Goal: Task Accomplishment & Management: Manage account settings

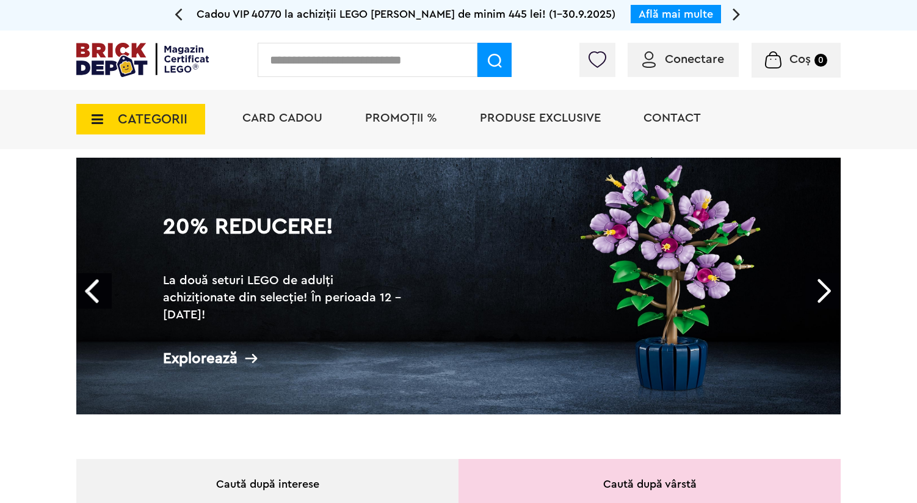
click at [713, 59] on span "Conectare" at bounding box center [694, 59] width 59 height 12
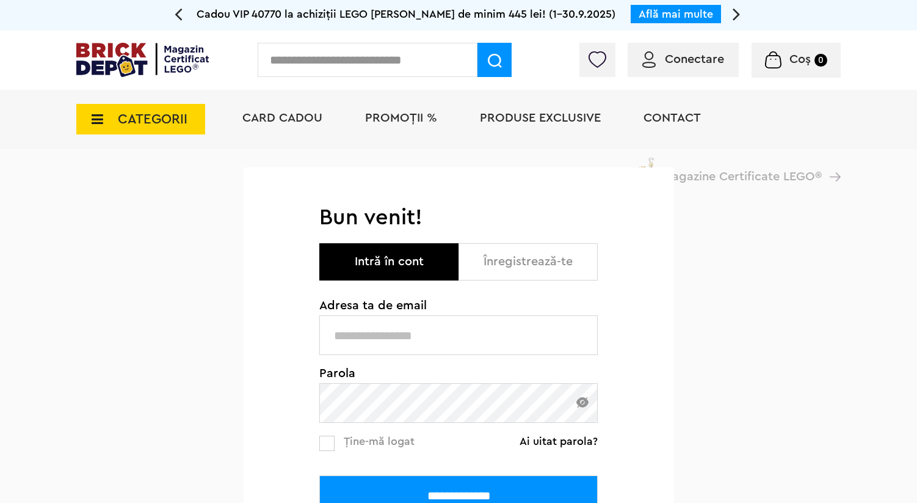
click at [369, 341] on input "text" at bounding box center [458, 335] width 278 height 40
type input "**********"
click at [393, 489] on input "**********" at bounding box center [458, 495] width 278 height 40
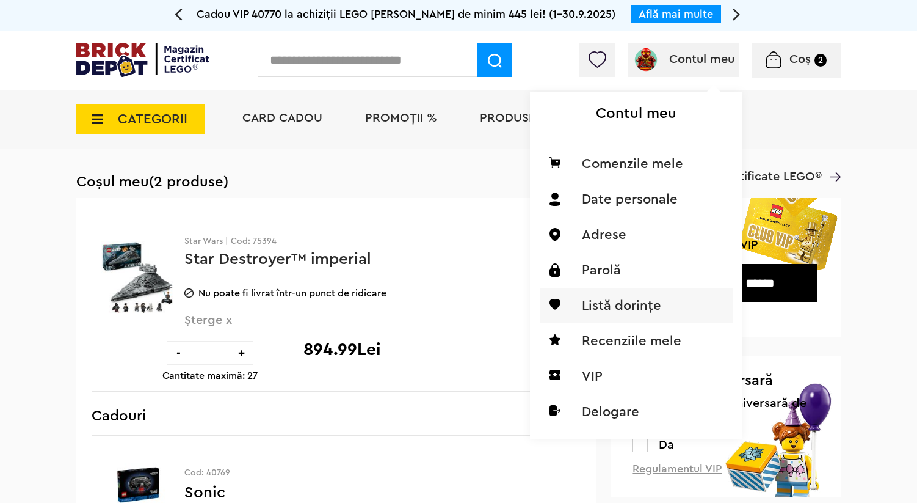
click at [655, 308] on li "Listă dorințe" at bounding box center [636, 305] width 193 height 35
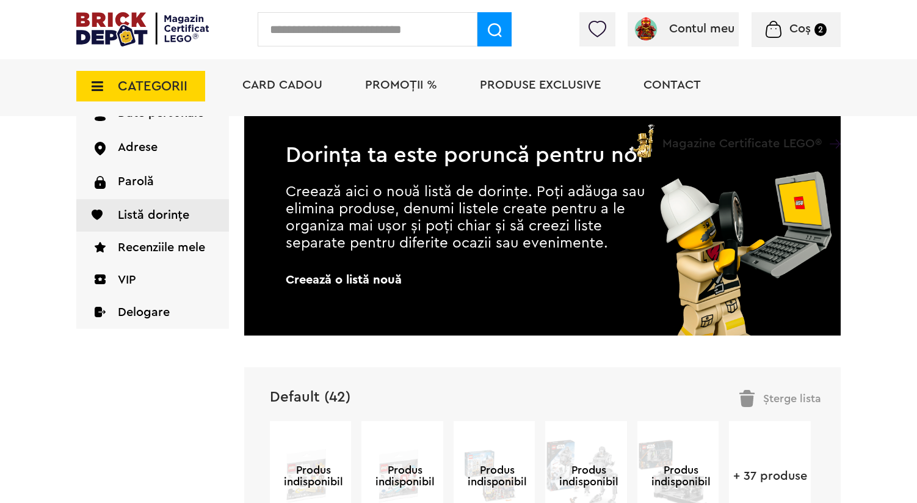
scroll to position [147, 0]
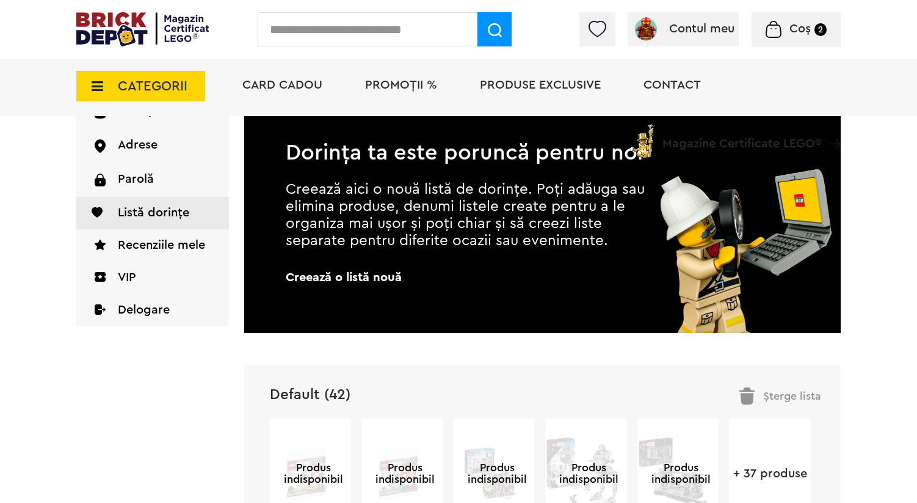
click at [391, 269] on div "Dorința ta este poruncă pentru noi Creează aici o nouă listă de dorințe. Poți a…" at bounding box center [446, 215] width 405 height 235
click at [380, 278] on span "Creează o listă nouă" at bounding box center [467, 277] width 363 height 12
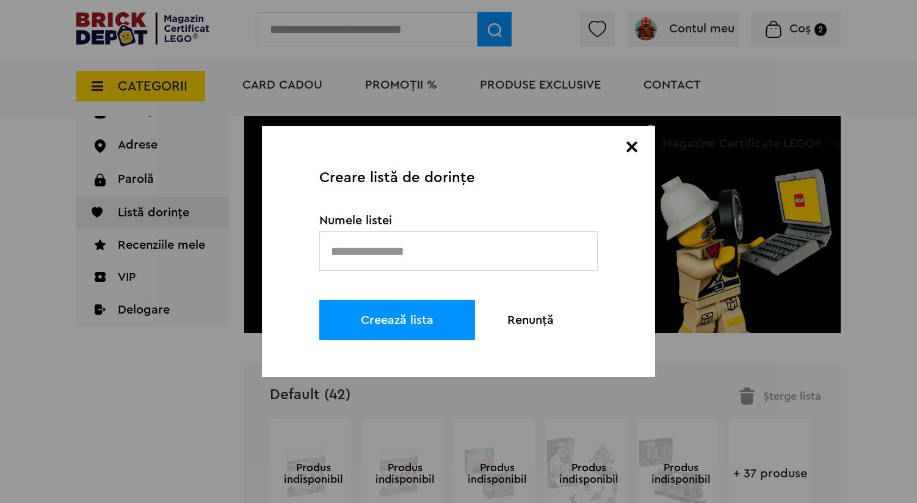
click at [418, 257] on input "text" at bounding box center [458, 251] width 278 height 40
type input "**********"
click at [369, 324] on button "Creează lista" at bounding box center [397, 320] width 156 height 40
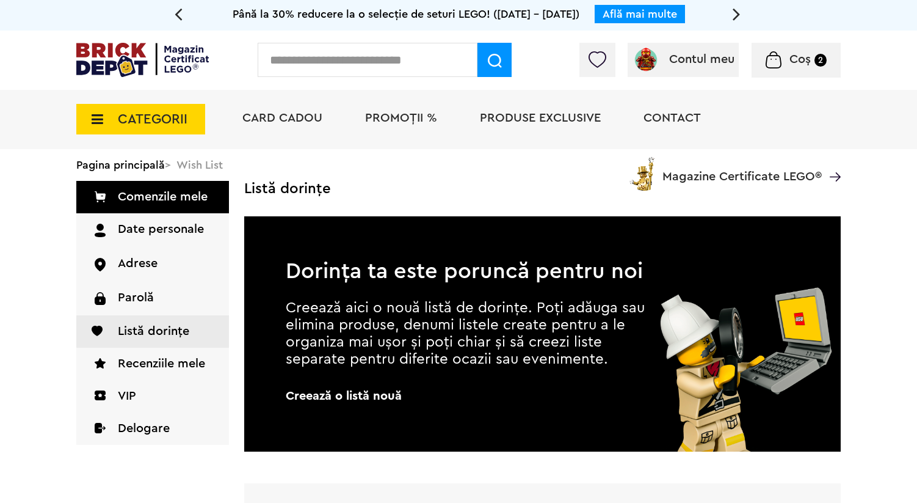
click at [140, 129] on span "CATEGORII" at bounding box center [140, 119] width 129 height 31
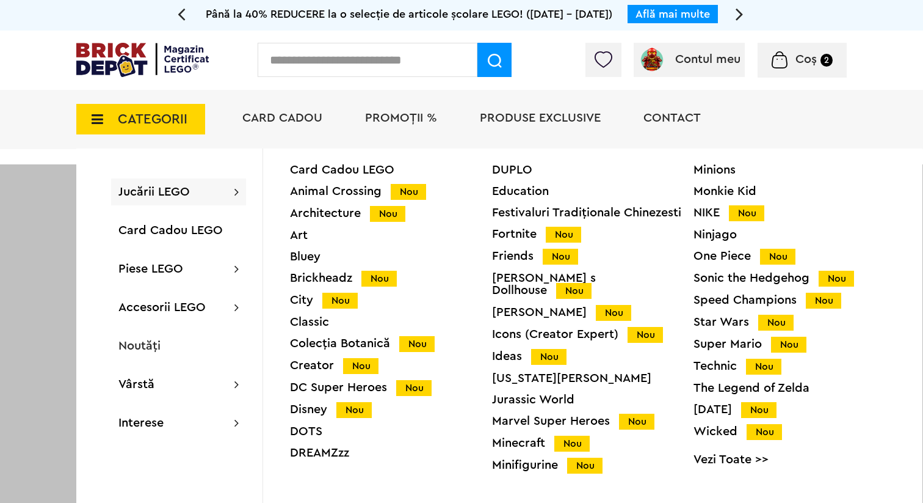
click at [724, 320] on div "Star Wars Nou" at bounding box center [795, 322] width 202 height 13
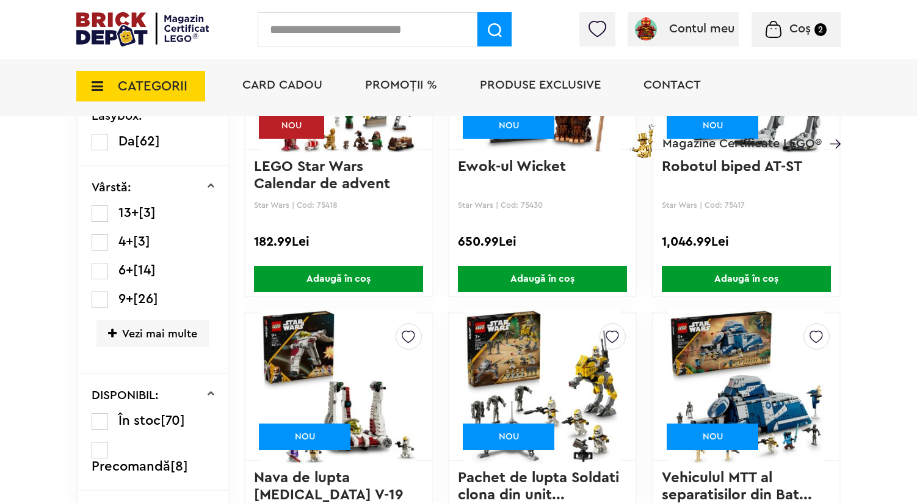
scroll to position [654, 0]
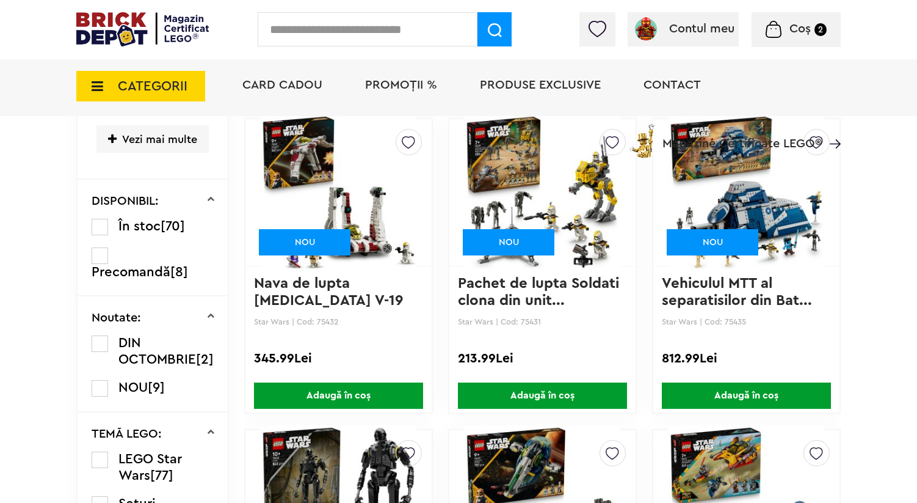
click at [738, 184] on img at bounding box center [747, 192] width 156 height 171
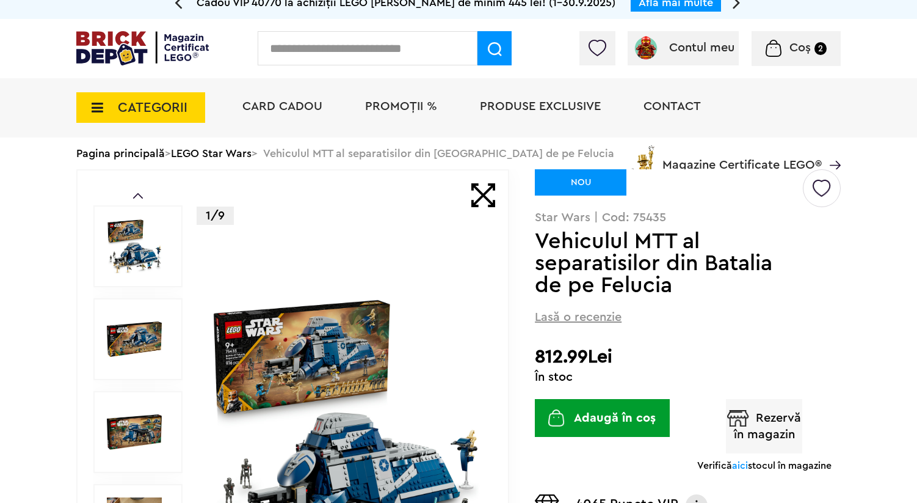
scroll to position [15, 0]
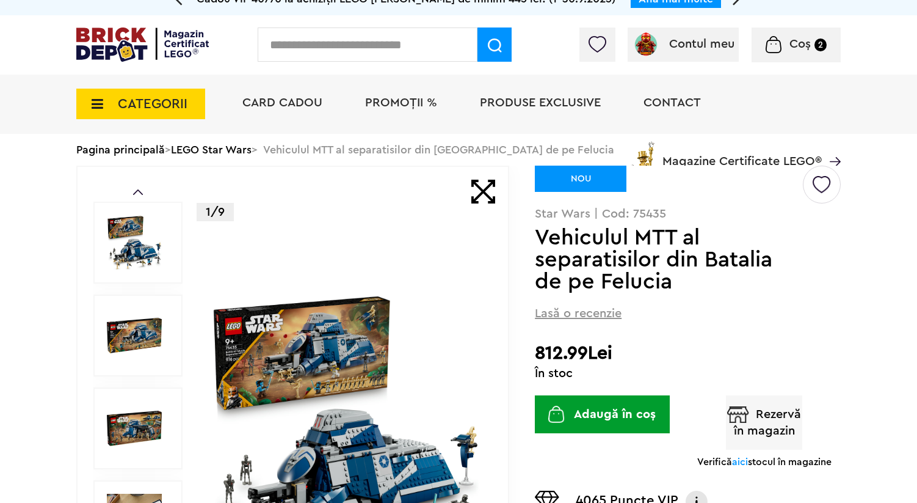
click at [399, 287] on div "1/9" at bounding box center [345, 428] width 272 height 523
click at [339, 326] on img at bounding box center [345, 428] width 272 height 272
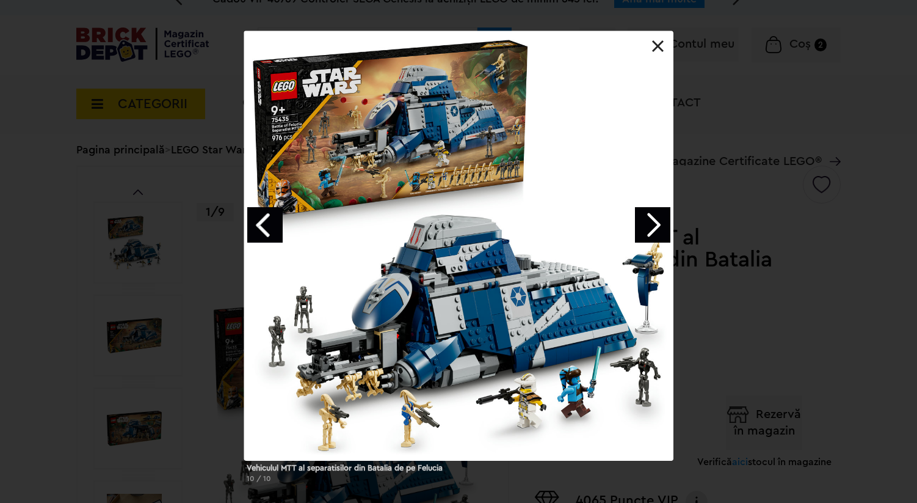
click at [652, 220] on link "Next image" at bounding box center [652, 224] width 35 height 35
click at [655, 45] on link at bounding box center [658, 46] width 12 height 12
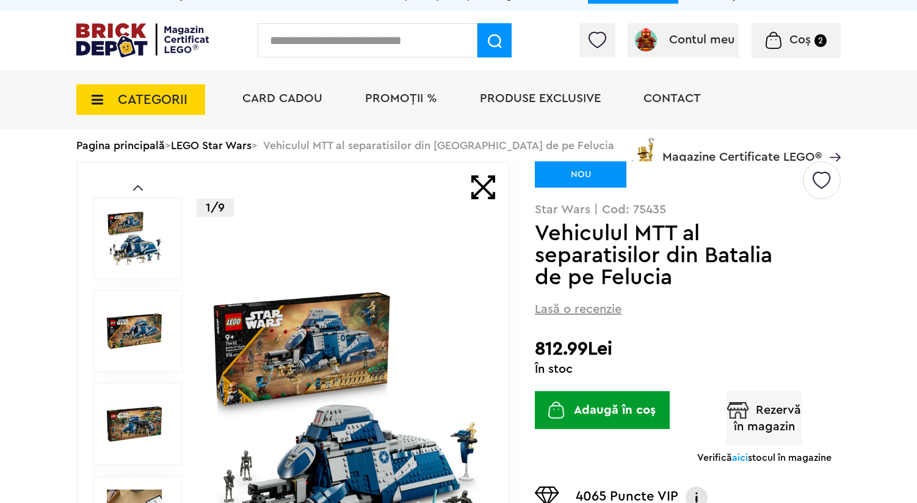
scroll to position [34, 0]
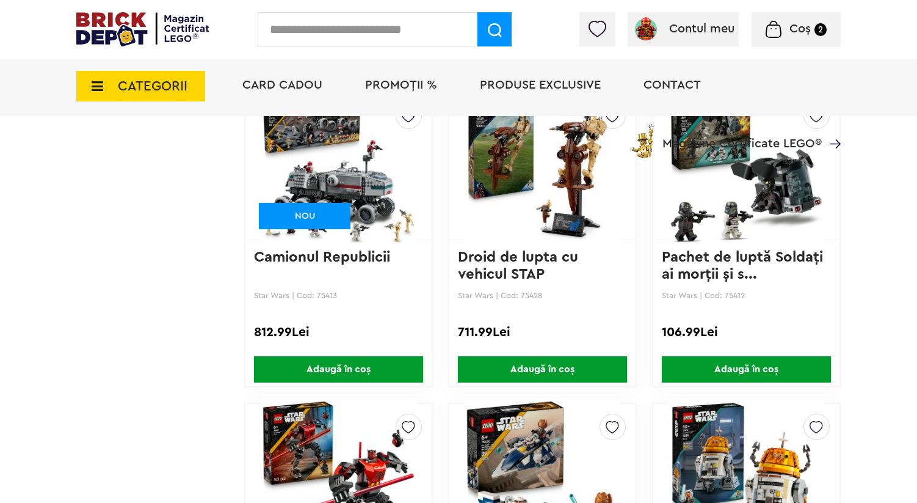
scroll to position [1219, 0]
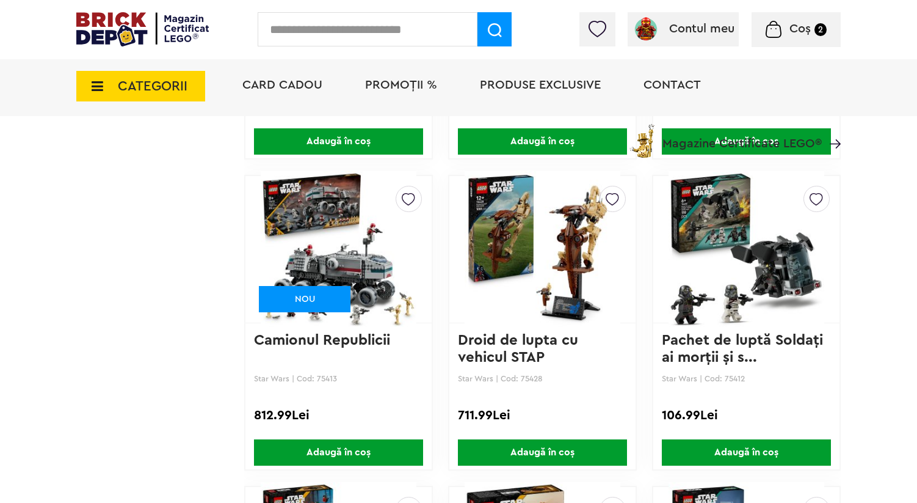
click at [363, 278] on img at bounding box center [339, 249] width 156 height 171
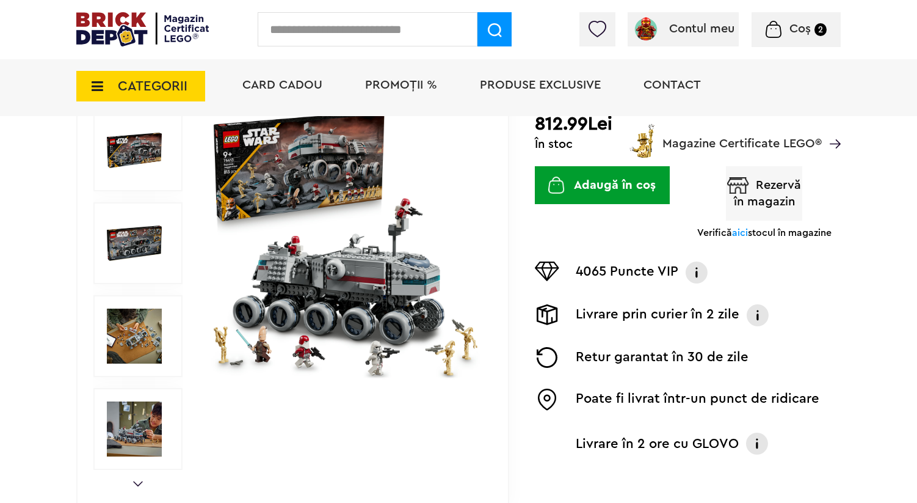
scroll to position [195, 0]
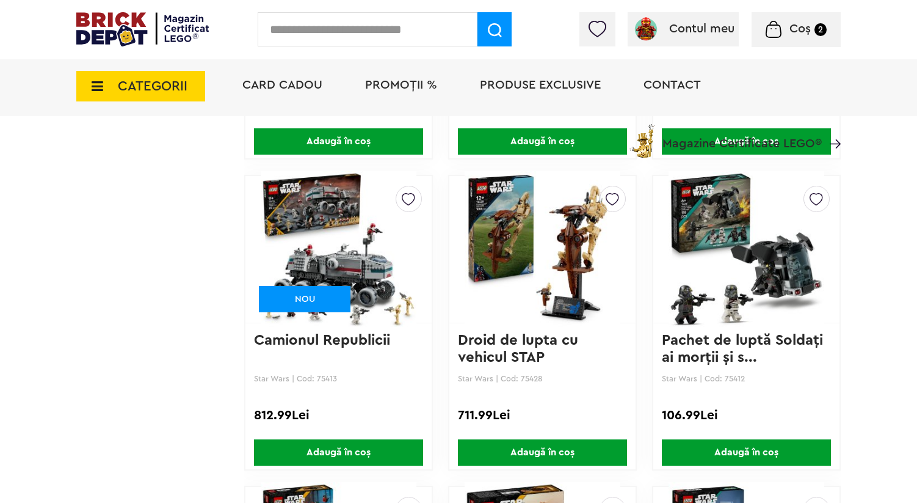
click at [405, 193] on img at bounding box center [408, 196] width 13 height 20
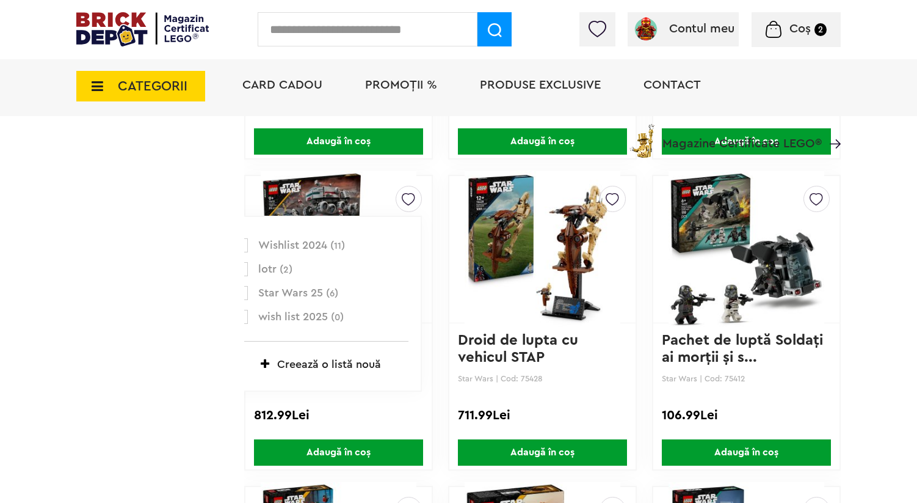
scroll to position [48, 0]
click at [303, 311] on span "wish list 2025 ( 0 )" at bounding box center [325, 313] width 135 height 16
click at [247, 310] on label at bounding box center [241, 313] width 14 height 14
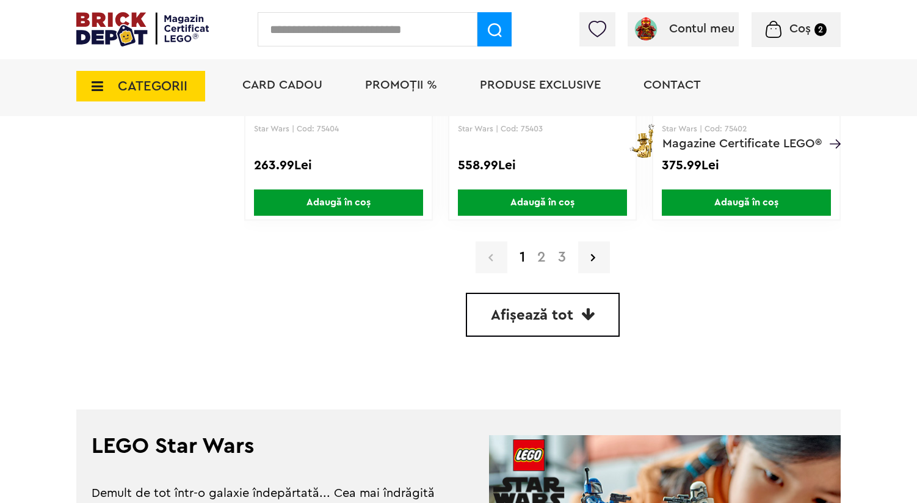
scroll to position [3035, 0]
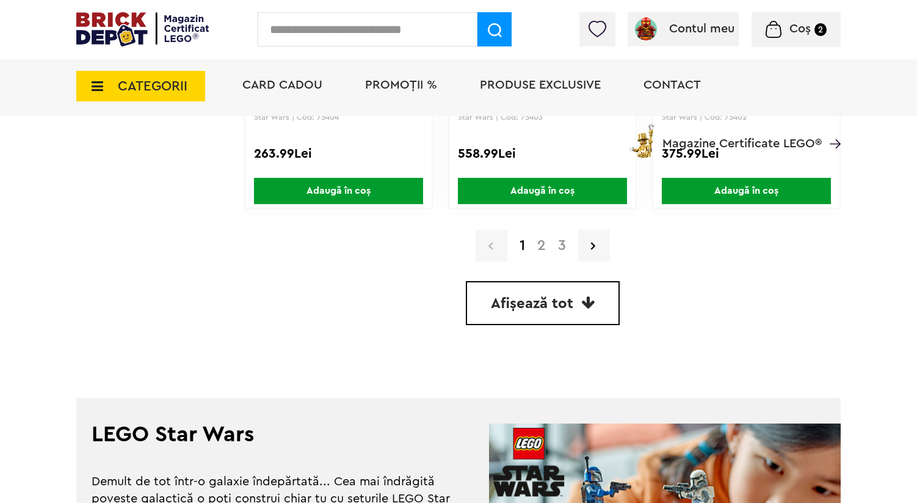
click at [542, 244] on link "2" at bounding box center [541, 245] width 21 height 15
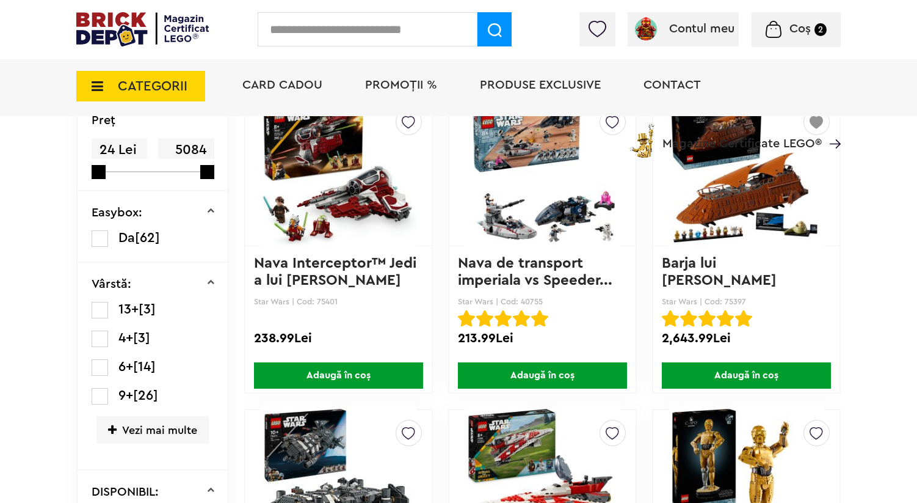
scroll to position [183, 0]
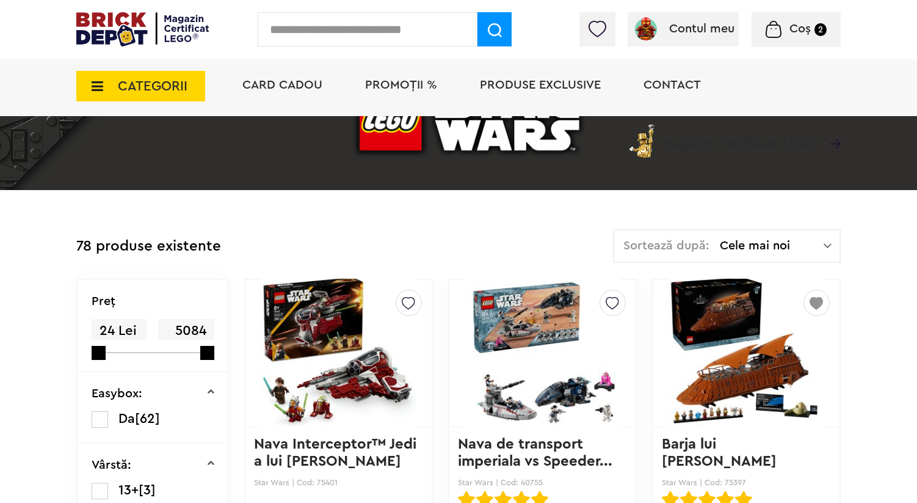
click at [819, 299] on img at bounding box center [816, 300] width 13 height 20
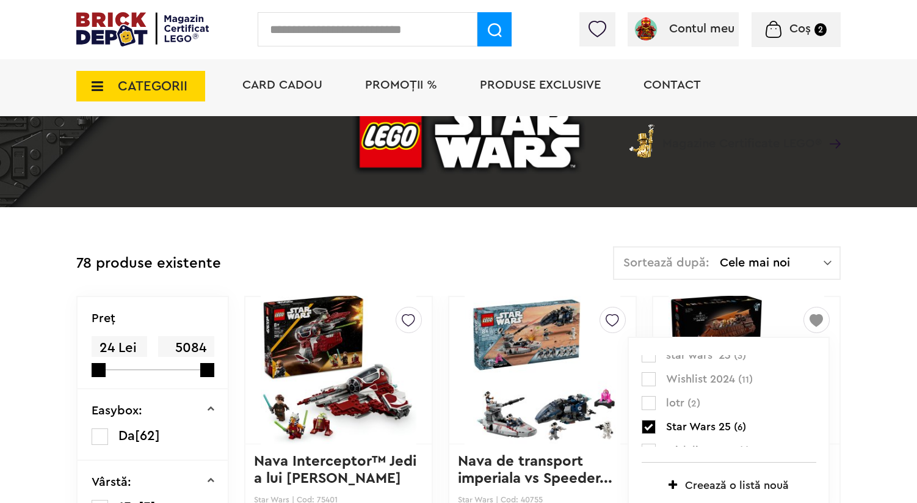
scroll to position [48, 0]
click at [695, 435] on span "wish list 2025 ( 1 )" at bounding box center [733, 434] width 135 height 16
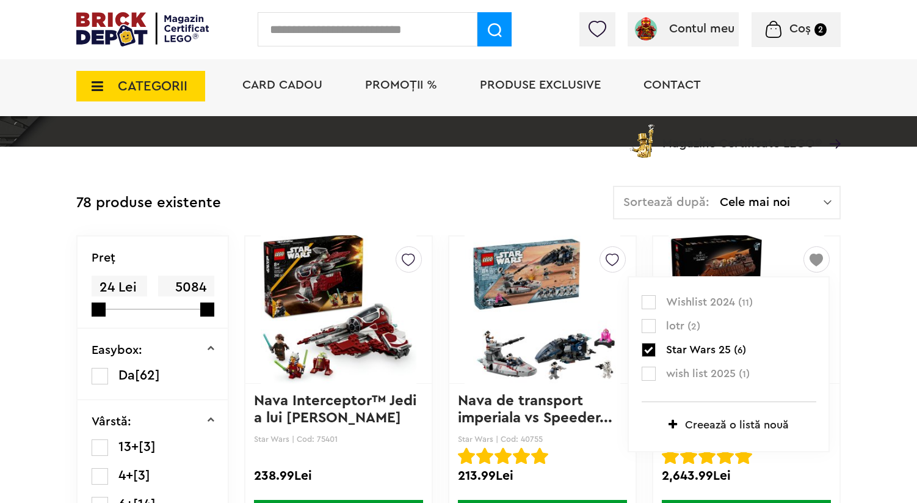
scroll to position [227, 0]
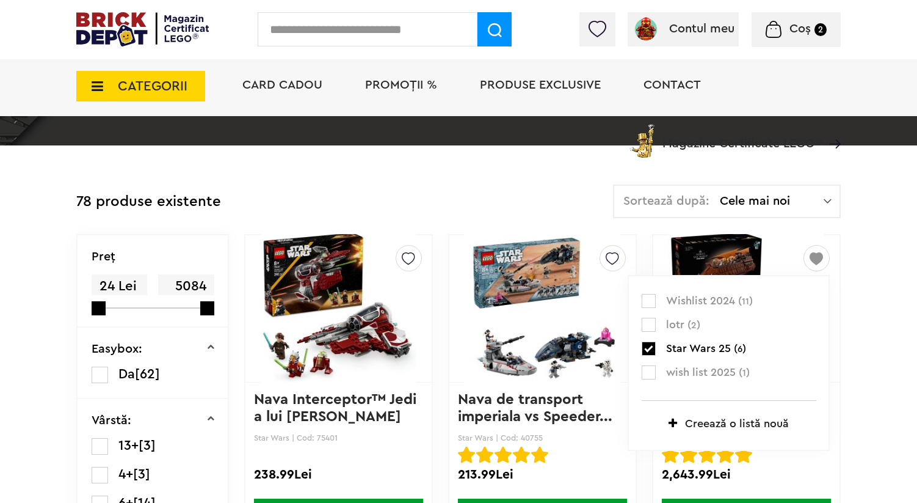
click at [649, 367] on label at bounding box center [649, 372] width 14 height 14
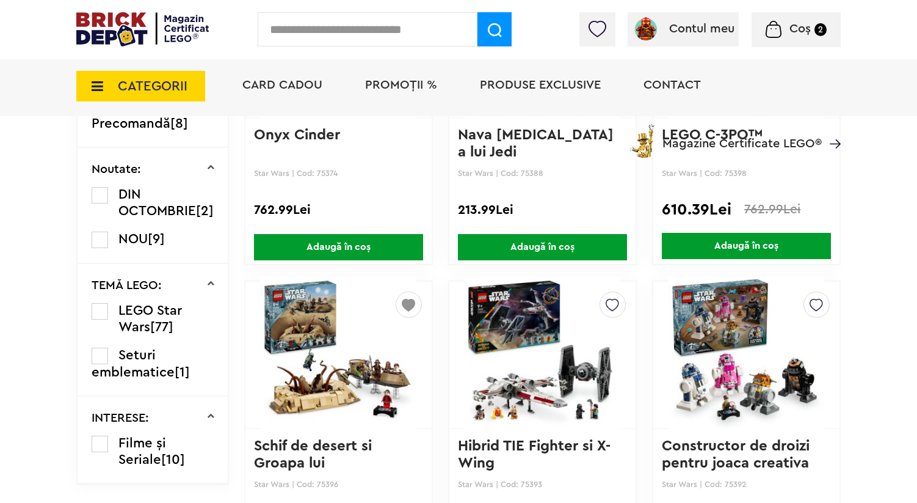
scroll to position [937, 0]
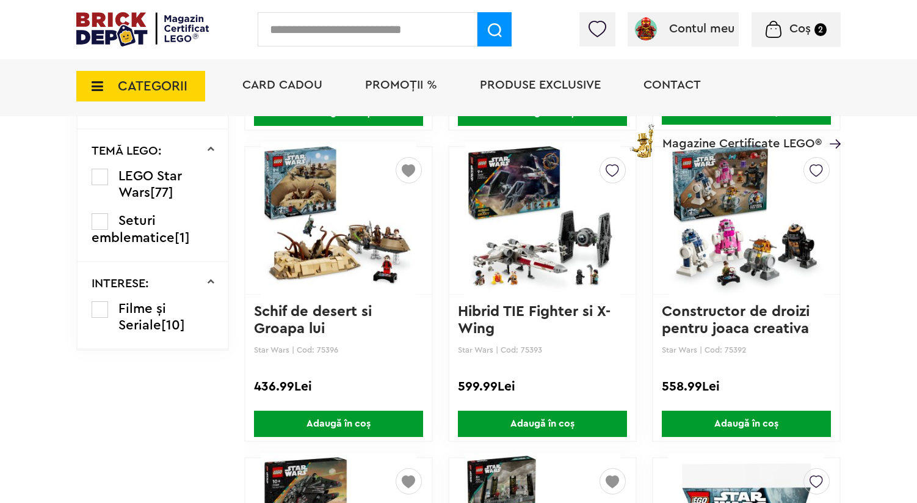
click at [414, 170] on img at bounding box center [408, 168] width 13 height 20
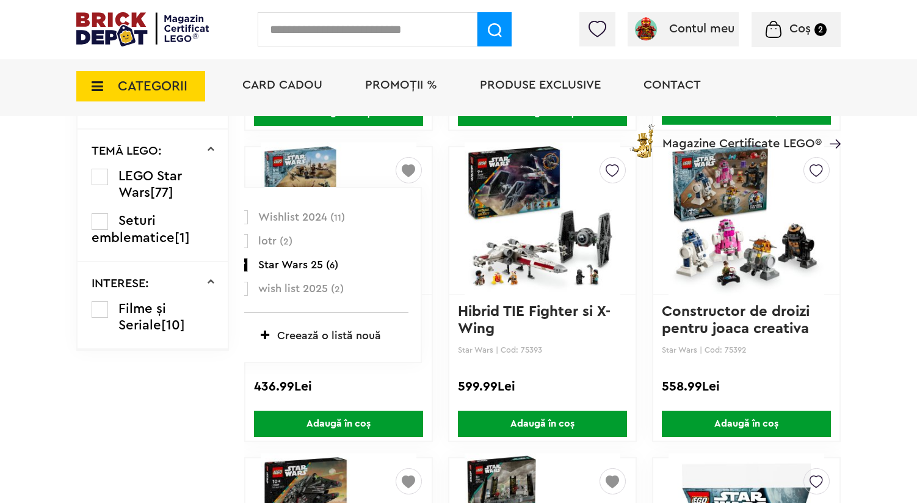
scroll to position [48, 0]
drag, startPoint x: 247, startPoint y: 282, endPoint x: 246, endPoint y: 274, distance: 8.6
click at [247, 282] on label at bounding box center [241, 284] width 14 height 14
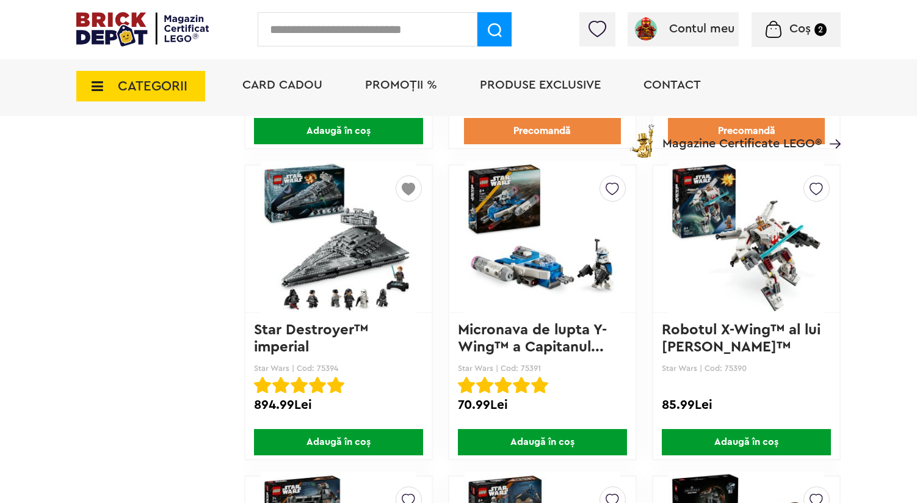
scroll to position [1554, 0]
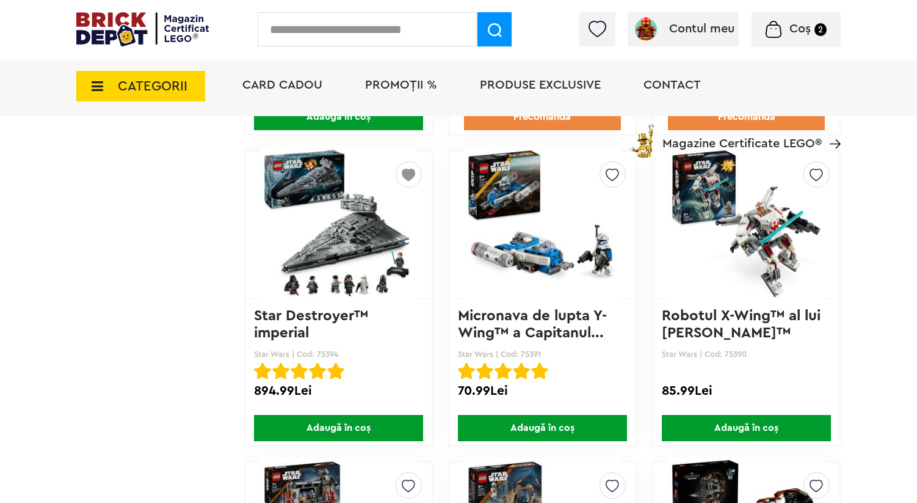
click at [407, 169] on img at bounding box center [408, 172] width 13 height 20
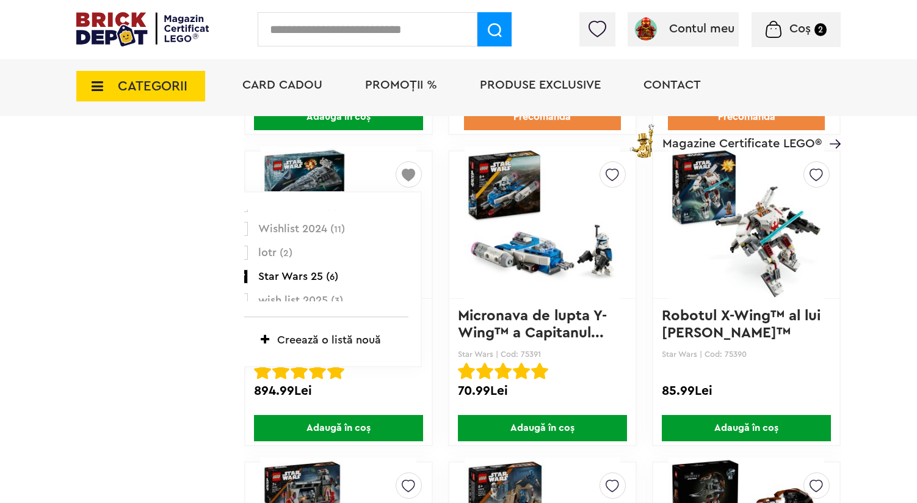
scroll to position [48, 0]
click at [304, 283] on span "wish list 2025 ( 3 )" at bounding box center [325, 289] width 135 height 16
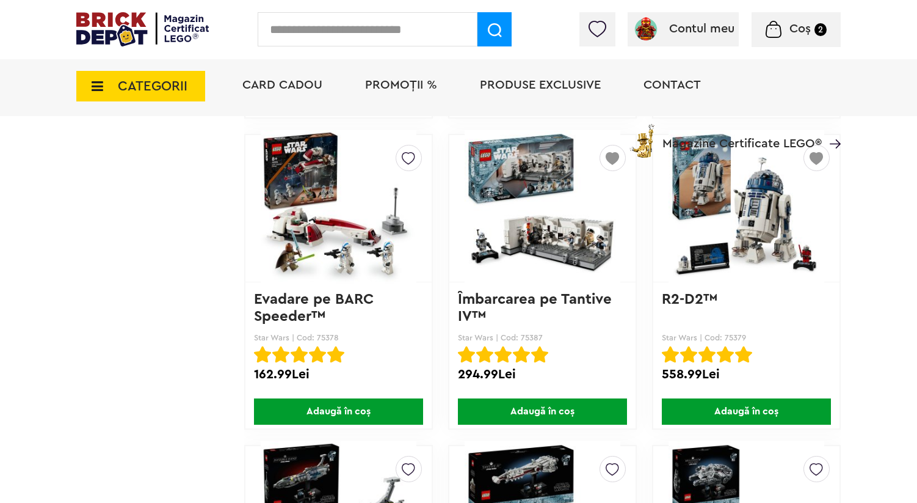
scroll to position [2509, 0]
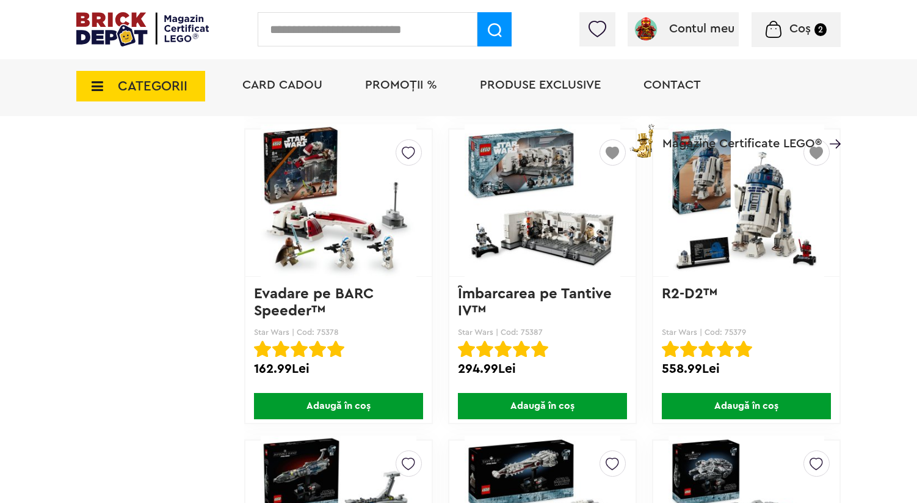
click at [315, 297] on link "Evadare pe BARC Speeder™" at bounding box center [316, 302] width 124 height 32
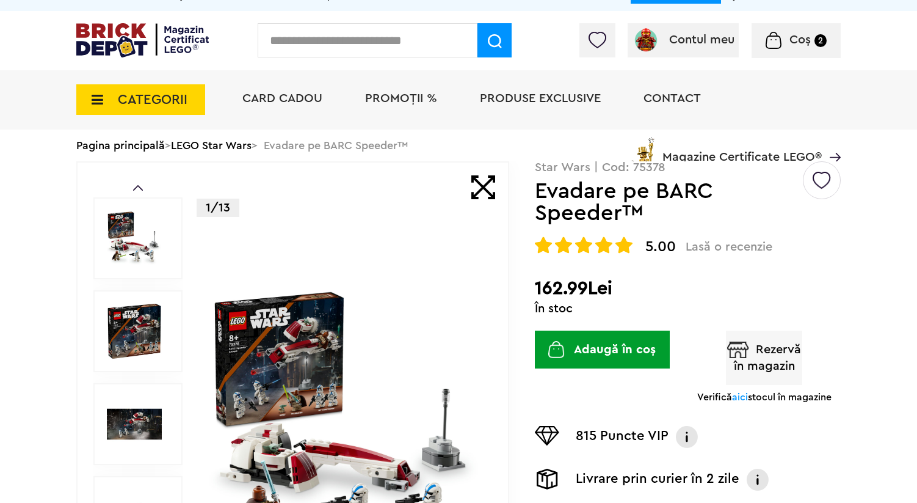
scroll to position [185, 0]
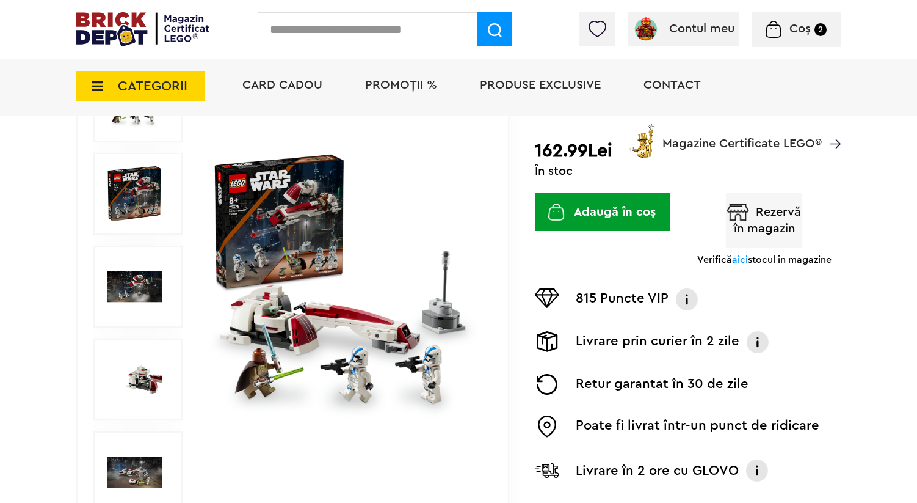
click at [418, 369] on img at bounding box center [345, 286] width 272 height 272
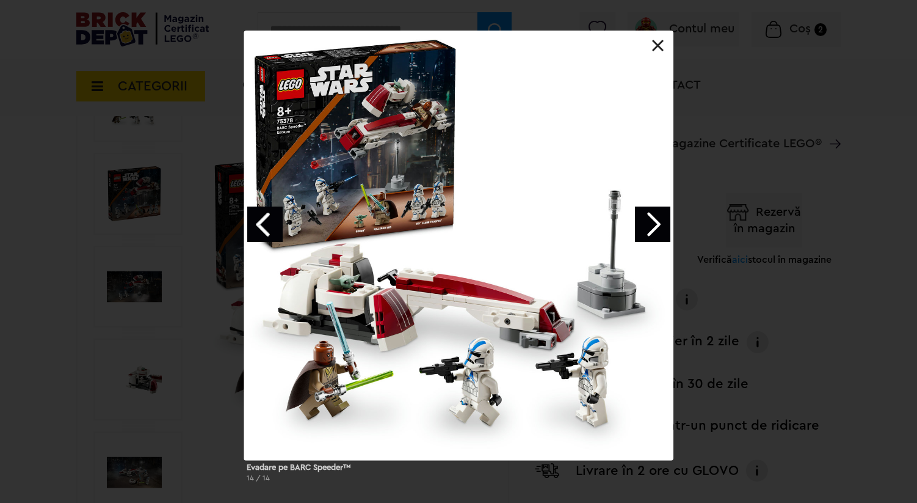
click at [653, 221] on link "Next image" at bounding box center [652, 223] width 35 height 35
click at [652, 221] on link "Next image" at bounding box center [652, 223] width 35 height 35
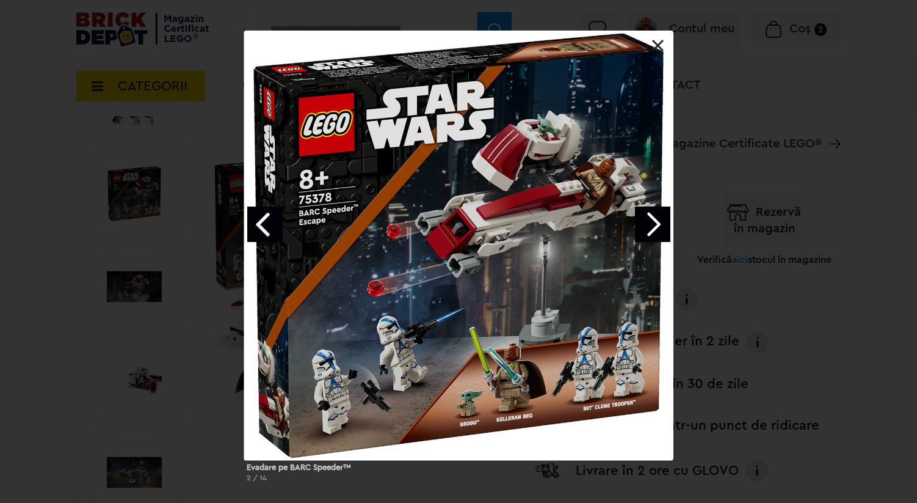
click at [652, 221] on link "Next image" at bounding box center [652, 223] width 35 height 35
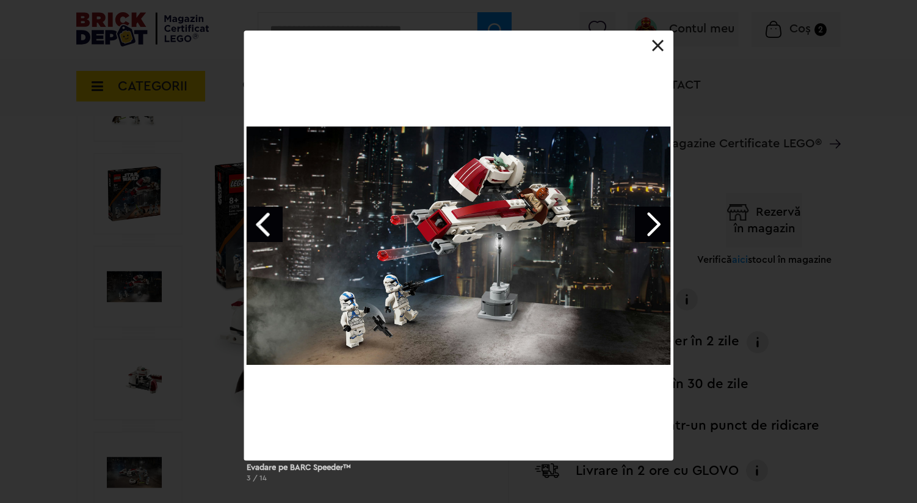
click at [652, 221] on link "Next image" at bounding box center [652, 223] width 35 height 35
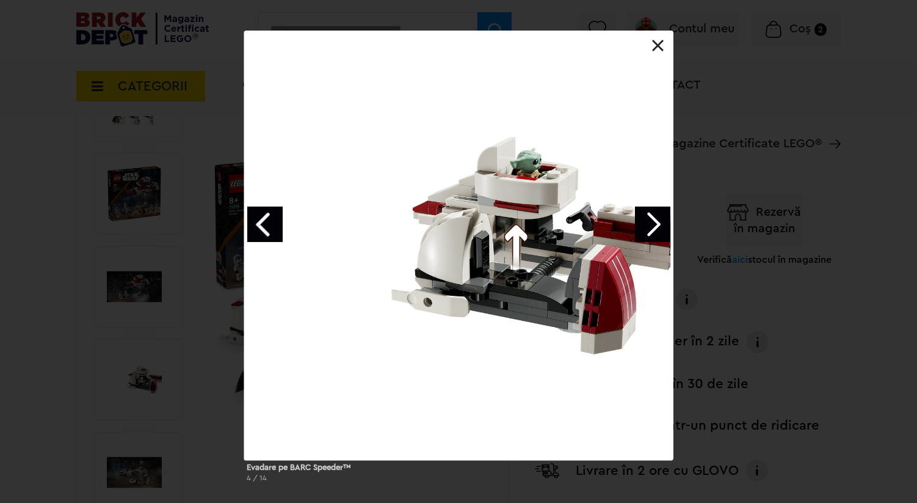
click at [727, 200] on div "Evadare pe BARC Speeder™ 4 / 14" at bounding box center [458, 261] width 917 height 461
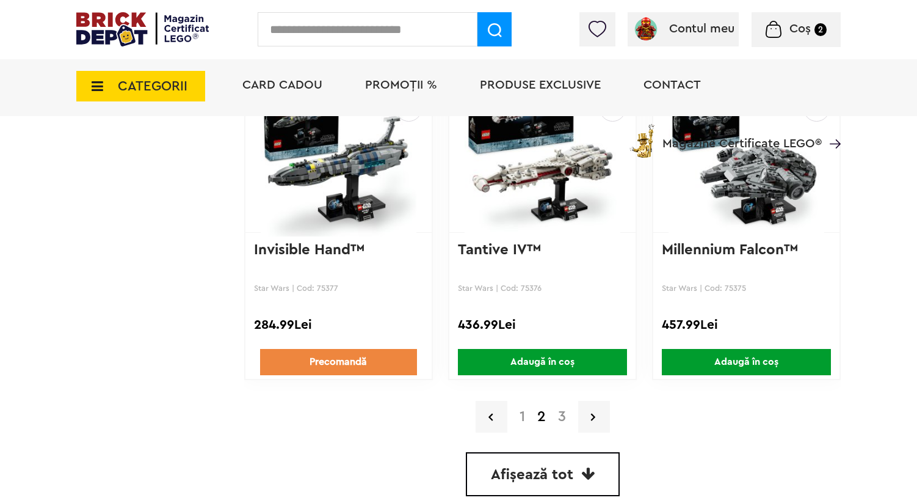
scroll to position [2908, 0]
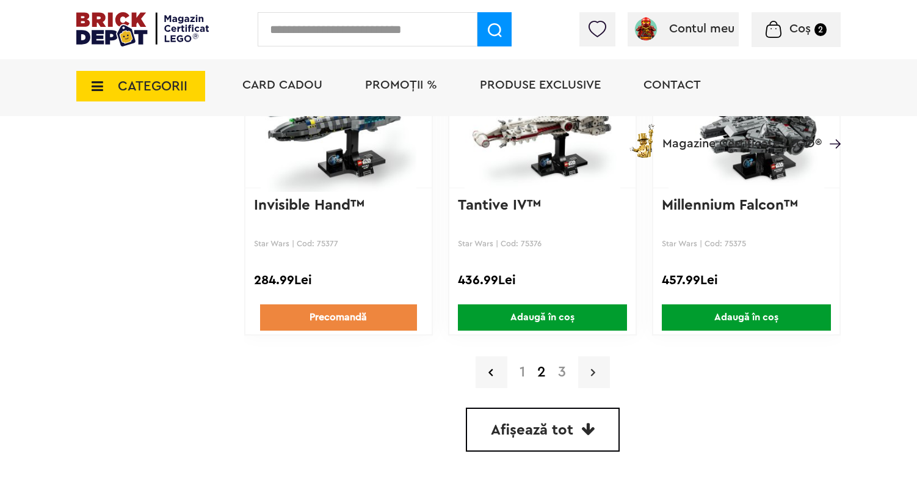
click at [588, 369] on link at bounding box center [594, 372] width 32 height 32
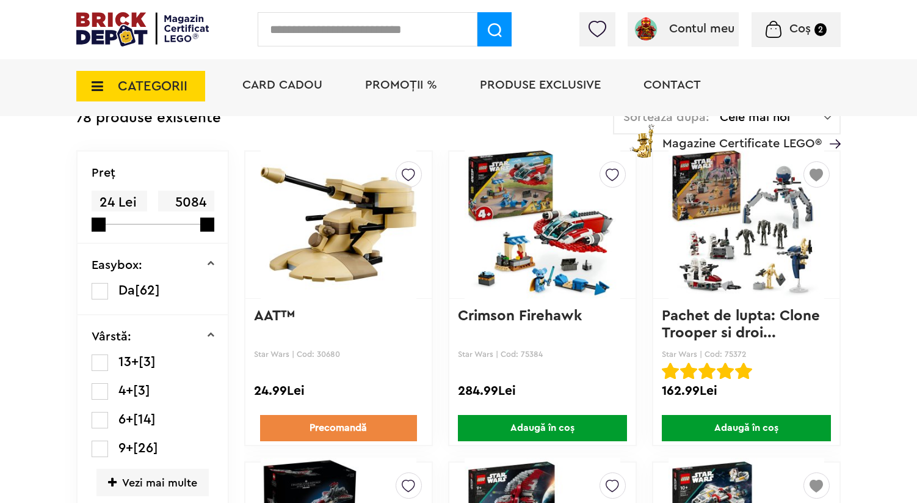
scroll to position [298, 0]
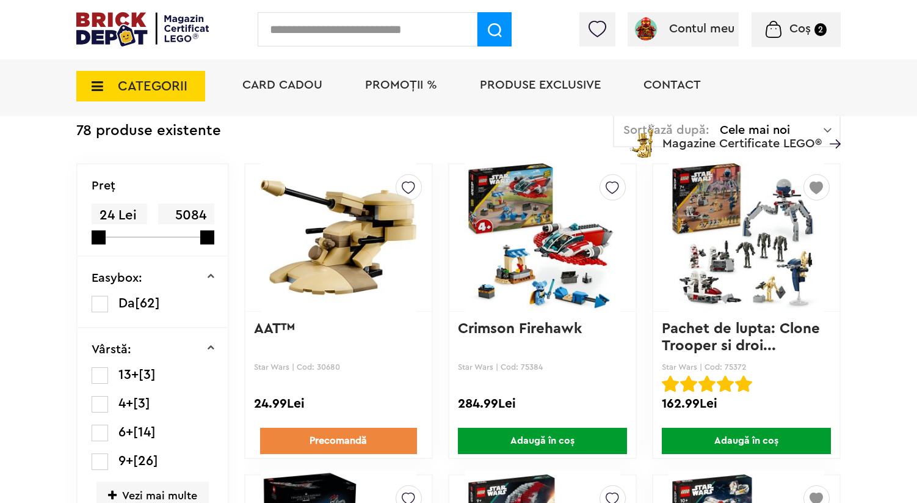
click at [812, 186] on img at bounding box center [816, 185] width 13 height 20
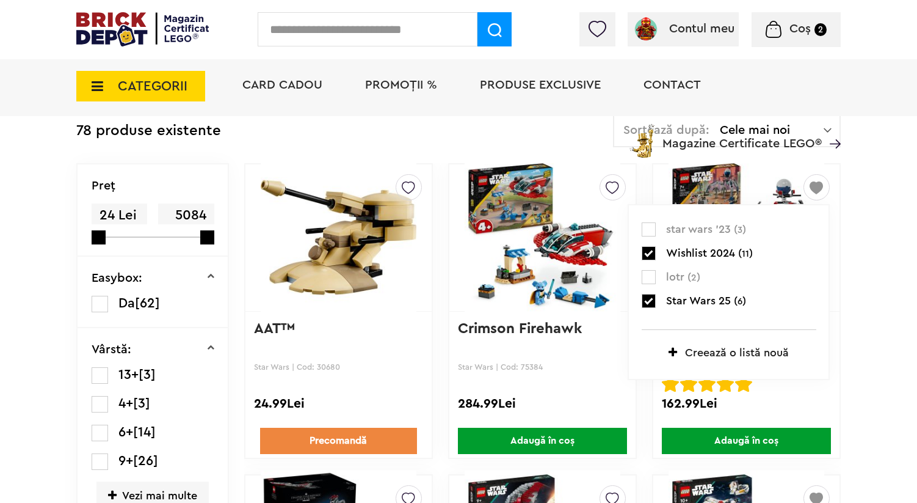
scroll to position [48, 0]
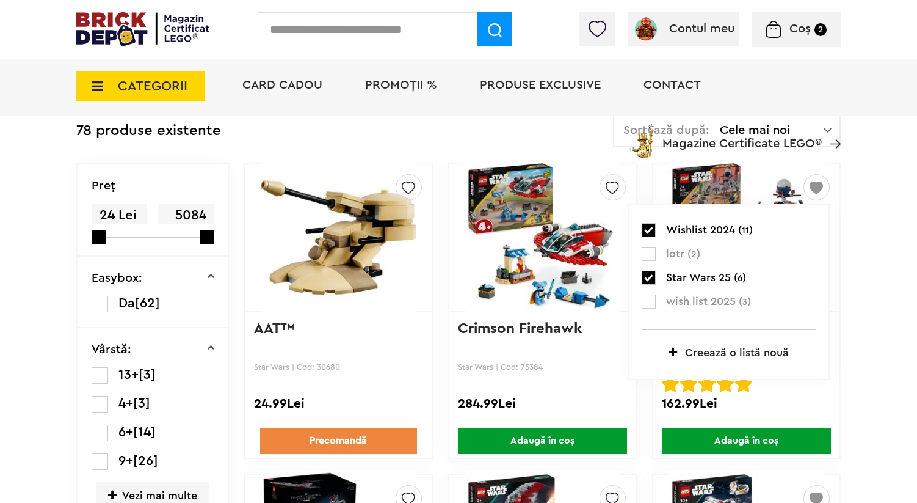
click at [653, 297] on label at bounding box center [649, 301] width 14 height 14
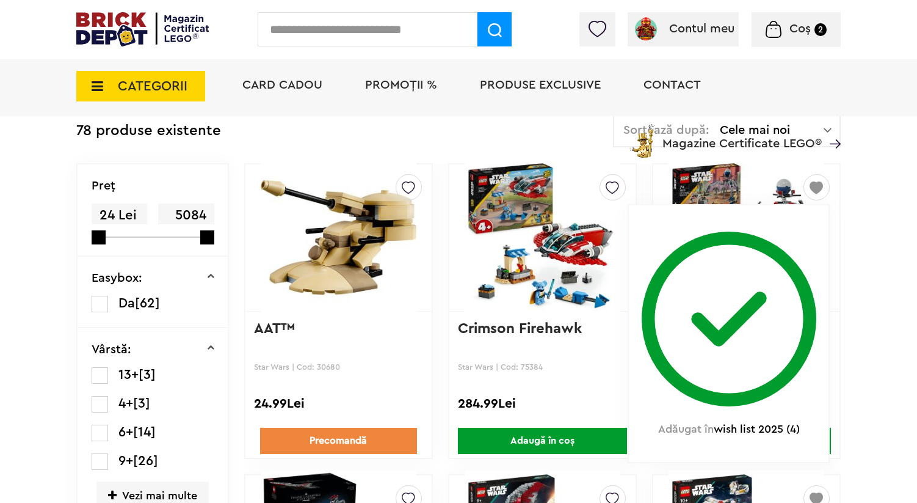
click at [710, 188] on img at bounding box center [747, 237] width 156 height 171
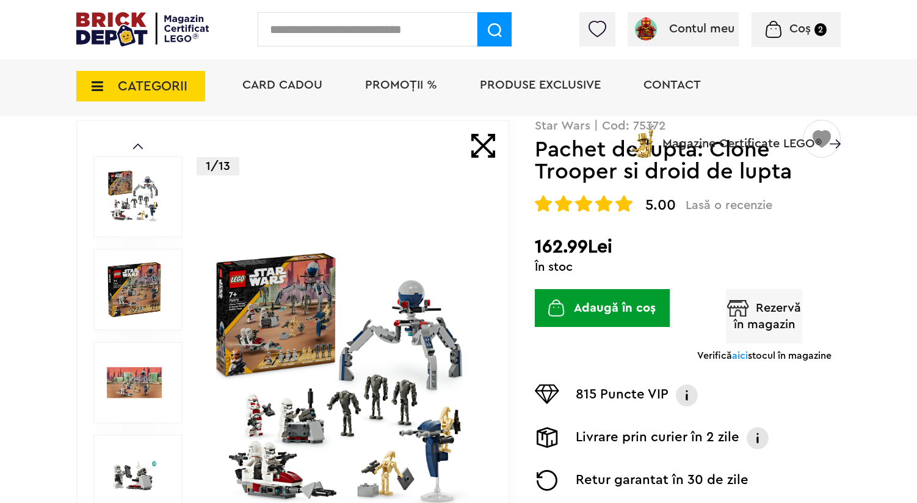
scroll to position [93, 0]
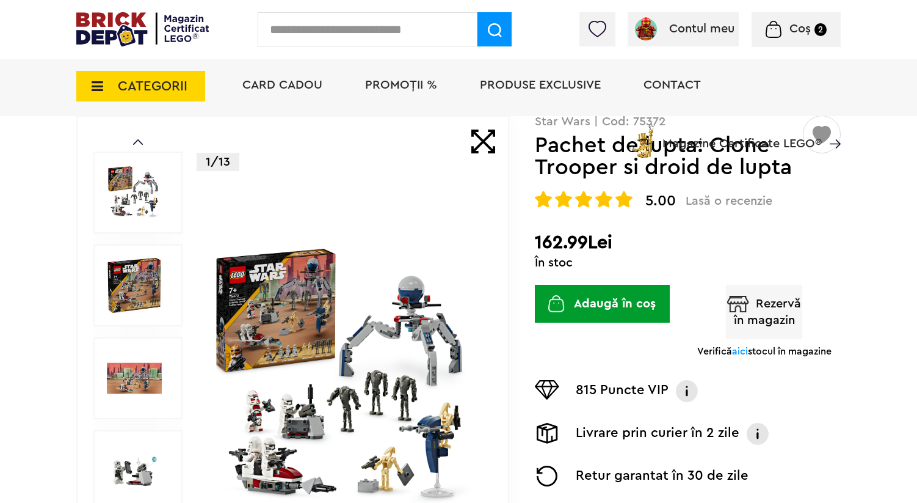
click at [383, 296] on img at bounding box center [345, 378] width 272 height 272
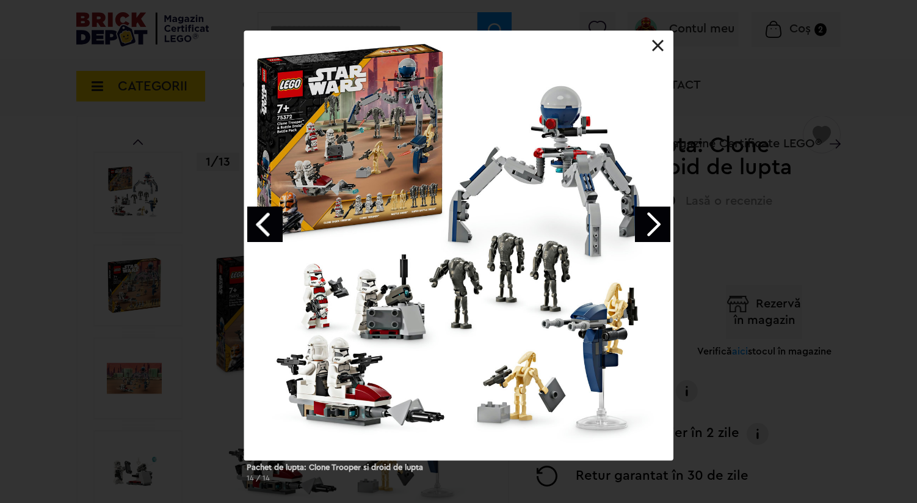
click at [642, 217] on link "Next image" at bounding box center [652, 223] width 35 height 35
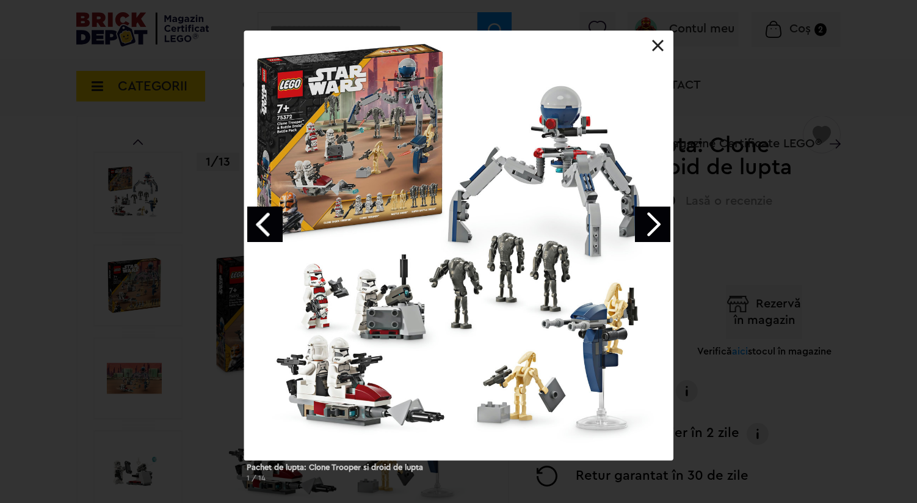
click at [644, 220] on link "Next image" at bounding box center [652, 223] width 35 height 35
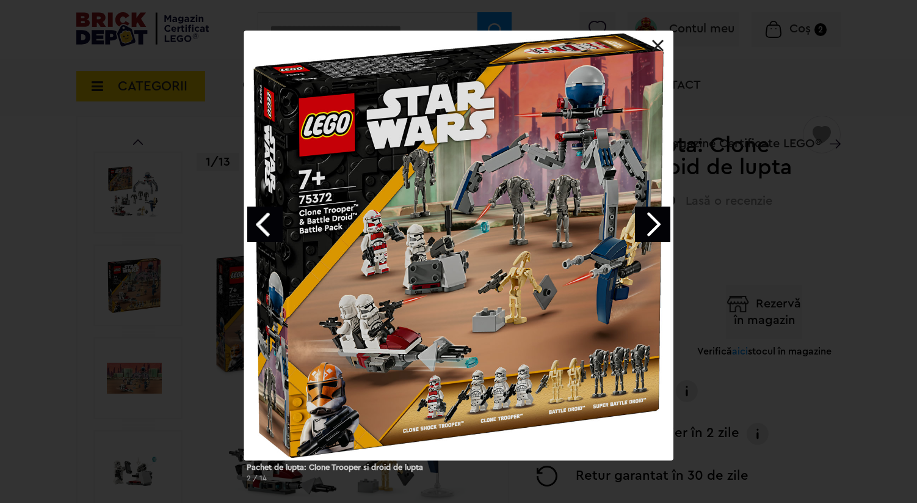
click at [661, 40] on link at bounding box center [658, 46] width 12 height 12
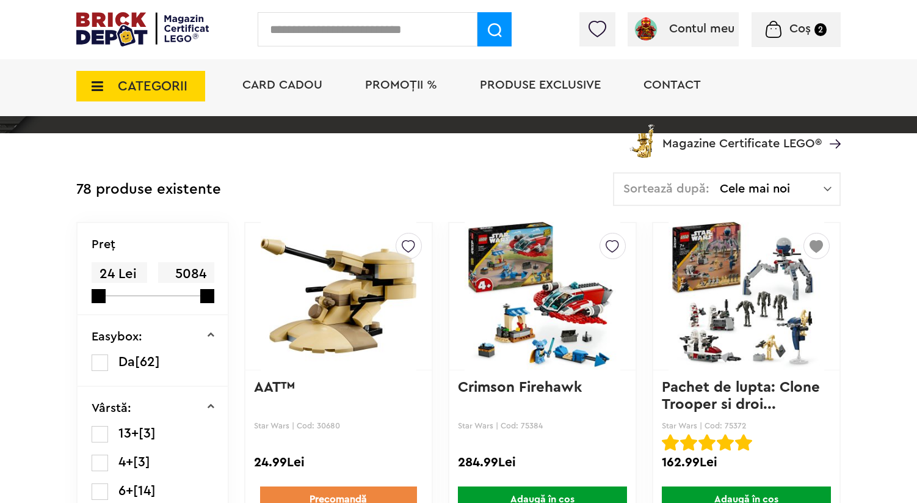
scroll to position [298, 0]
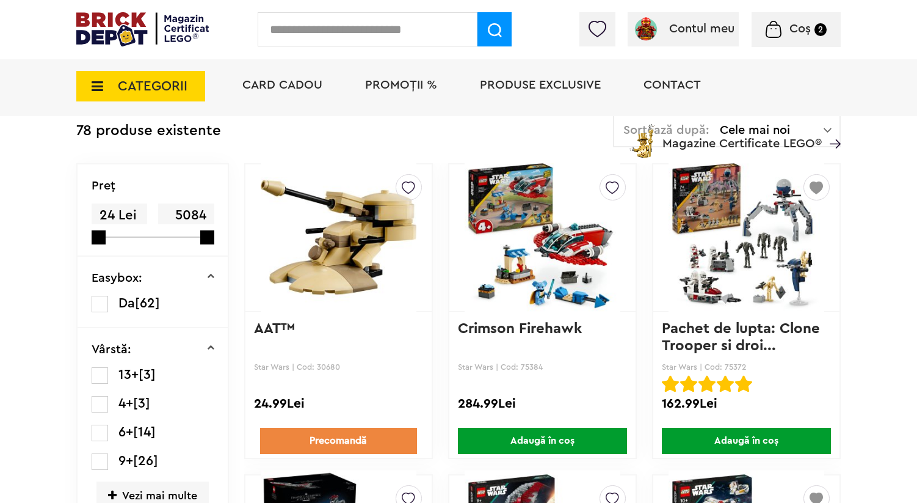
click at [814, 187] on img at bounding box center [816, 185] width 13 height 20
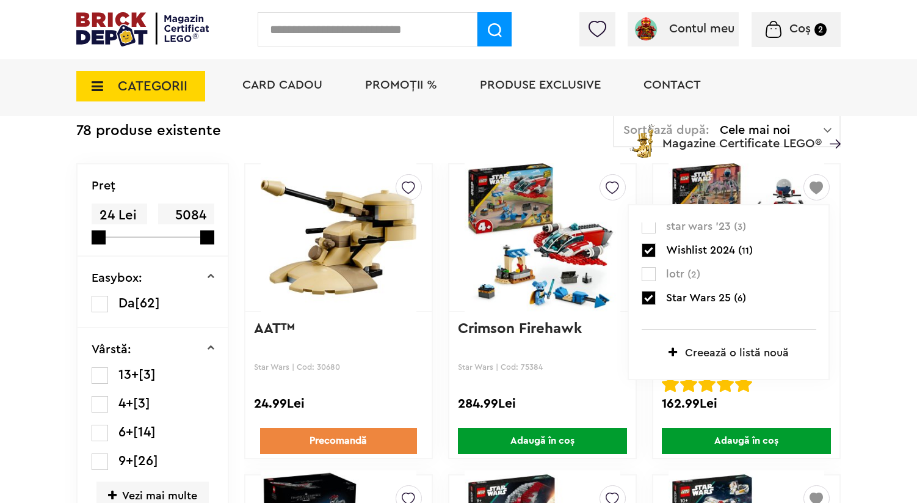
scroll to position [48, 0]
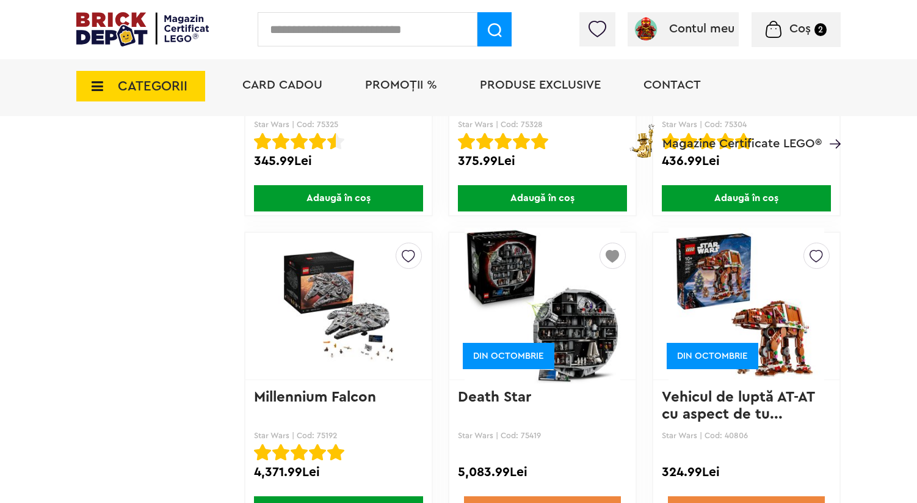
scroll to position [2406, 0]
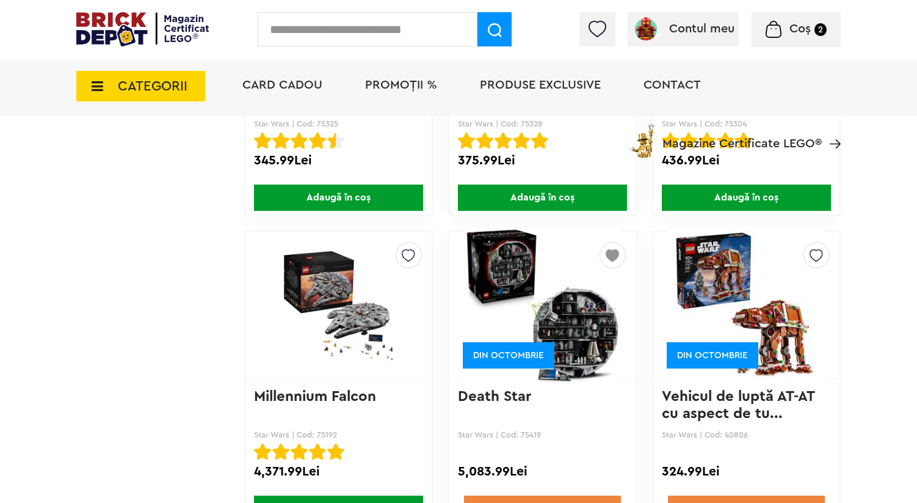
click at [614, 253] on img at bounding box center [612, 252] width 13 height 20
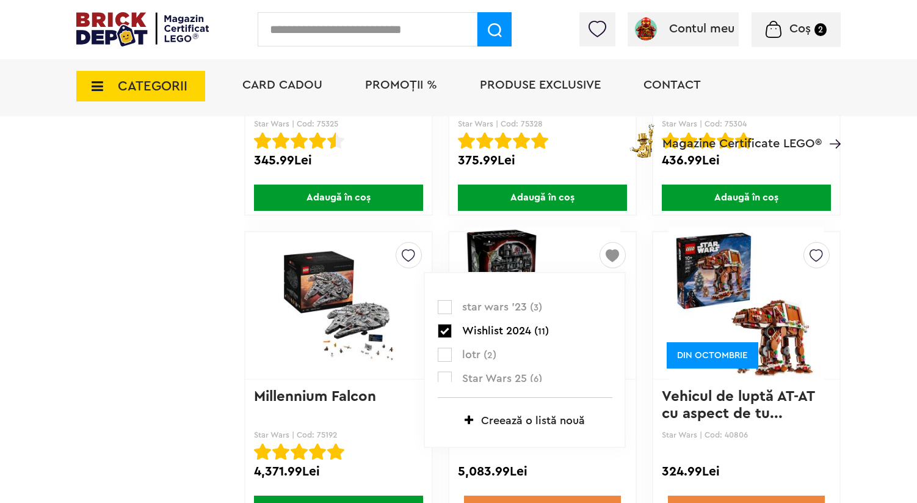
scroll to position [48, 0]
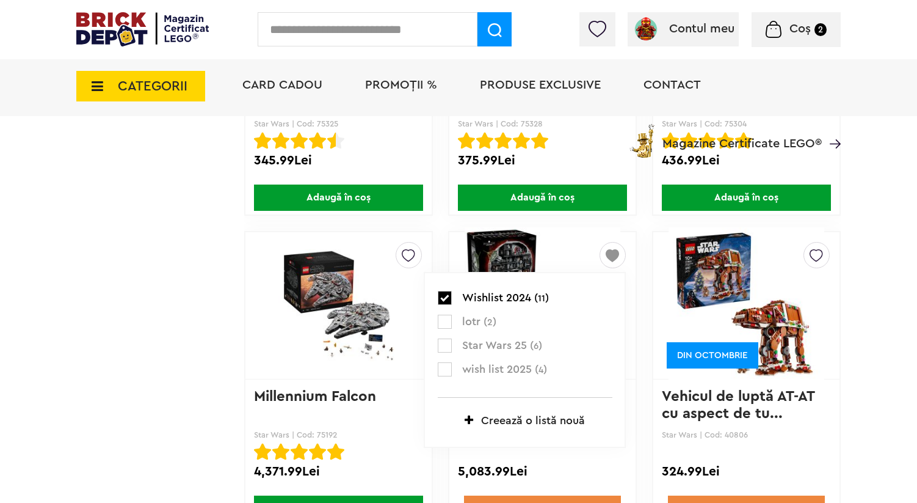
drag, startPoint x: 478, startPoint y: 363, endPoint x: 484, endPoint y: 362, distance: 6.1
click at [478, 363] on span "wish list 2025 ( 4 )" at bounding box center [529, 370] width 135 height 16
click at [820, 252] on img at bounding box center [816, 252] width 13 height 20
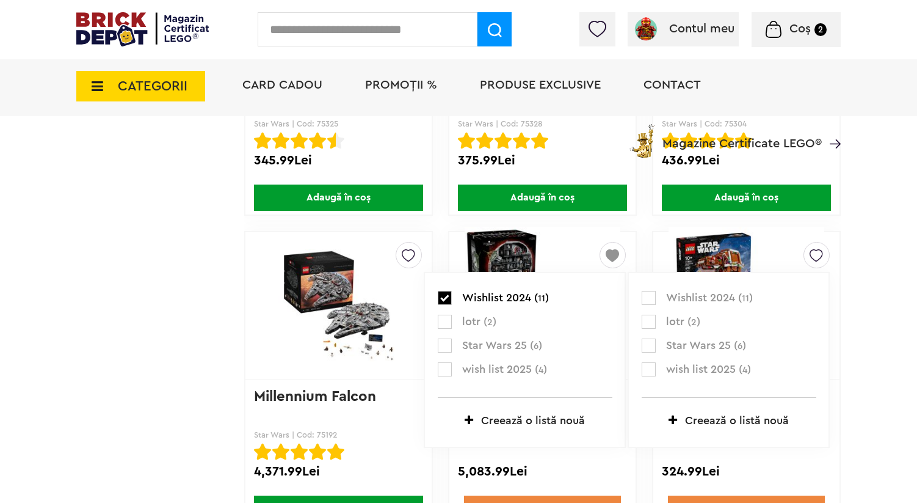
click at [655, 363] on label at bounding box center [649, 369] width 14 height 14
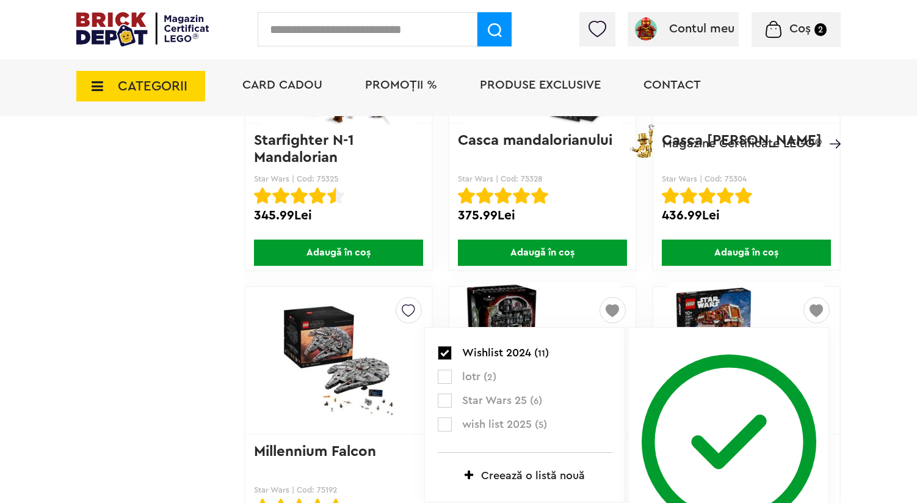
scroll to position [2352, 0]
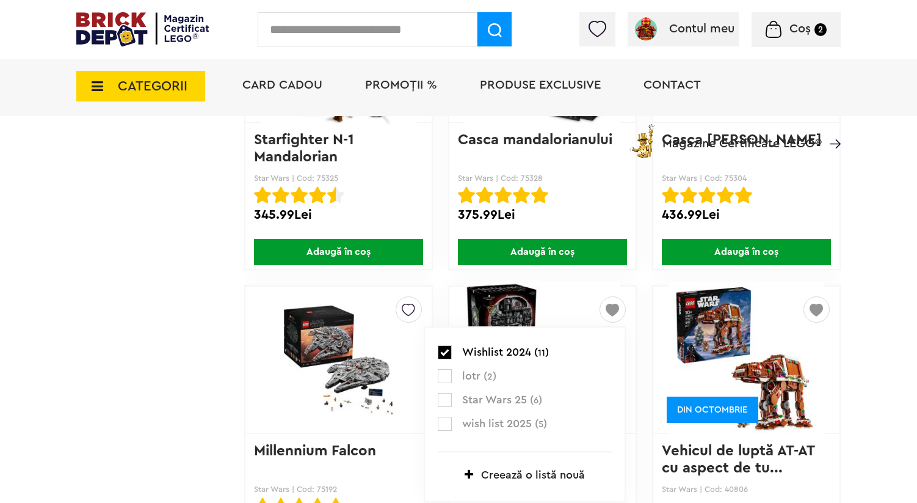
click at [445, 418] on label at bounding box center [445, 424] width 14 height 14
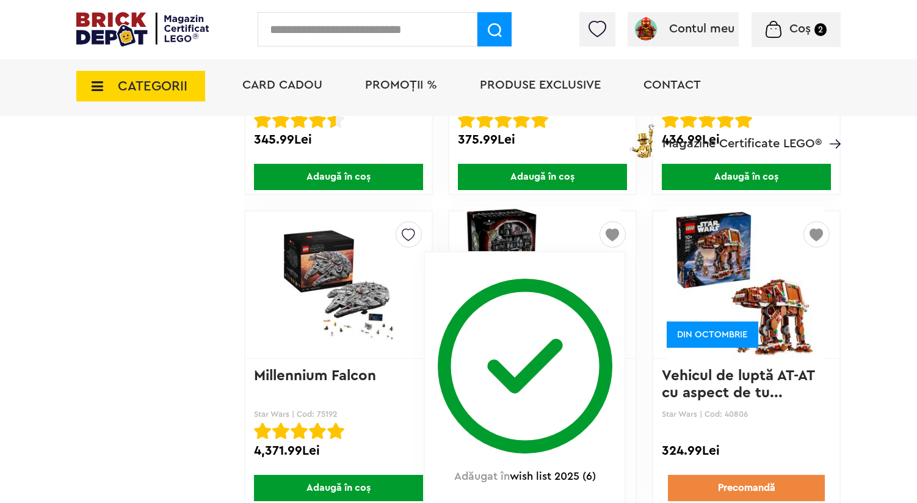
scroll to position [2459, 0]
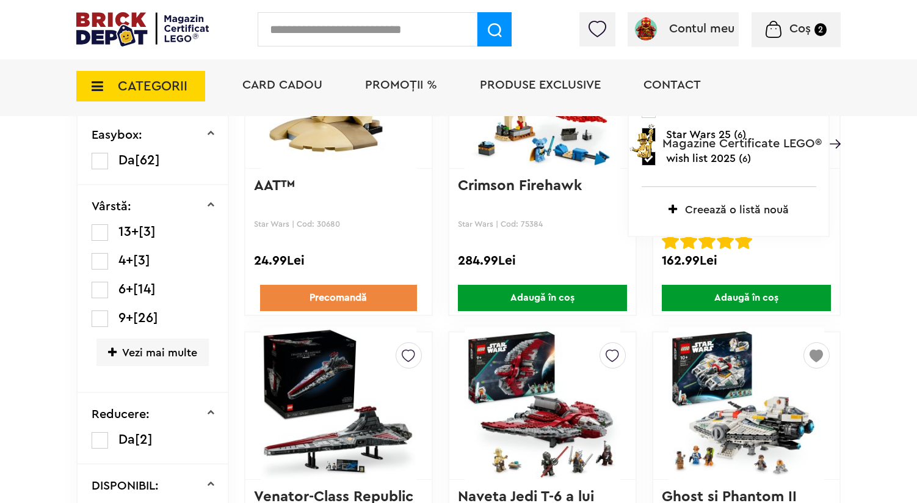
scroll to position [0, 0]
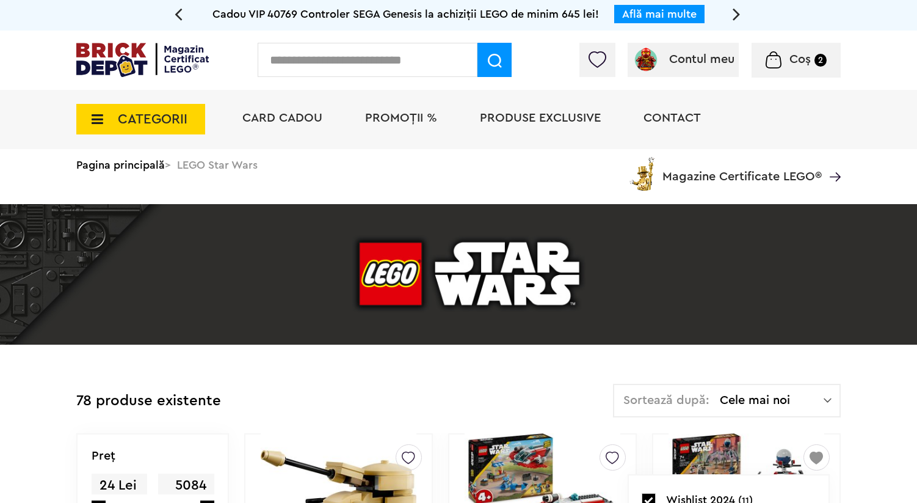
click at [90, 123] on icon at bounding box center [93, 118] width 19 height 13
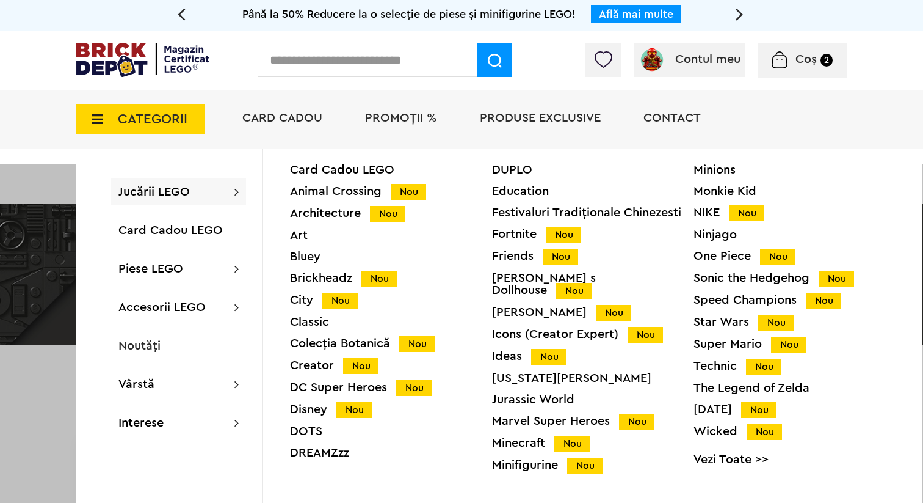
click at [571, 328] on div "Icons (Creator Expert) Nou" at bounding box center [593, 334] width 202 height 13
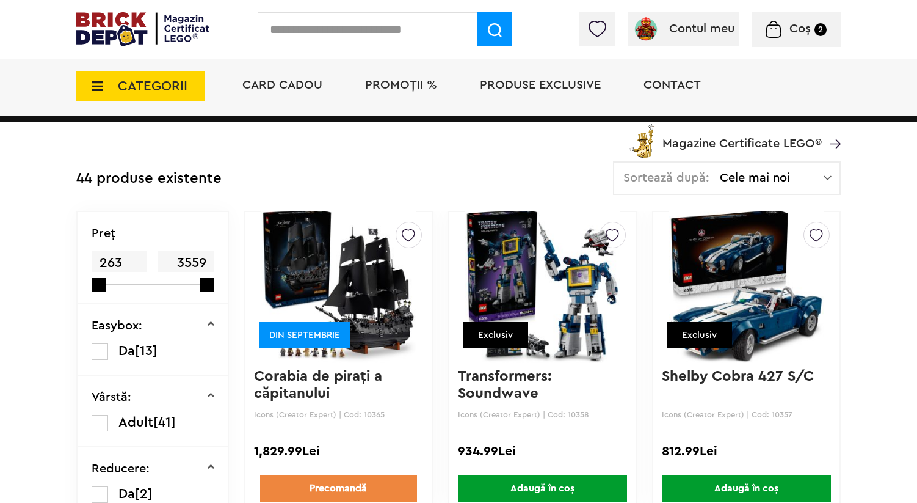
scroll to position [252, 0]
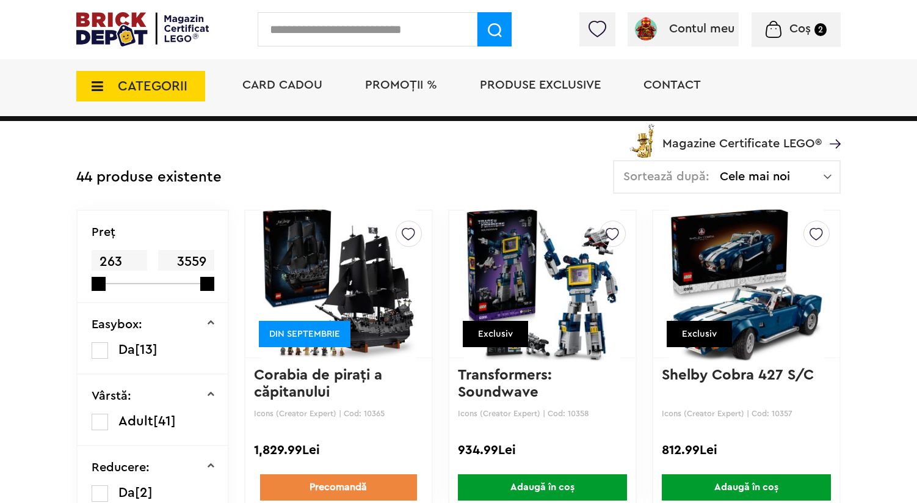
click at [406, 227] on img at bounding box center [408, 231] width 13 height 20
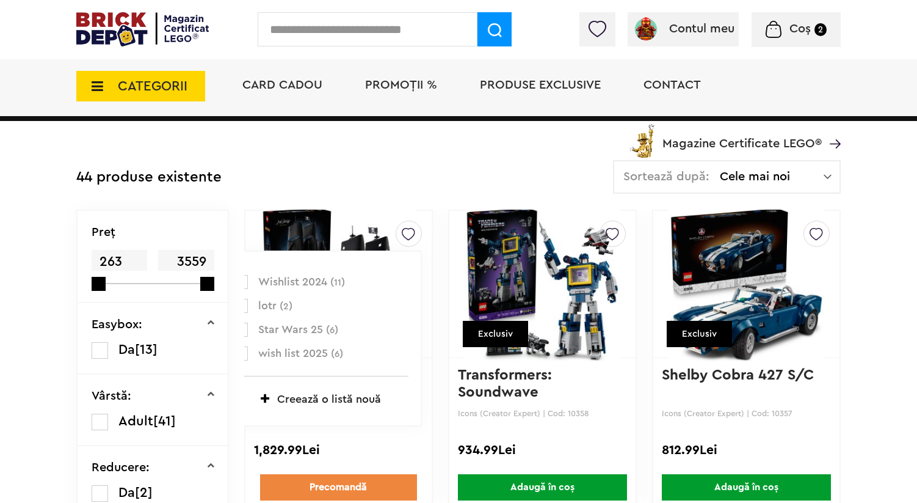
scroll to position [48, 0]
click at [282, 344] on span "wish list 2025 ( 6 )" at bounding box center [325, 348] width 135 height 16
click at [246, 345] on label at bounding box center [241, 348] width 14 height 14
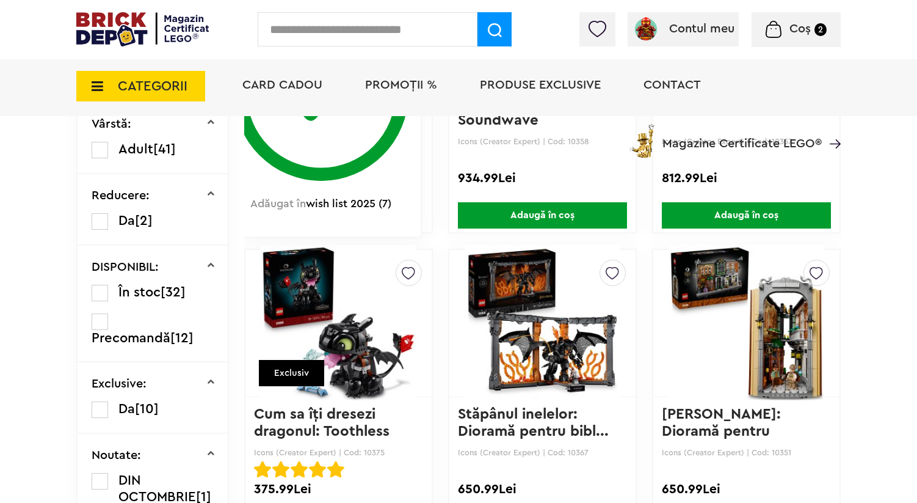
scroll to position [529, 0]
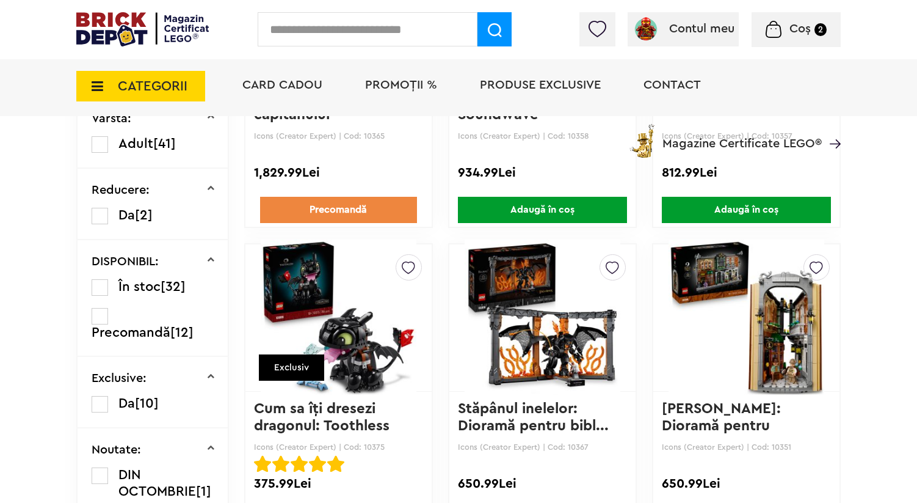
click at [821, 266] on img at bounding box center [816, 265] width 13 height 20
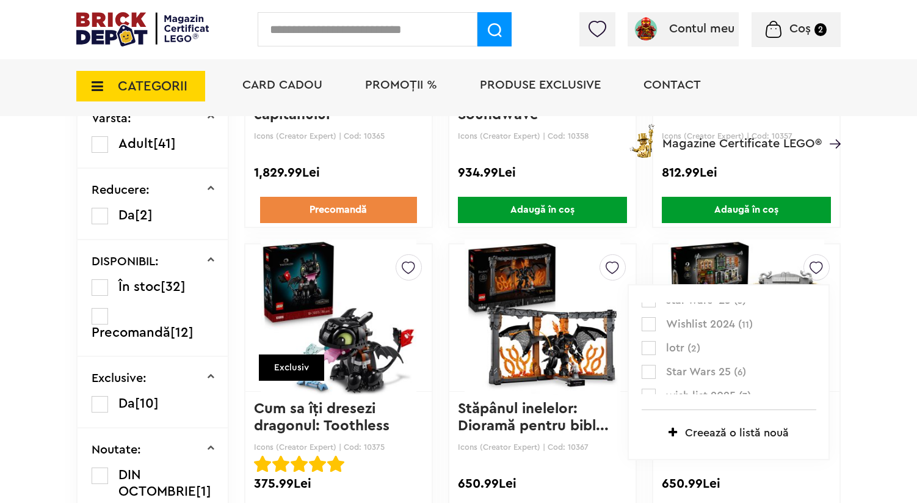
scroll to position [48, 0]
click at [652, 377] on label at bounding box center [649, 381] width 14 height 14
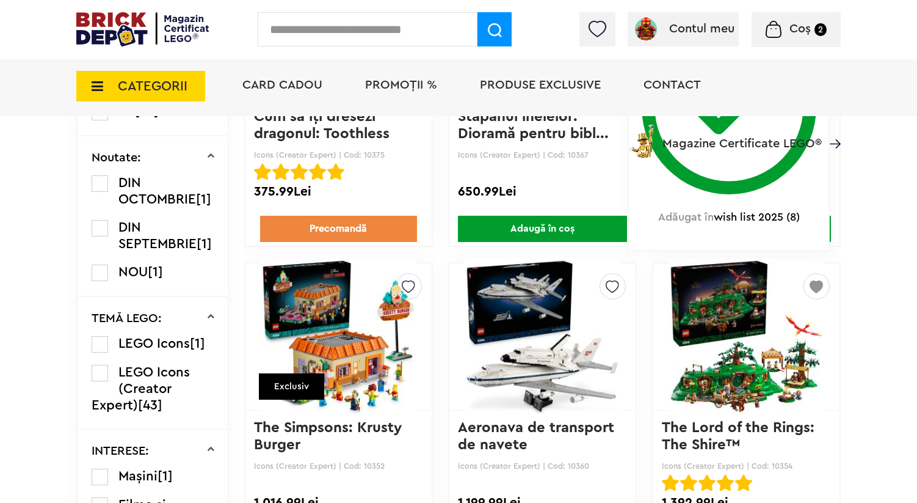
scroll to position [835, 0]
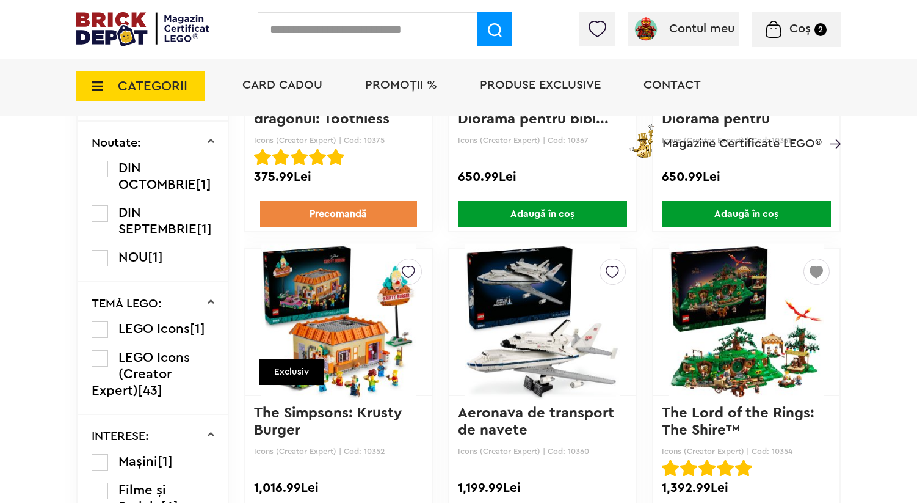
click at [814, 271] on img at bounding box center [816, 269] width 13 height 20
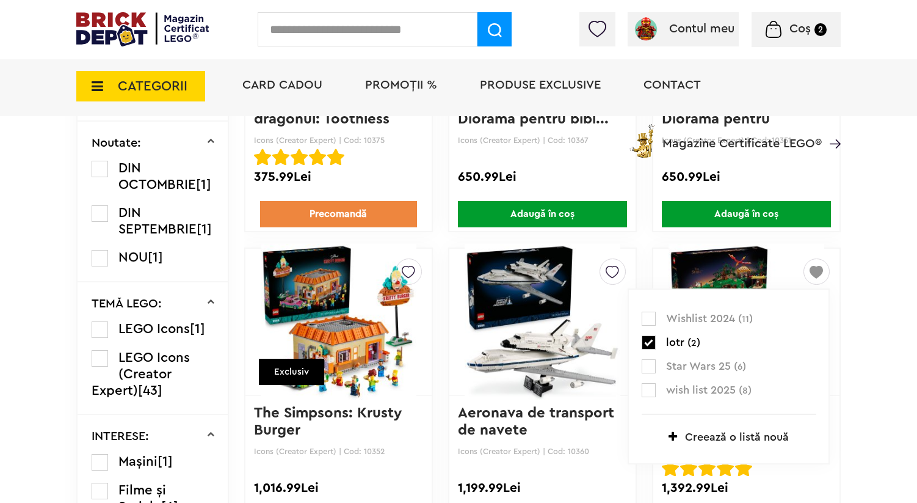
scroll to position [48, 0]
click at [650, 379] on label at bounding box center [649, 386] width 14 height 14
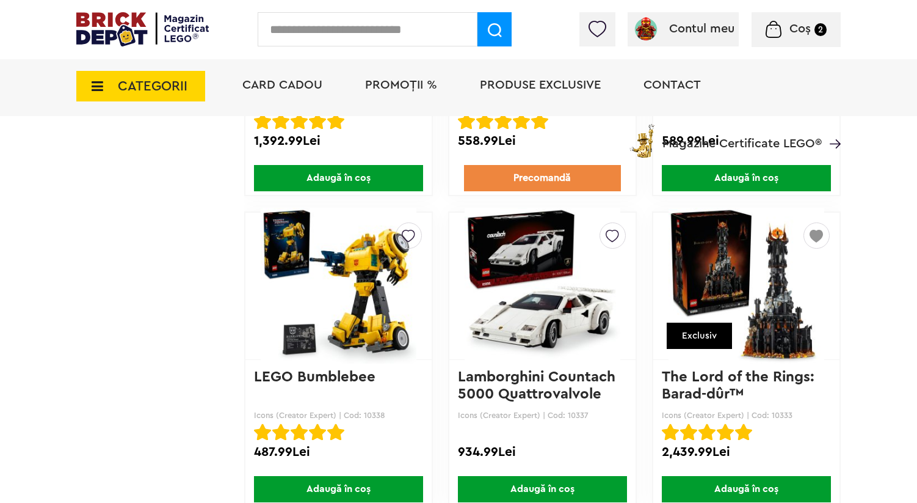
scroll to position [2125, 0]
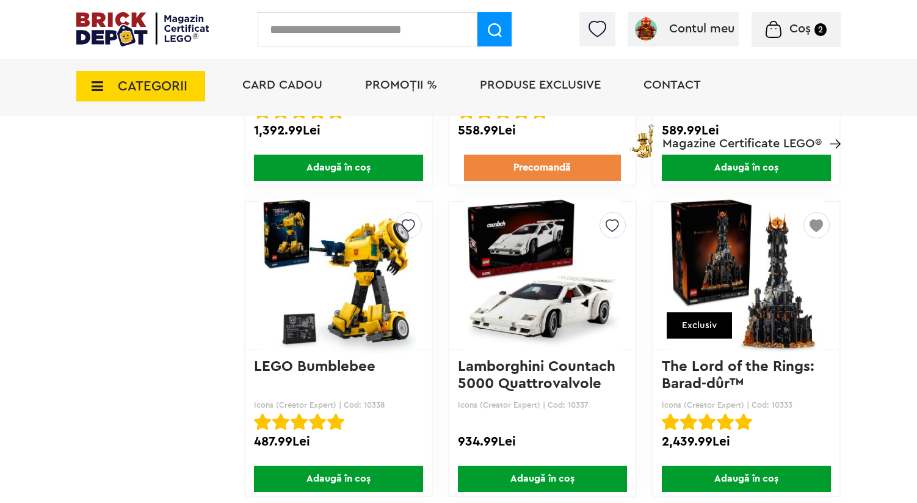
click at [821, 222] on img at bounding box center [816, 223] width 13 height 20
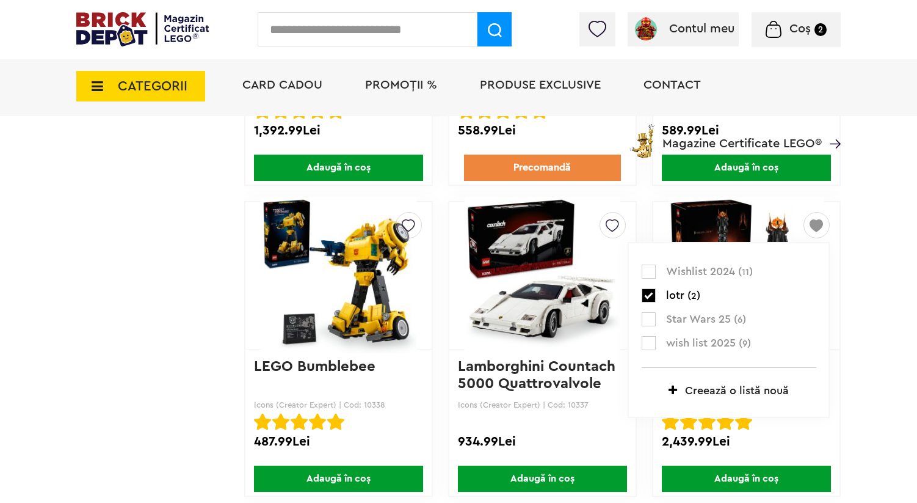
scroll to position [48, 0]
click at [656, 334] on p "wish list 2025 ( 9 )" at bounding box center [729, 340] width 175 height 16
click at [647, 335] on label at bounding box center [649, 339] width 14 height 14
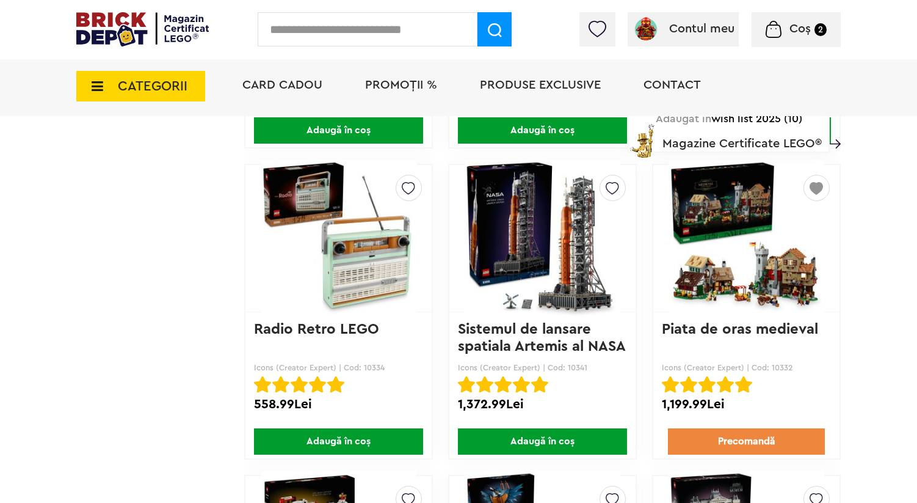
scroll to position [2474, 0]
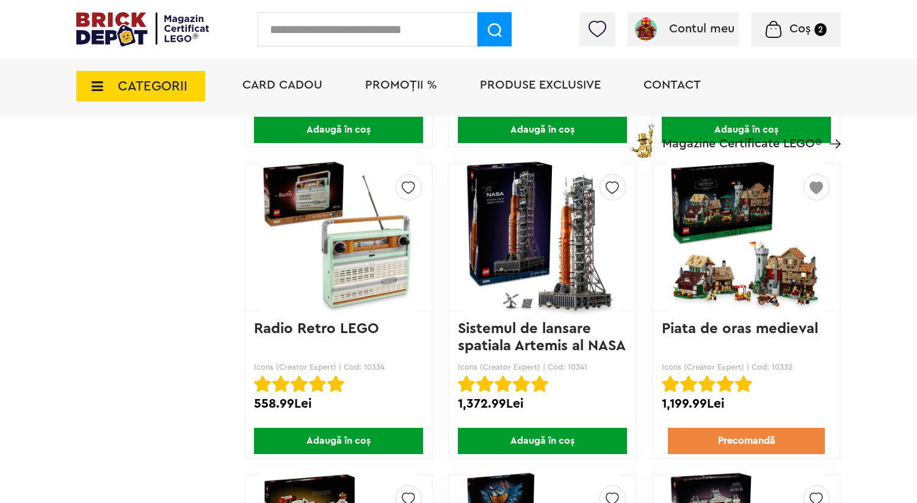
click at [820, 191] on img at bounding box center [816, 185] width 13 height 20
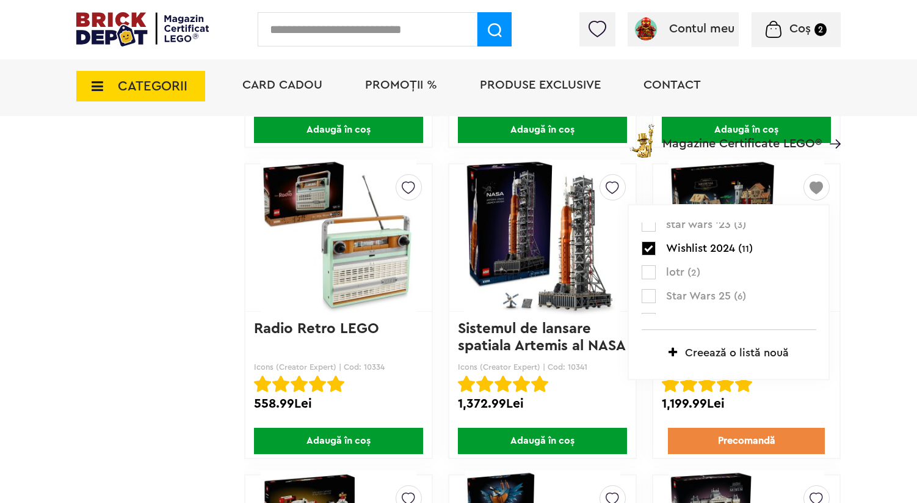
scroll to position [48, 0]
click at [653, 297] on label at bounding box center [649, 301] width 14 height 14
click at [649, 297] on label at bounding box center [649, 301] width 14 height 14
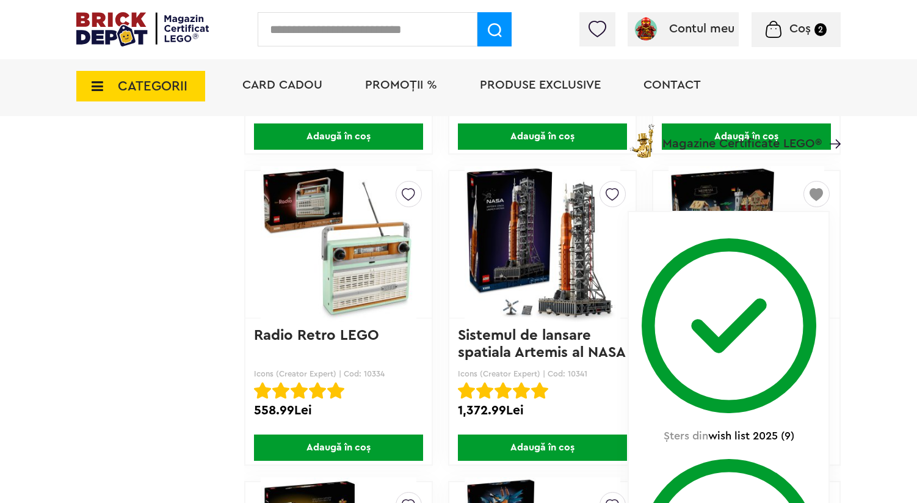
scroll to position [2683, 0]
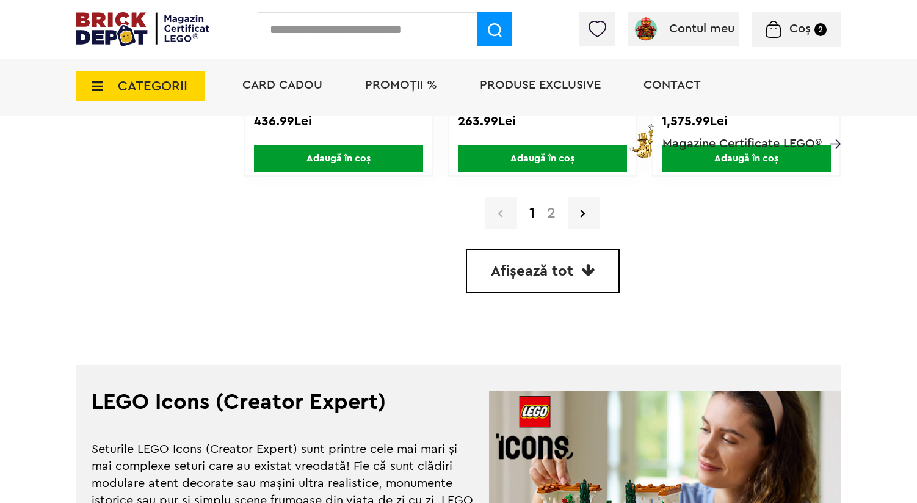
scroll to position [3134, 0]
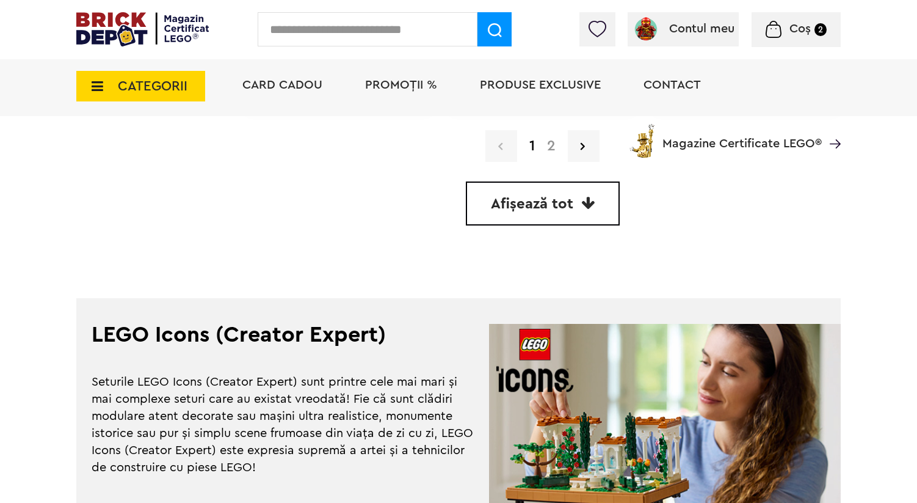
click at [548, 145] on div "Card Cadou PROMOȚII % Produse exclusive Contact Magazine Certificate LEGO®" at bounding box center [535, 107] width 611 height 101
click at [551, 141] on div "Card Cadou PROMOȚII % Produse exclusive Contact Magazine Certificate LEGO®" at bounding box center [535, 107] width 611 height 101
click at [587, 147] on div "Card Cadou PROMOȚII % Produse exclusive Contact Magazine Certificate LEGO®" at bounding box center [535, 107] width 611 height 101
click at [537, 145] on div "Card Cadou PROMOȚII % Produse exclusive Contact Magazine Certificate LEGO®" at bounding box center [535, 107] width 611 height 101
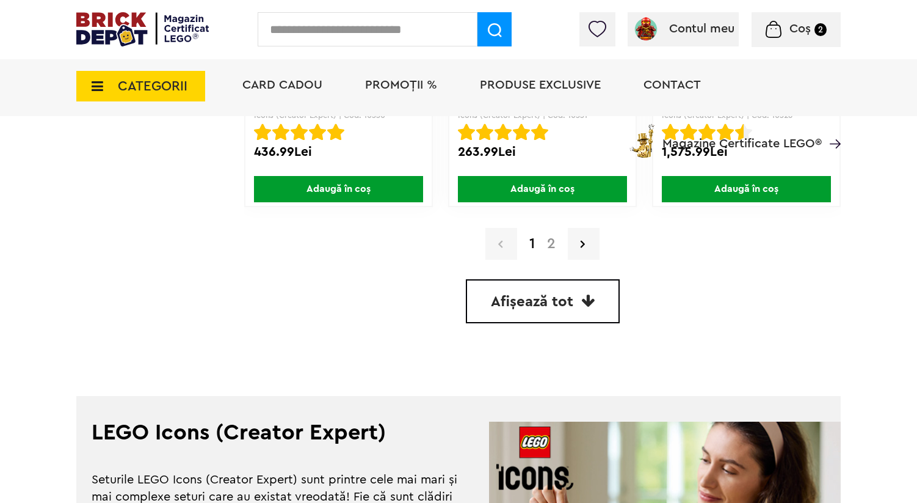
scroll to position [2887, 0]
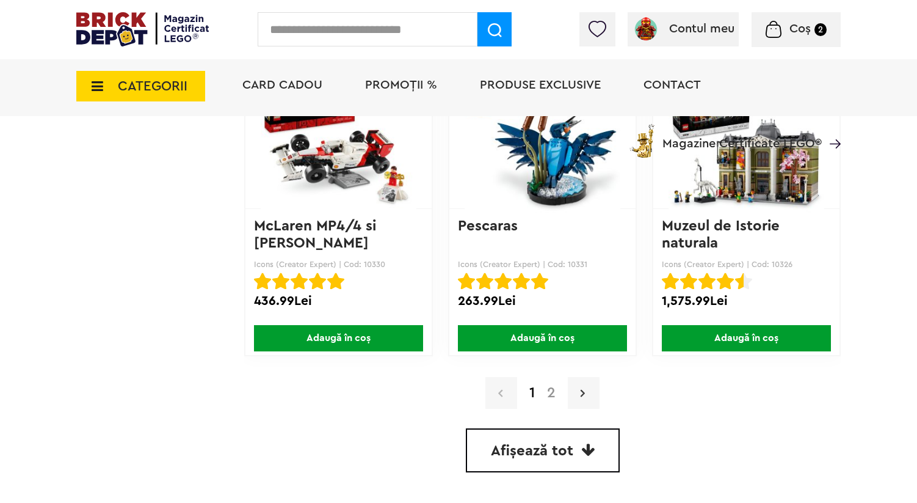
click at [585, 389] on link at bounding box center [584, 393] width 32 height 32
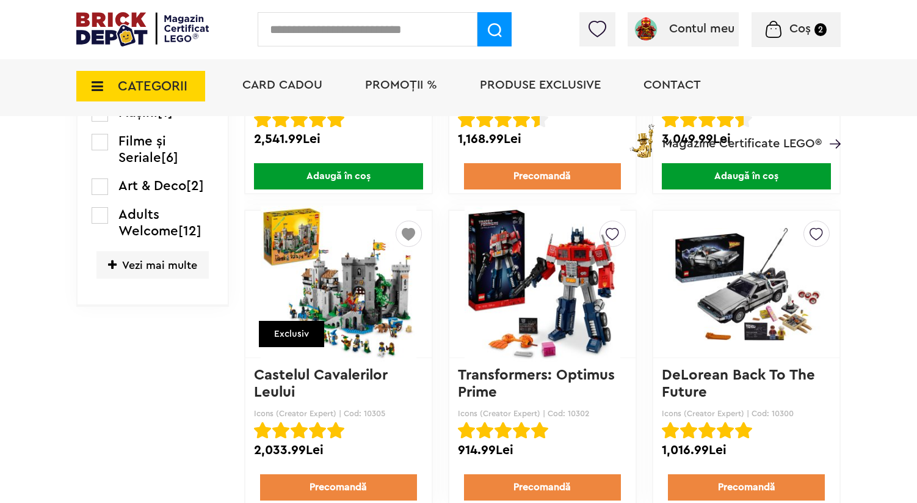
scroll to position [1192, 0]
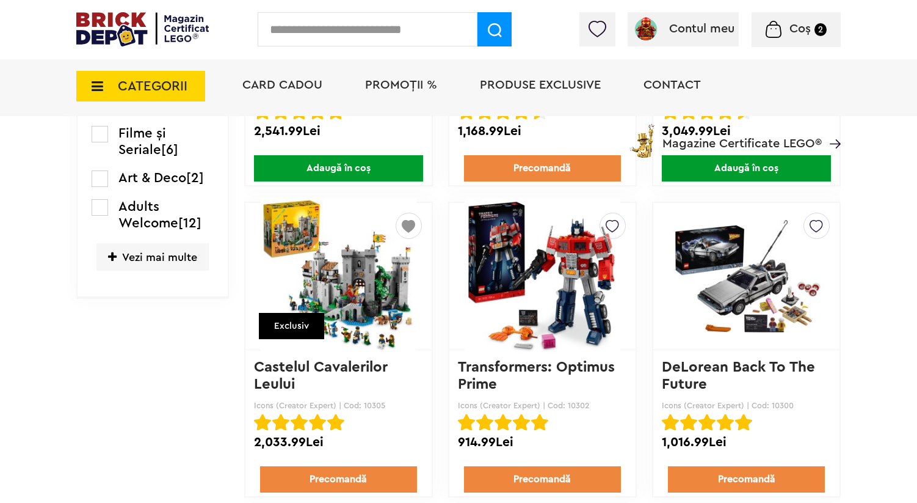
click at [410, 228] on img at bounding box center [408, 223] width 13 height 20
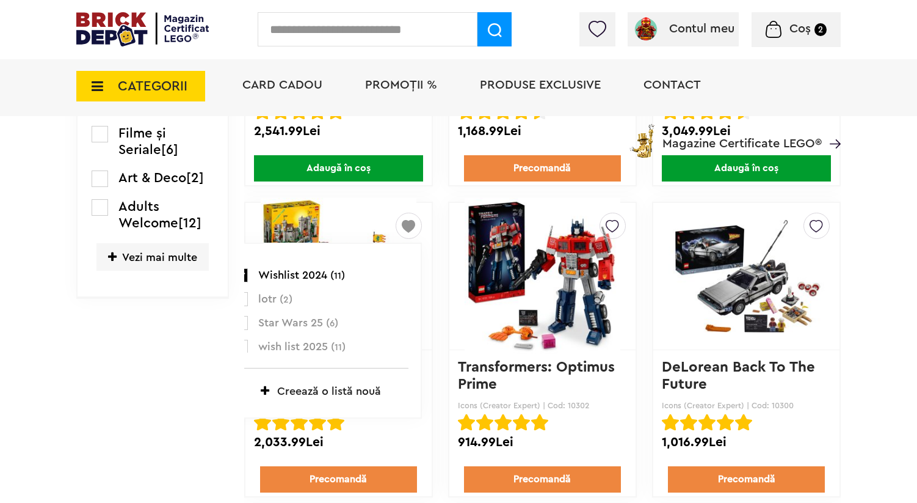
scroll to position [48, 0]
click at [255, 337] on p "wish list 2025 ( 11 )" at bounding box center [321, 340] width 175 height 16
click at [246, 335] on label at bounding box center [241, 340] width 14 height 14
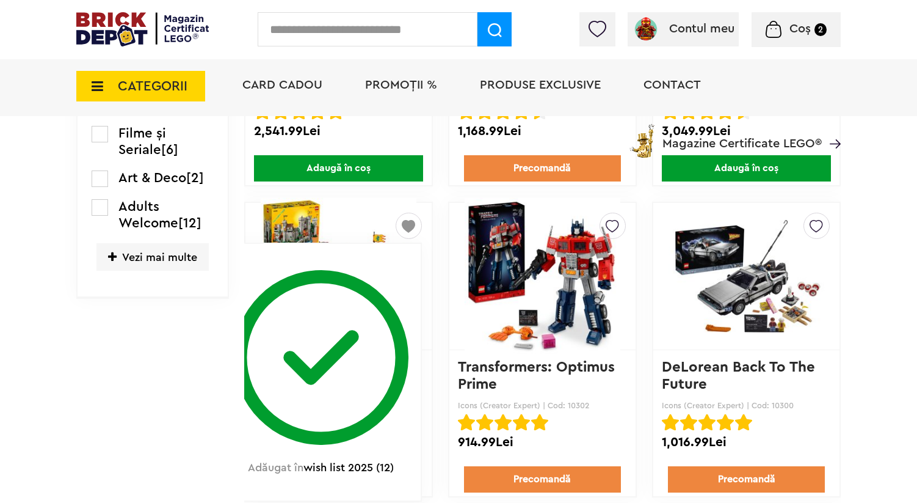
click at [171, 363] on td "Linkuri Importante Comenzile mele Date personale Adrese Parolă Listă dorințe Re…" at bounding box center [160, 288] width 168 height 2039
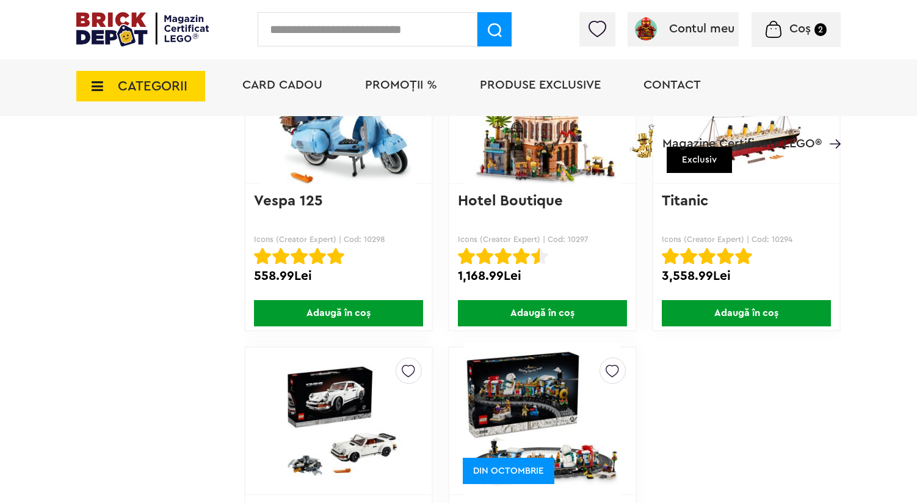
scroll to position [1709, 0]
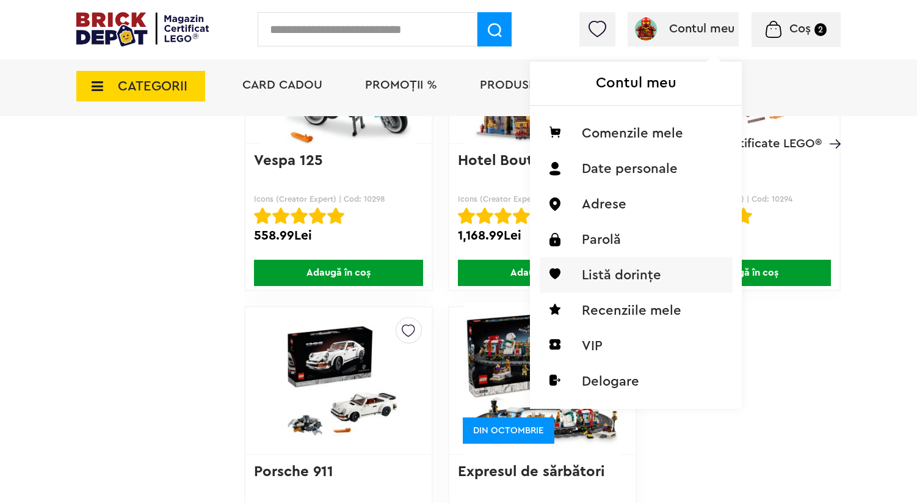
click at [622, 271] on li "Listă dorințe" at bounding box center [636, 274] width 193 height 35
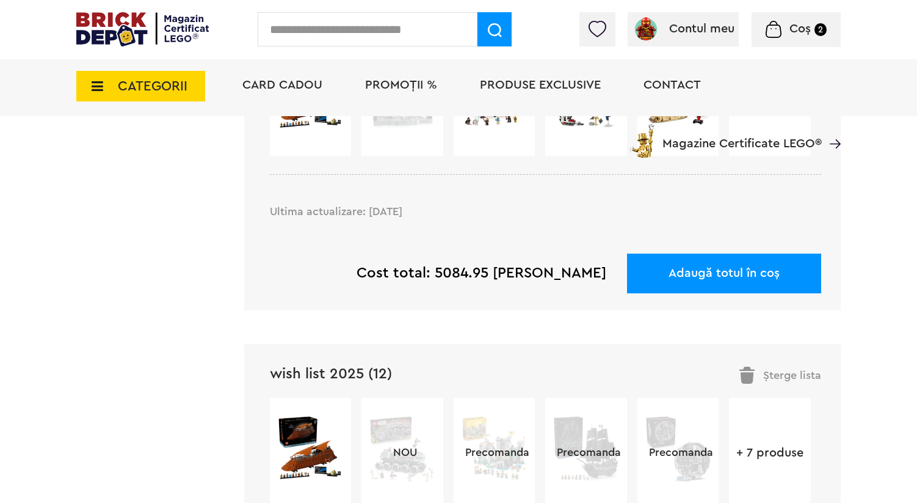
scroll to position [1838, 0]
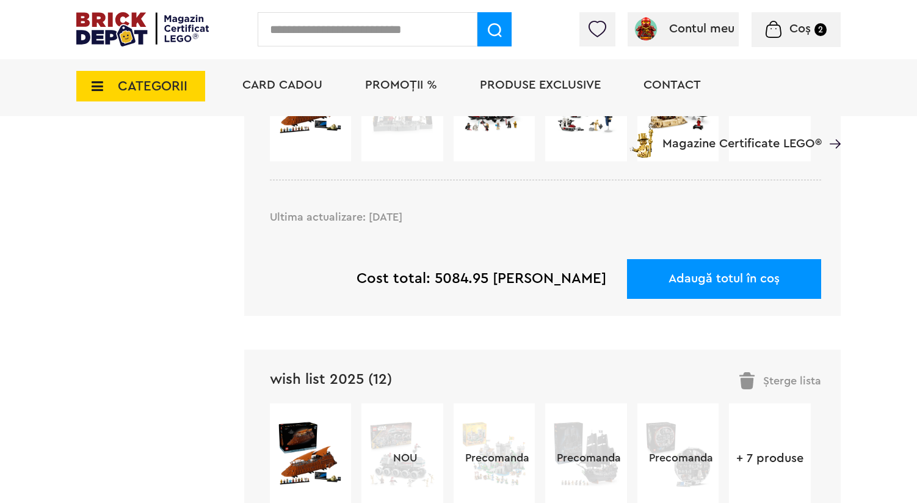
click at [383, 372] on link "wish list 2025 (12)" at bounding box center [331, 379] width 122 height 15
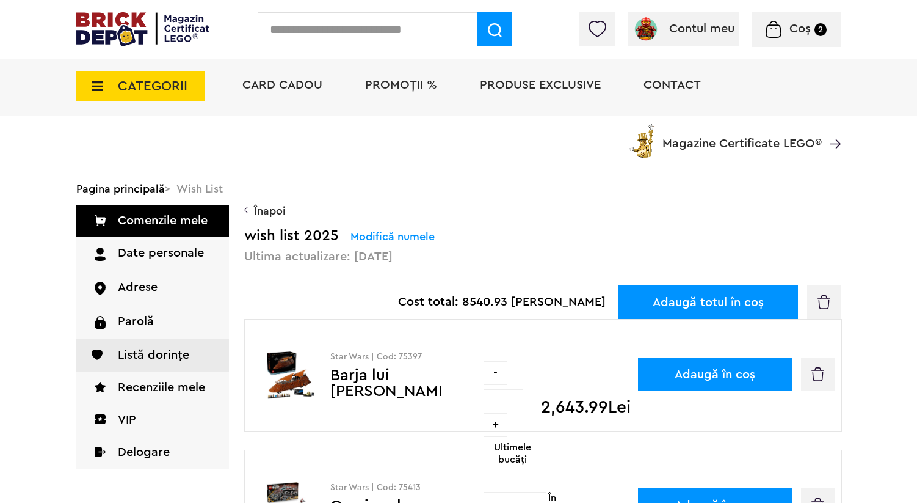
scroll to position [1, 0]
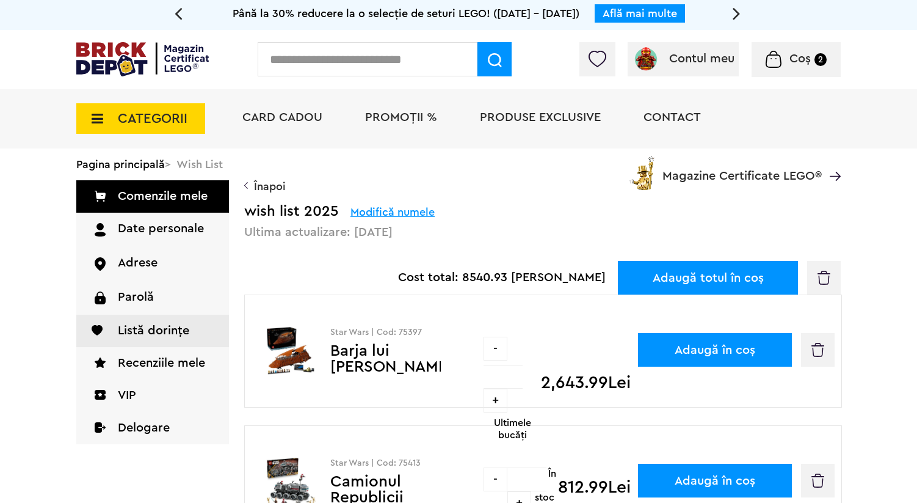
click at [346, 343] on link "Barja lui [PERSON_NAME]" at bounding box center [391, 359] width 123 height 32
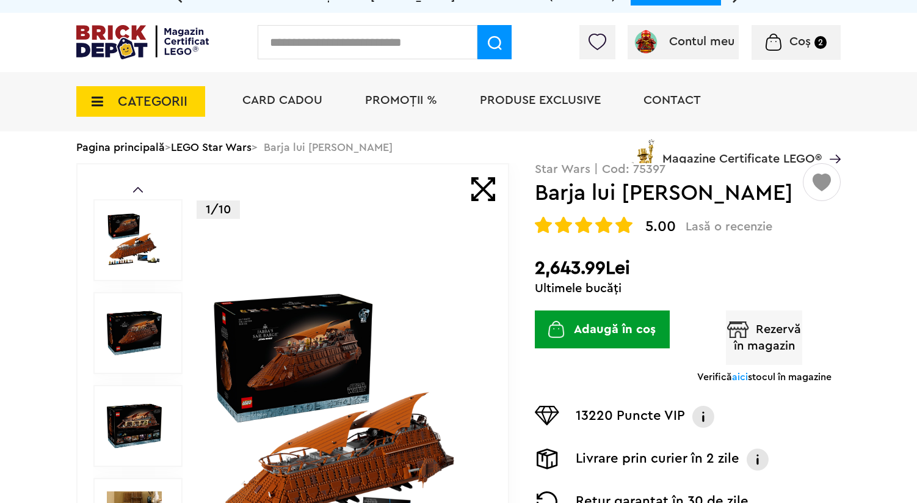
scroll to position [95, 0]
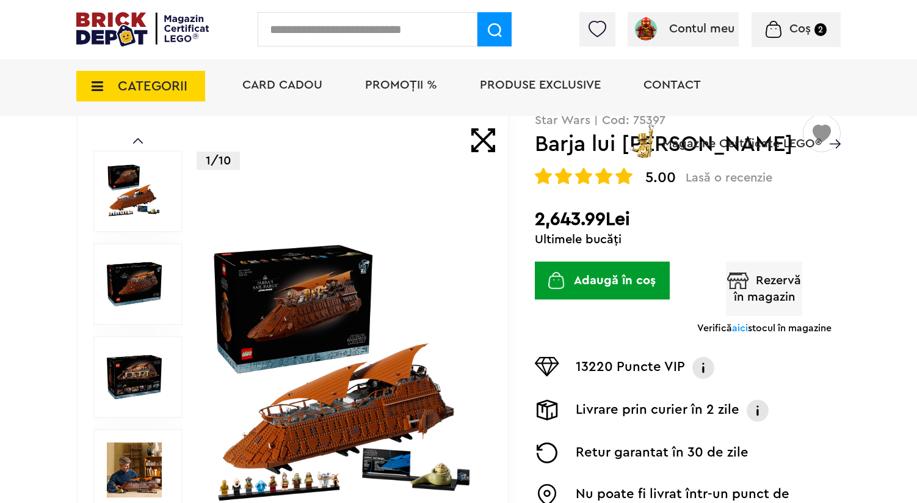
click at [374, 313] on img at bounding box center [345, 377] width 272 height 272
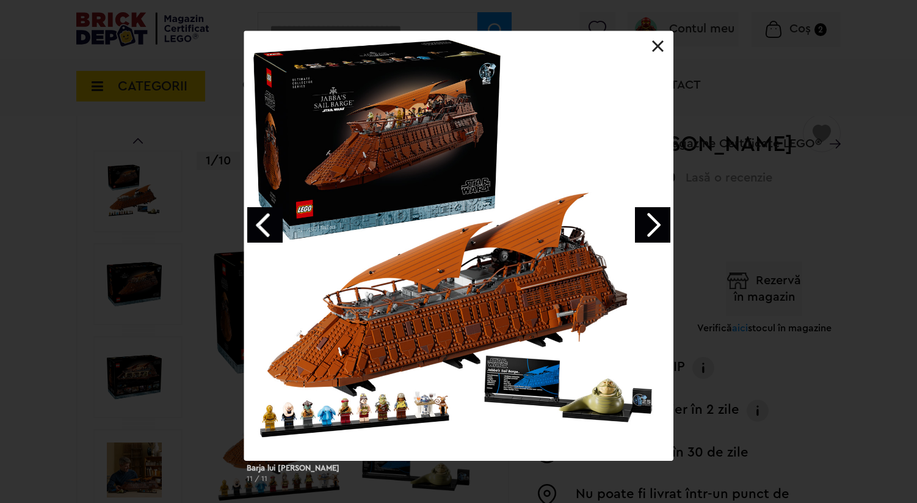
click at [649, 212] on link "Next image" at bounding box center [652, 224] width 35 height 35
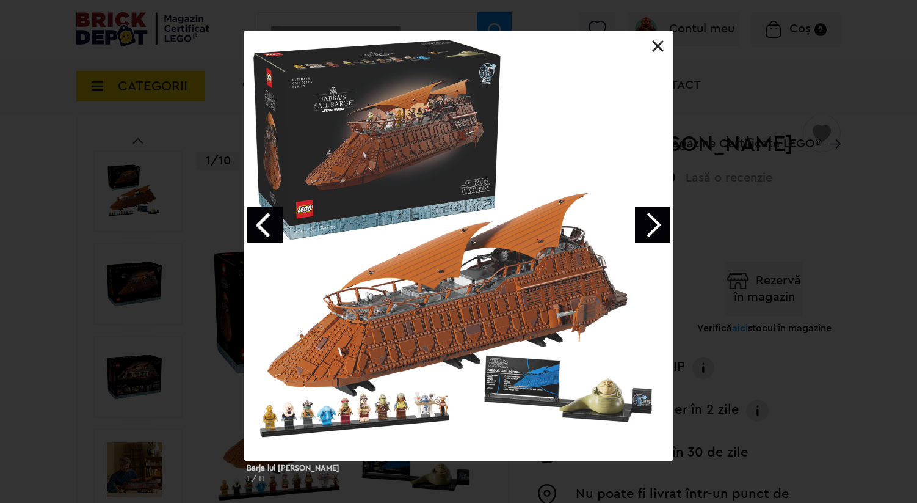
click at [649, 213] on link "Next image" at bounding box center [652, 224] width 35 height 35
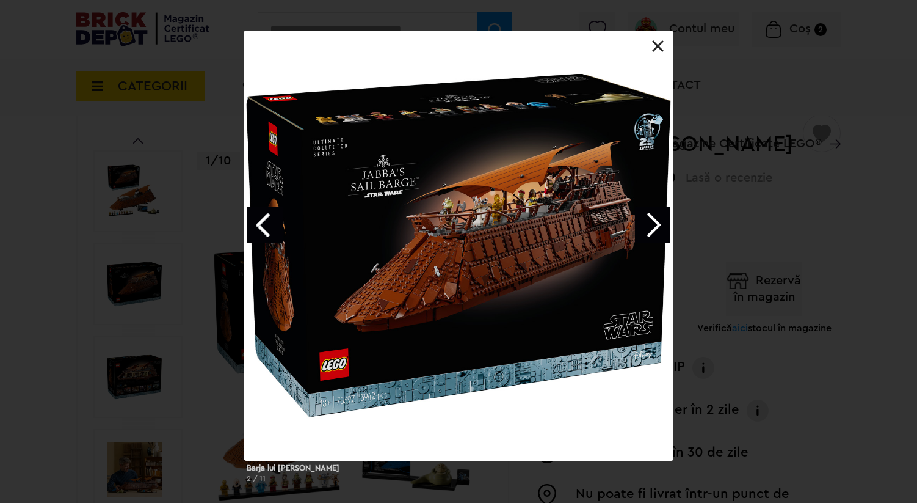
click at [649, 213] on link "Next image" at bounding box center [652, 224] width 35 height 35
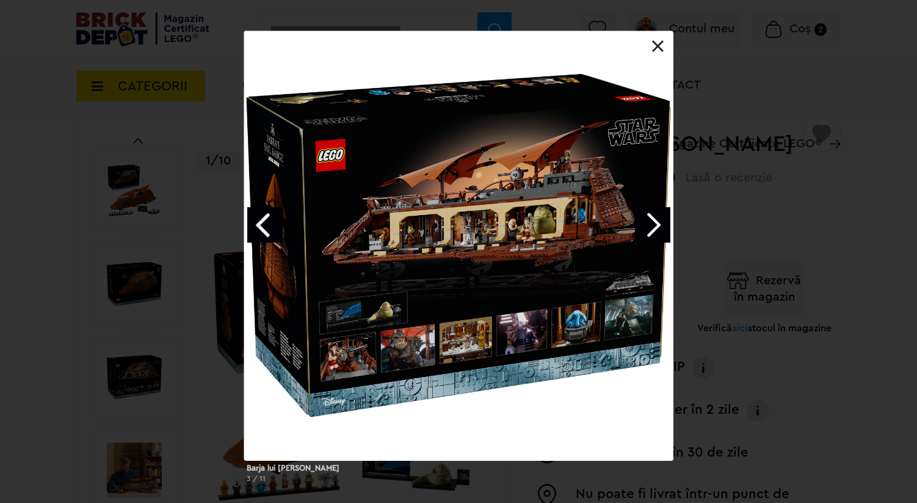
click at [649, 213] on link "Next image" at bounding box center [652, 224] width 35 height 35
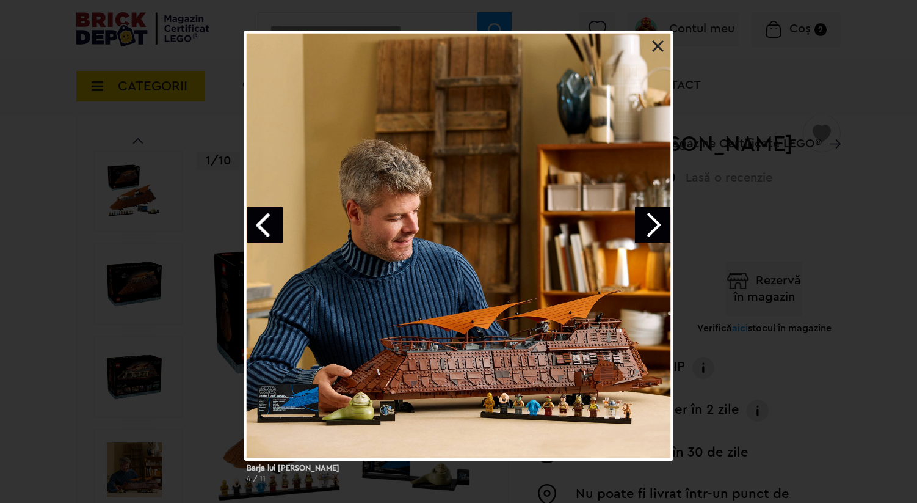
click at [647, 213] on link "Next image" at bounding box center [652, 224] width 35 height 35
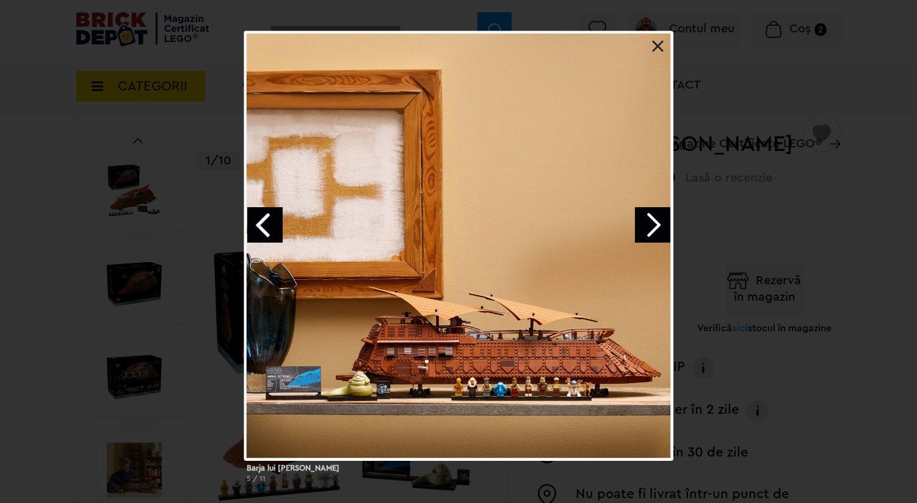
click at [647, 213] on link "Next image" at bounding box center [652, 224] width 35 height 35
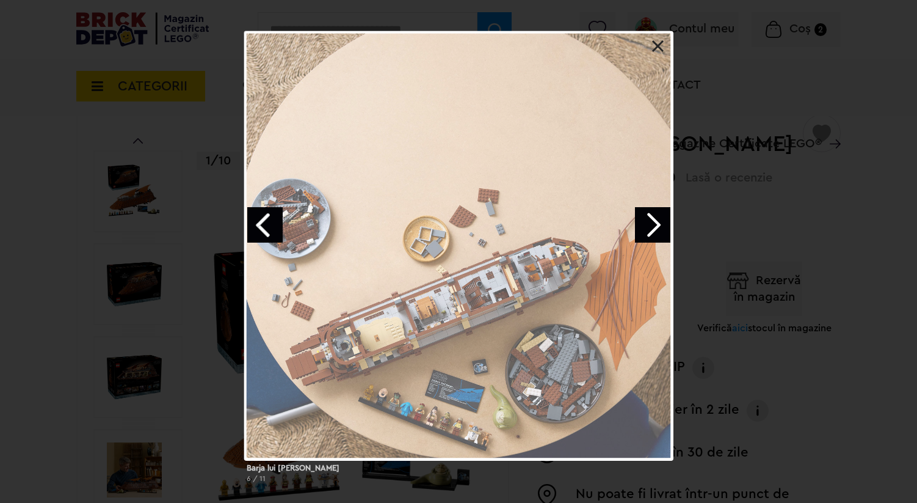
click at [647, 213] on link "Next image" at bounding box center [652, 224] width 35 height 35
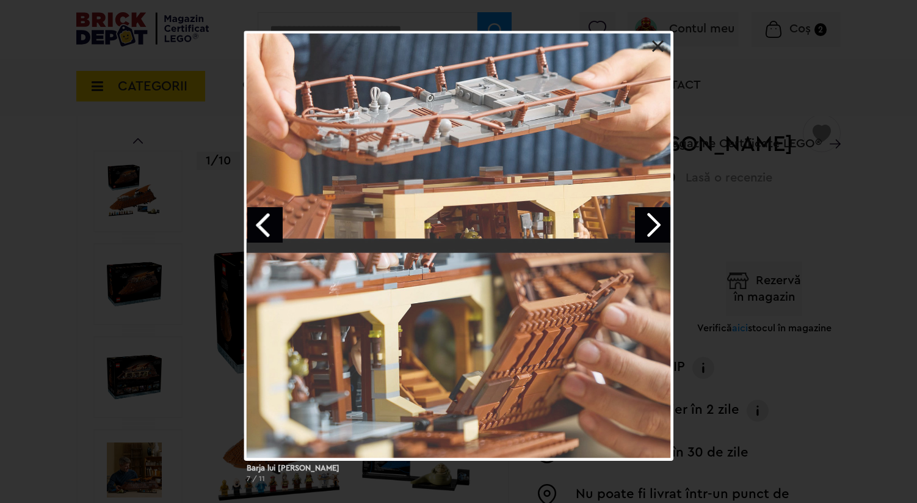
click at [647, 213] on link "Next image" at bounding box center [652, 224] width 35 height 35
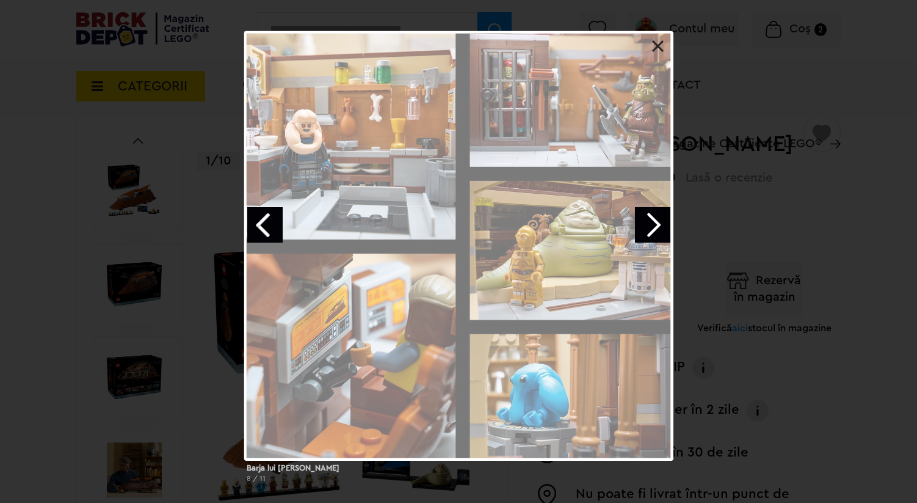
click at [647, 213] on link "Next image" at bounding box center [652, 224] width 35 height 35
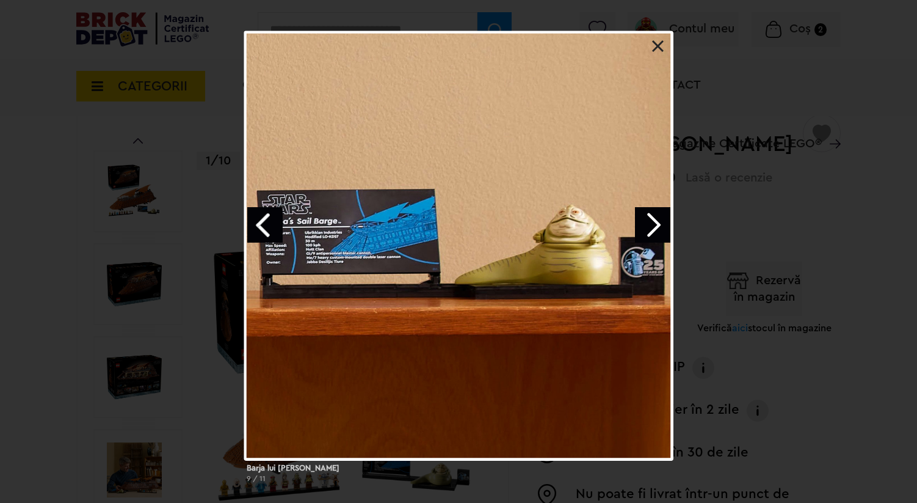
click at [271, 218] on link "Previous image" at bounding box center [264, 224] width 35 height 35
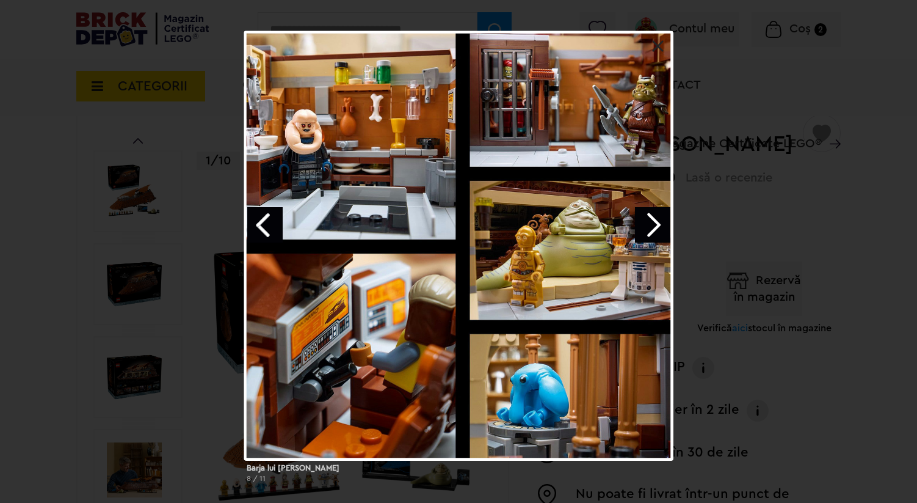
click at [657, 217] on link "Next image" at bounding box center [652, 224] width 35 height 35
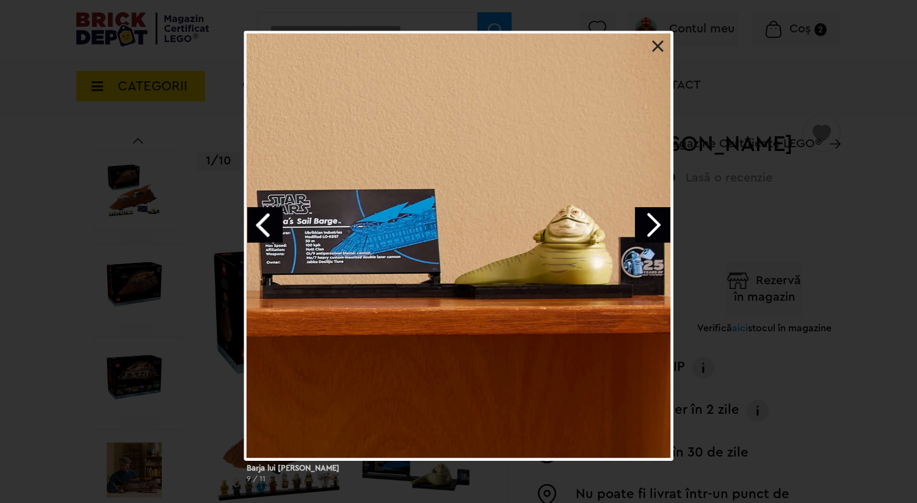
click at [654, 47] on link at bounding box center [658, 46] width 12 height 12
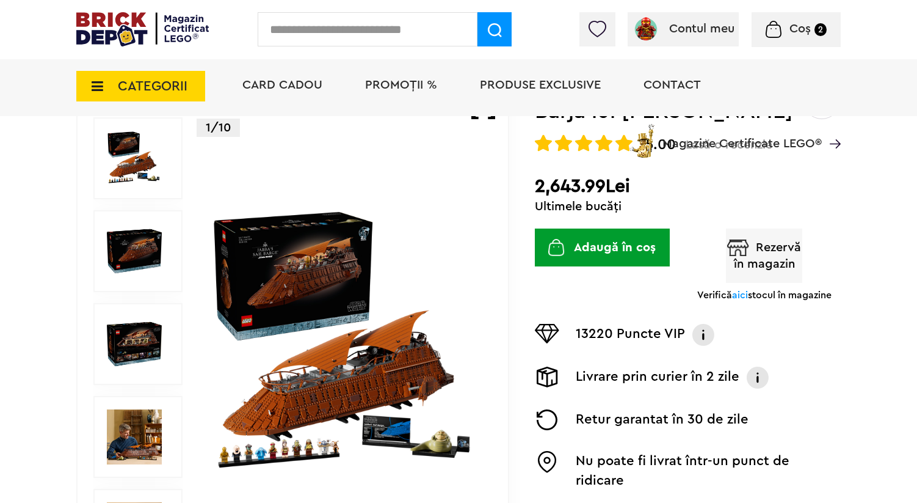
scroll to position [173, 0]
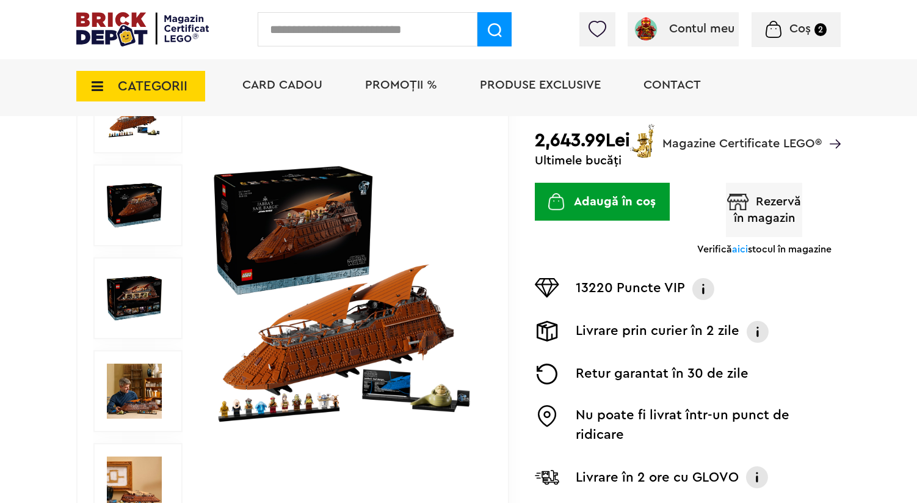
click at [701, 288] on img at bounding box center [703, 289] width 24 height 22
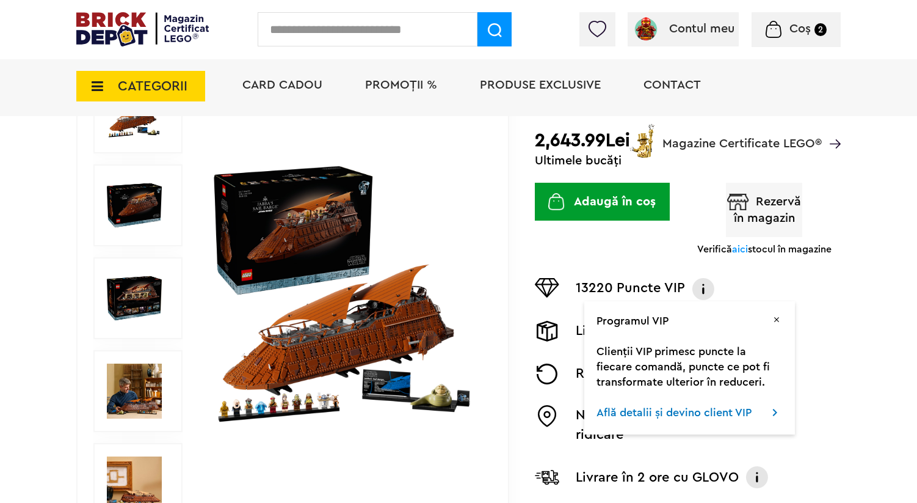
click at [103, 81] on icon at bounding box center [93, 85] width 19 height 13
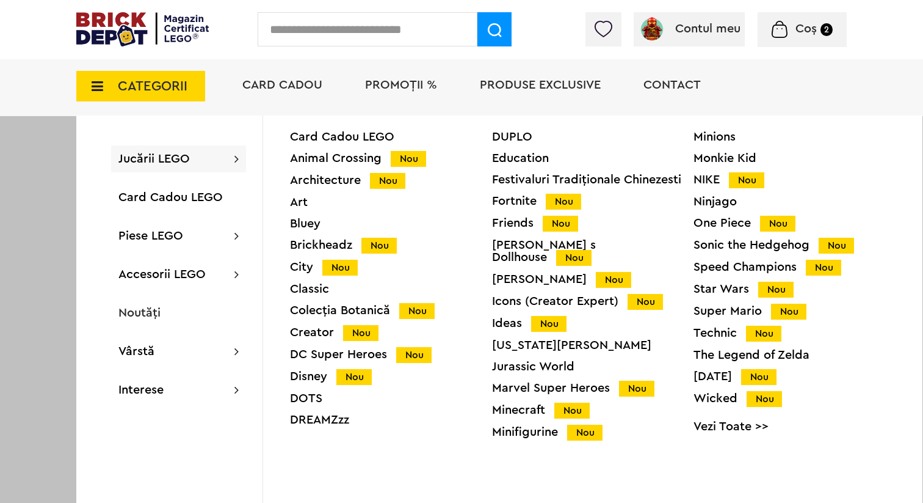
click at [721, 286] on div "Star Wars Nou" at bounding box center [795, 289] width 202 height 13
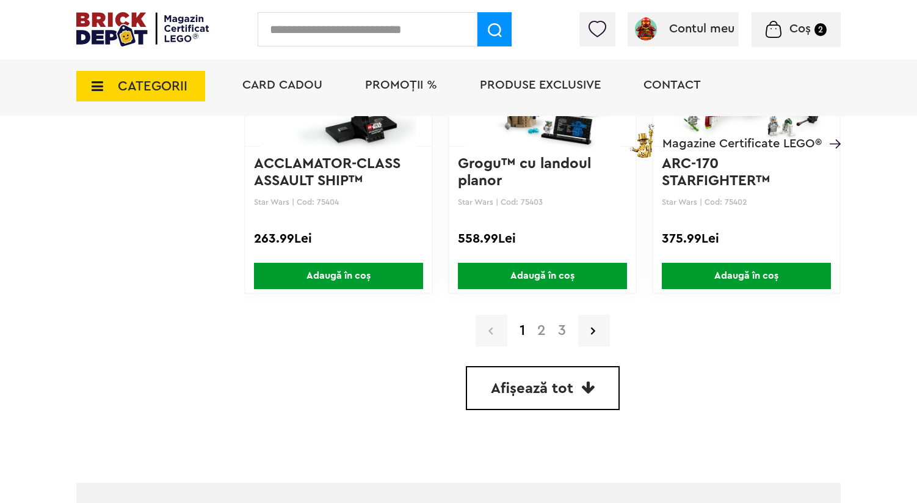
scroll to position [3112, 0]
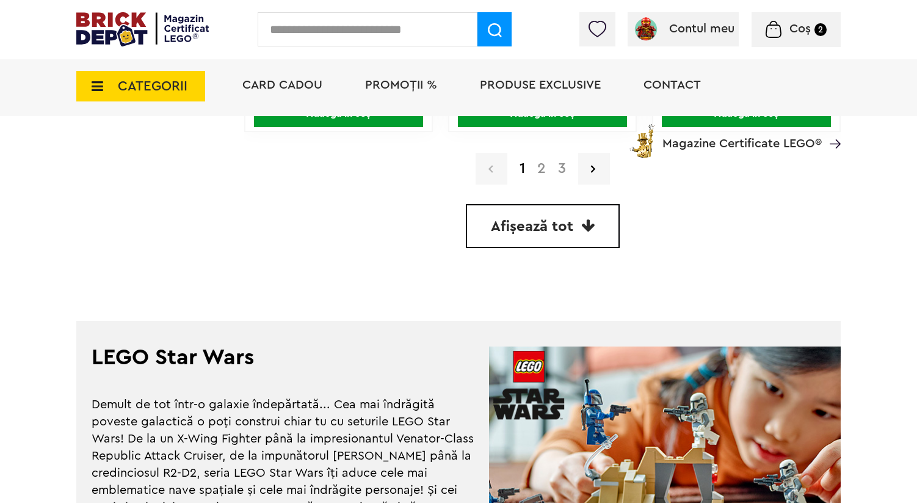
click at [544, 171] on link "2" at bounding box center [541, 168] width 21 height 15
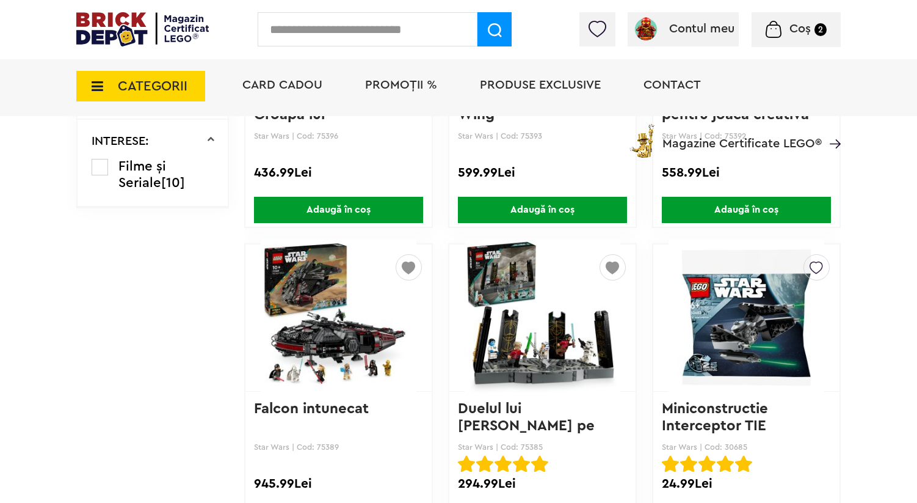
scroll to position [1151, 0]
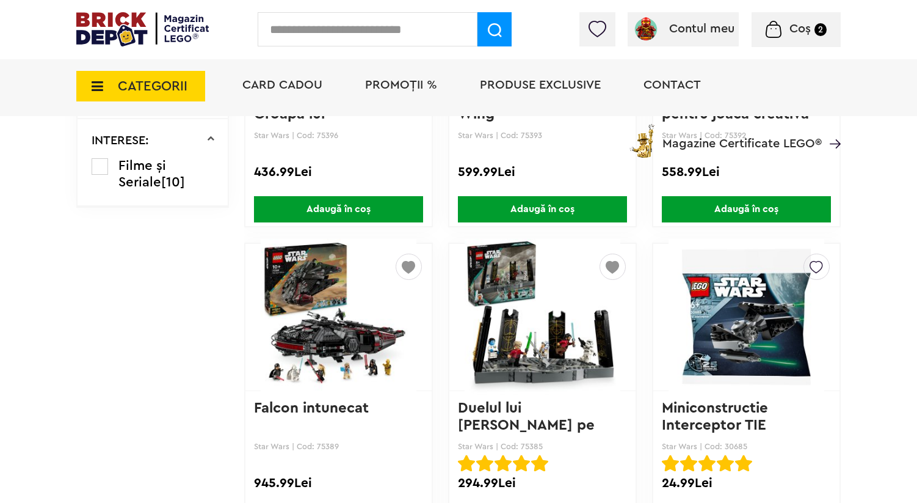
click at [413, 261] on img at bounding box center [408, 264] width 13 height 20
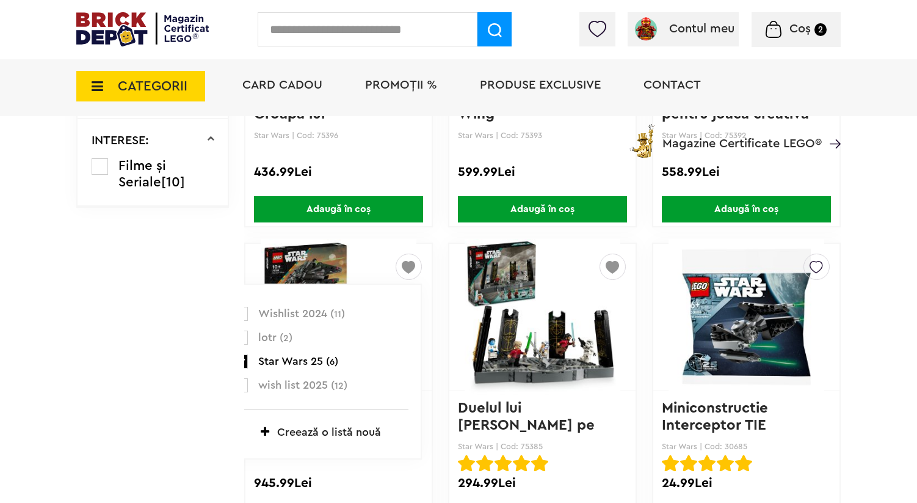
scroll to position [48, 0]
click at [247, 380] on label at bounding box center [241, 381] width 14 height 14
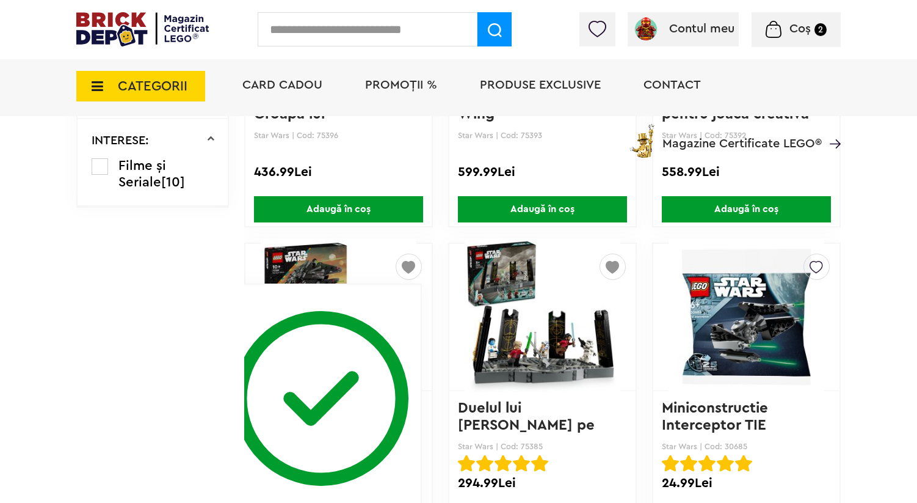
click at [272, 375] on img at bounding box center [321, 394] width 175 height 184
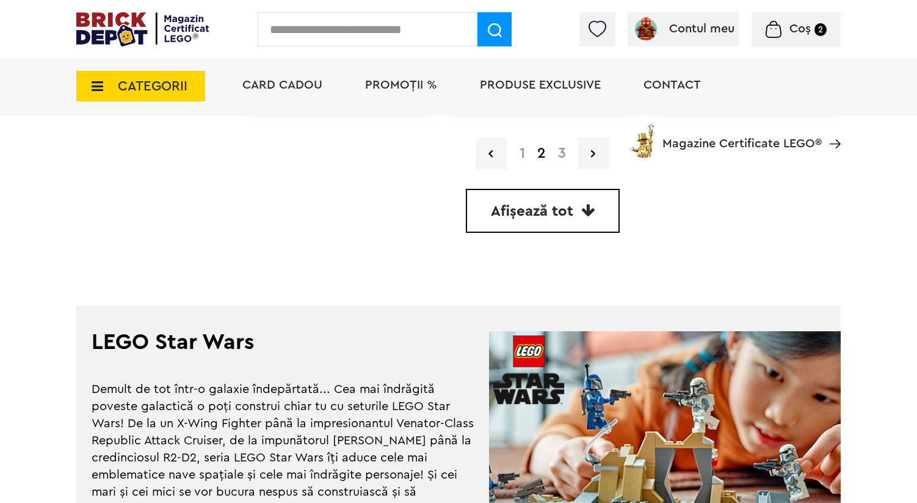
scroll to position [3127, 0]
click at [561, 155] on div "Card Cadou PROMOȚII % Produse exclusive Contact Magazine Certificate LEGO®" at bounding box center [535, 107] width 611 height 101
click at [564, 153] on div "Card Cadou PROMOȚII % Produse exclusive Contact Magazine Certificate LEGO®" at bounding box center [535, 107] width 611 height 101
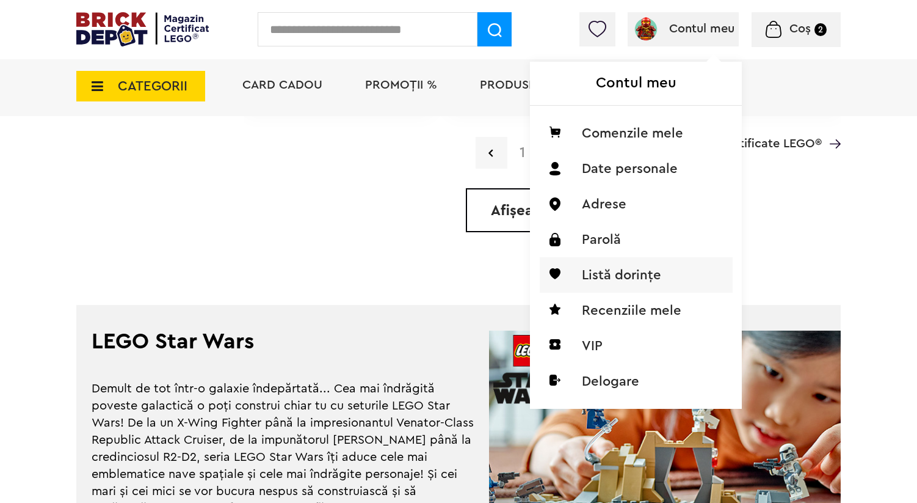
click at [637, 282] on li "Listă dorințe" at bounding box center [636, 274] width 193 height 35
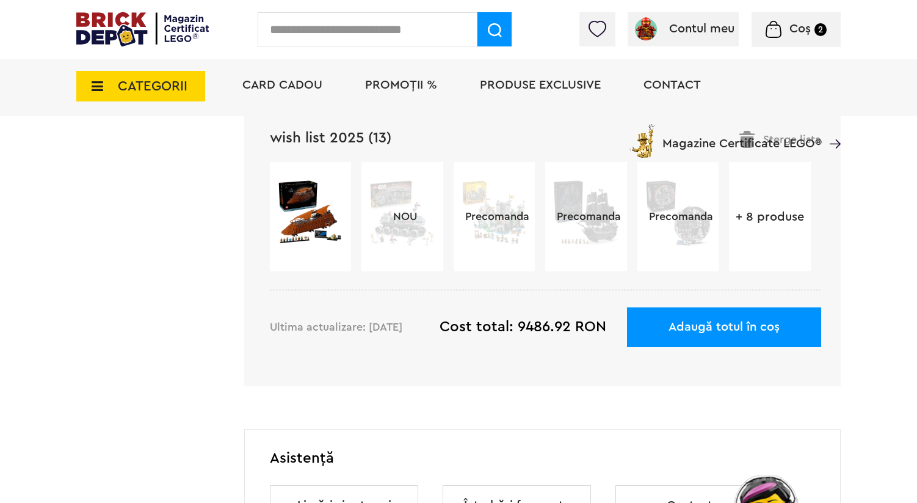
scroll to position [1847, 0]
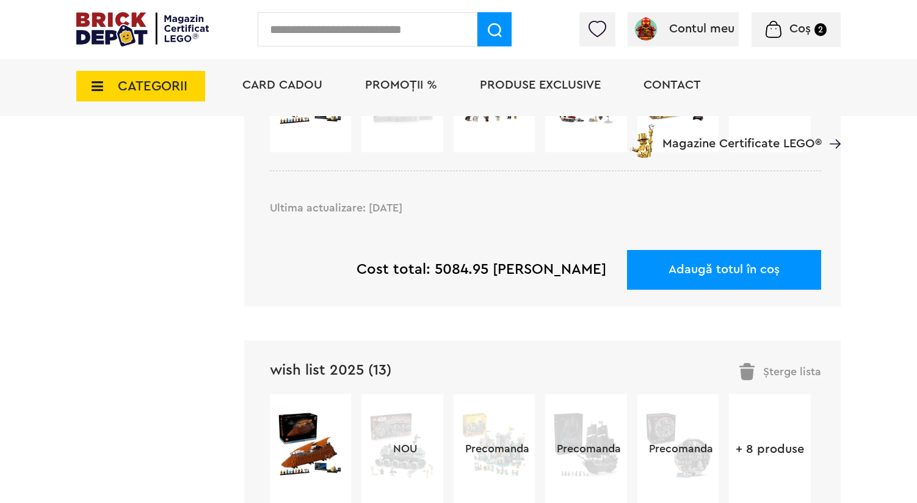
click at [316, 363] on link "wish list 2025 (13)" at bounding box center [331, 370] width 122 height 15
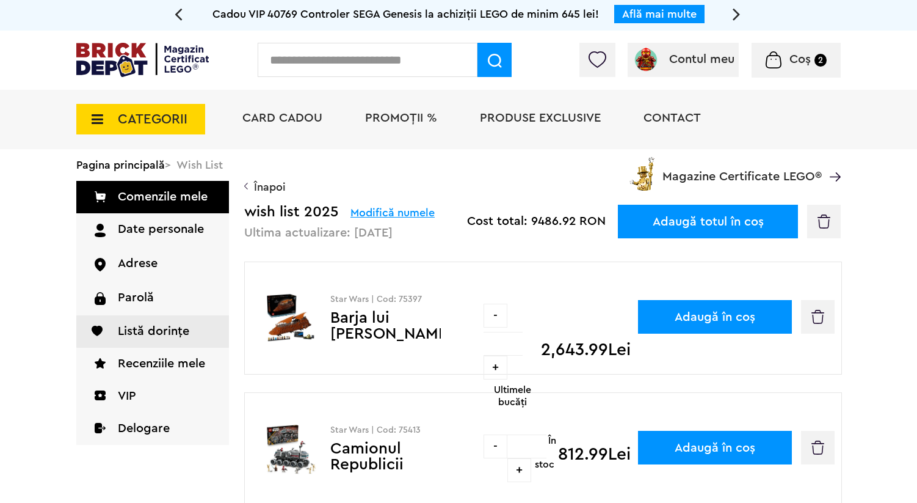
click at [355, 51] on input "text" at bounding box center [368, 60] width 220 height 34
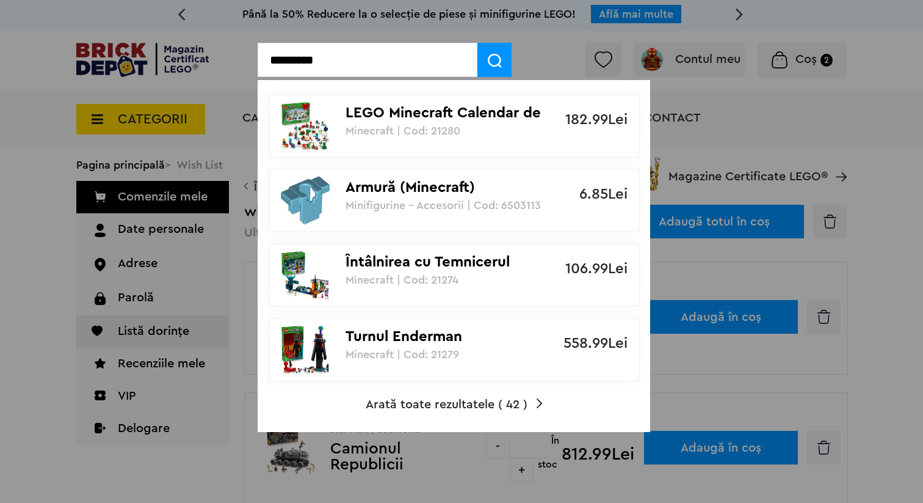
type input "*********"
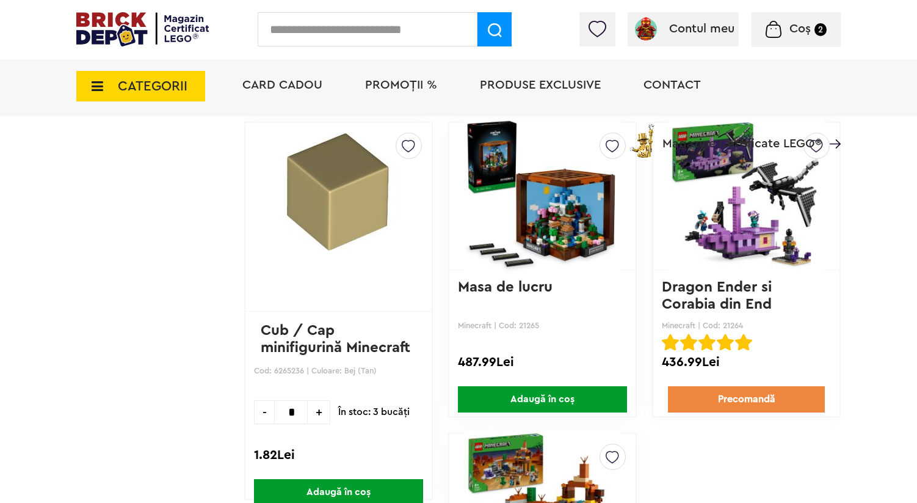
scroll to position [2090, 0]
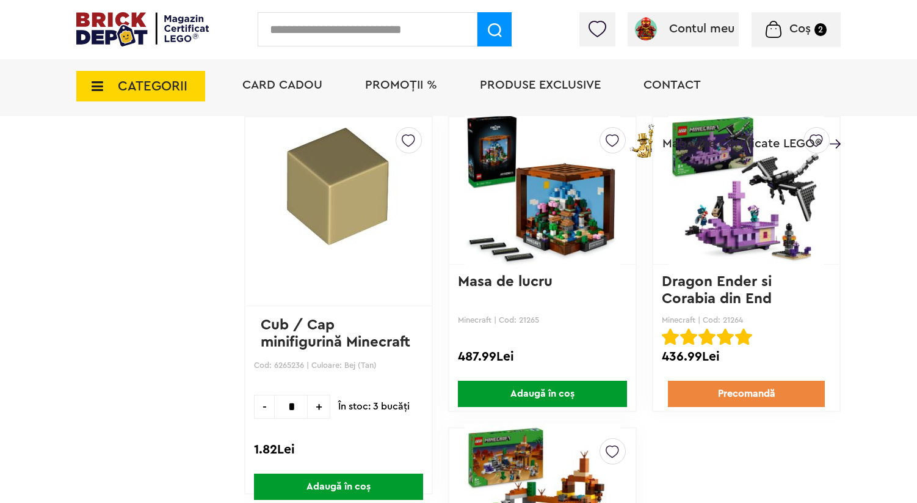
click at [613, 138] on div "Card Cadou PROMOȚII % Produse exclusive Contact Magazine Certificate LEGO®" at bounding box center [535, 107] width 611 height 101
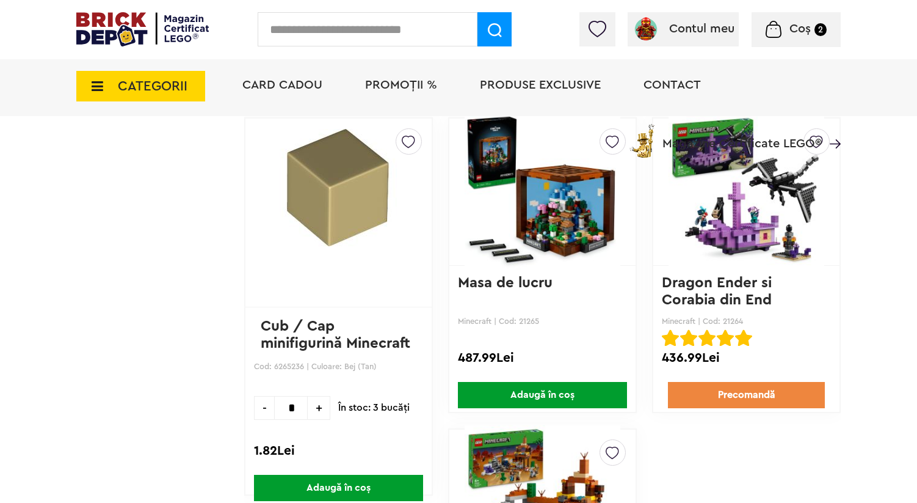
scroll to position [1930, 0]
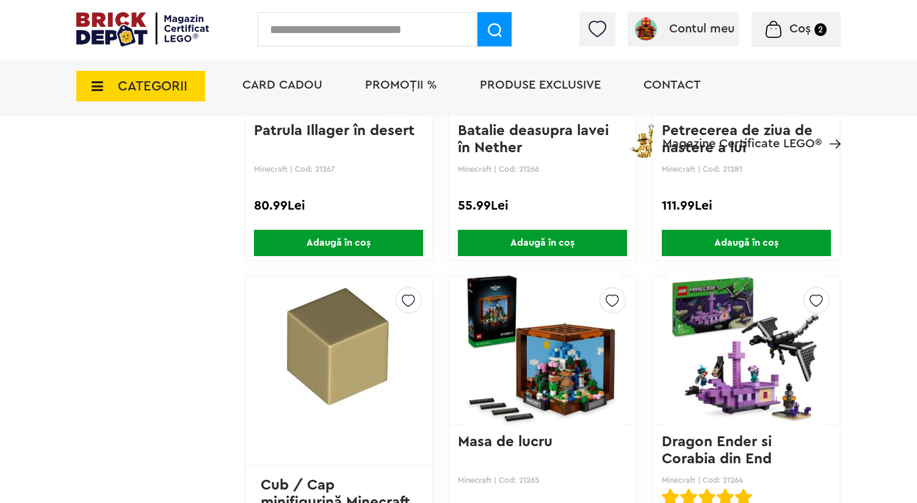
click at [613, 297] on img at bounding box center [612, 298] width 13 height 20
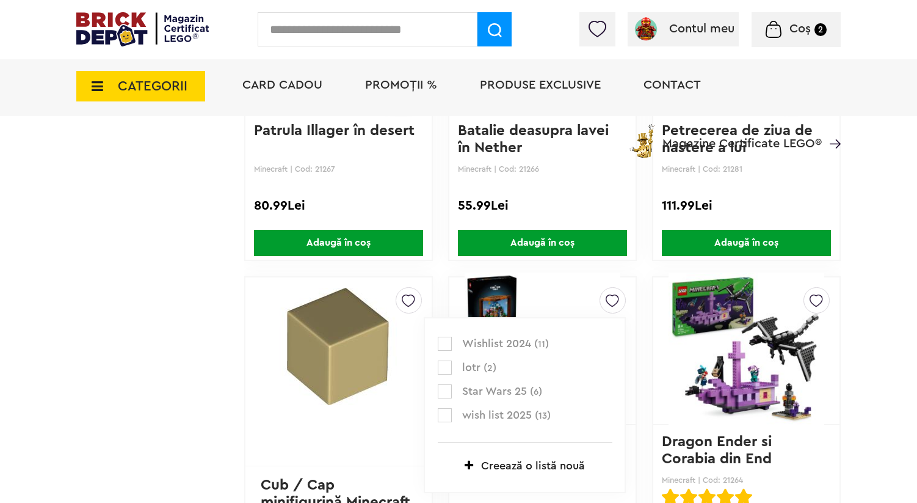
scroll to position [48, 0]
click at [445, 409] on label at bounding box center [445, 414] width 14 height 14
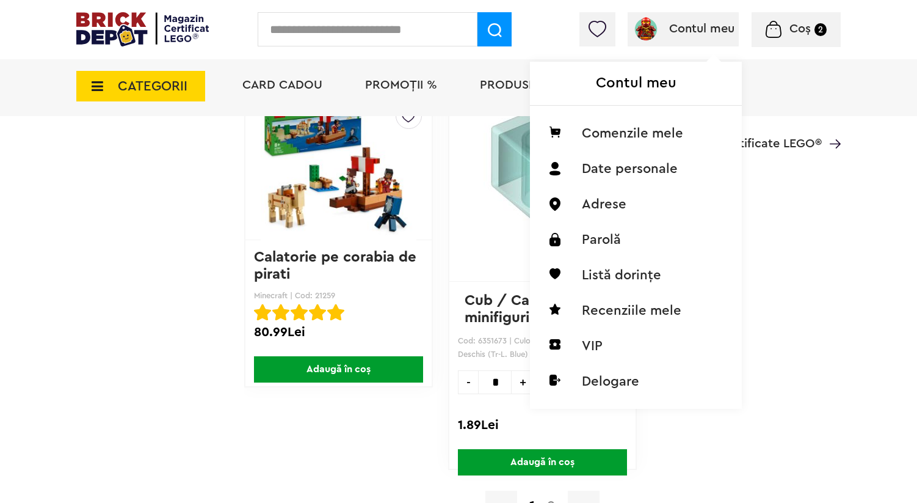
scroll to position [3076, 0]
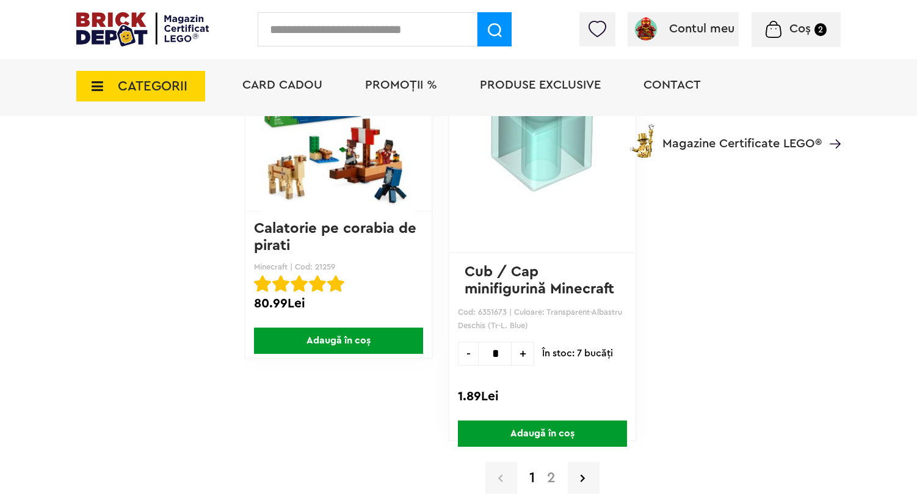
click at [553, 479] on link "2" at bounding box center [551, 477] width 21 height 15
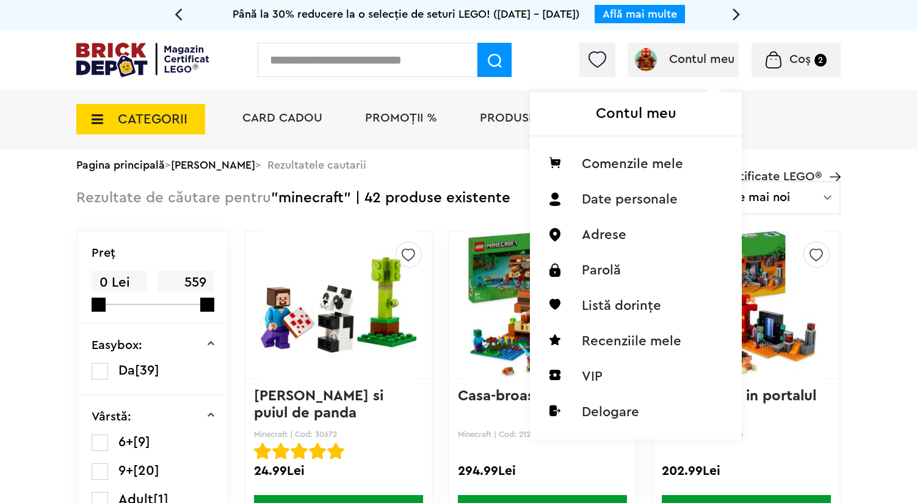
click at [659, 122] on h1 "Contul meu" at bounding box center [636, 114] width 212 height 44
click at [636, 301] on li "Listă dorințe" at bounding box center [636, 305] width 193 height 35
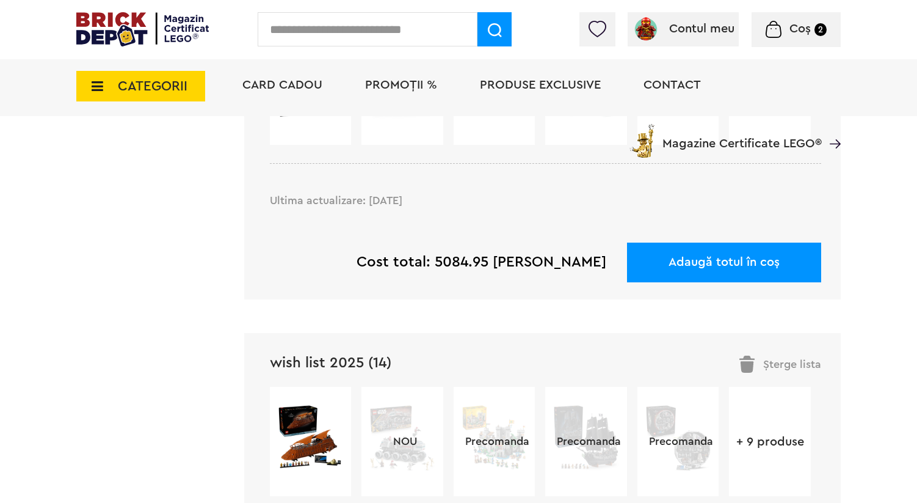
scroll to position [1842, 0]
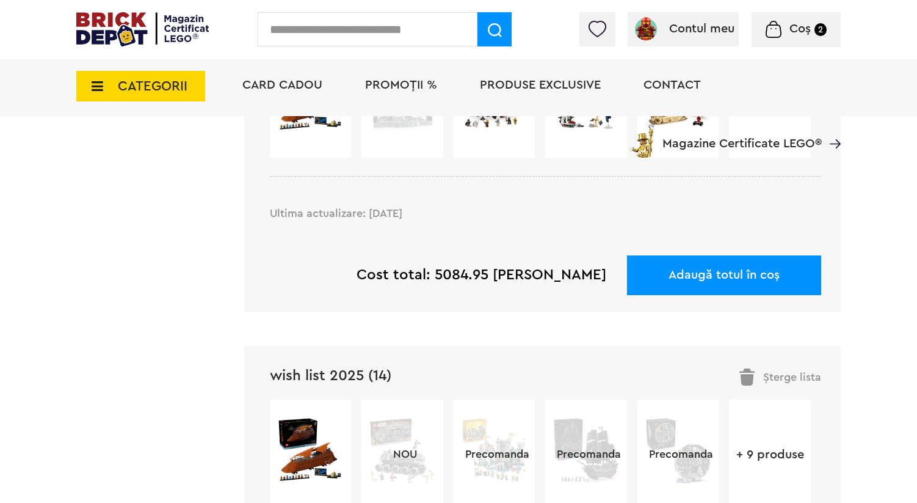
click at [330, 368] on link "wish list 2025 (14)" at bounding box center [331, 375] width 122 height 15
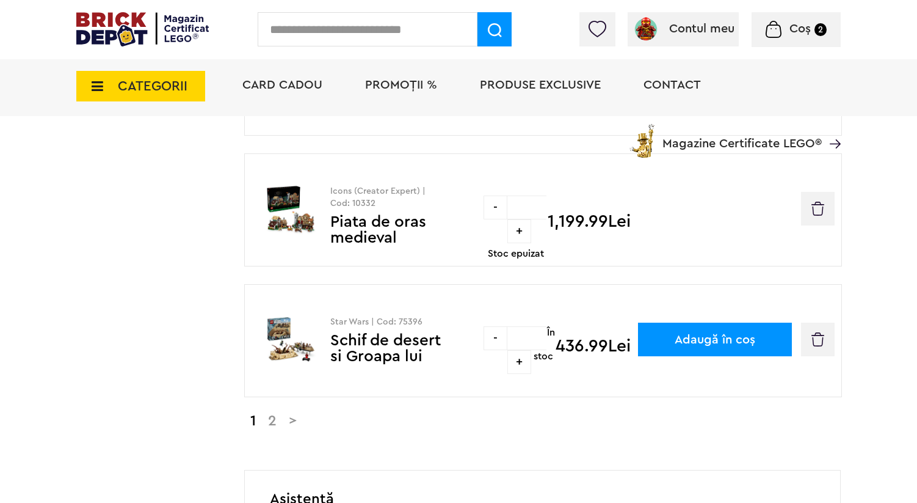
scroll to position [1218, 0]
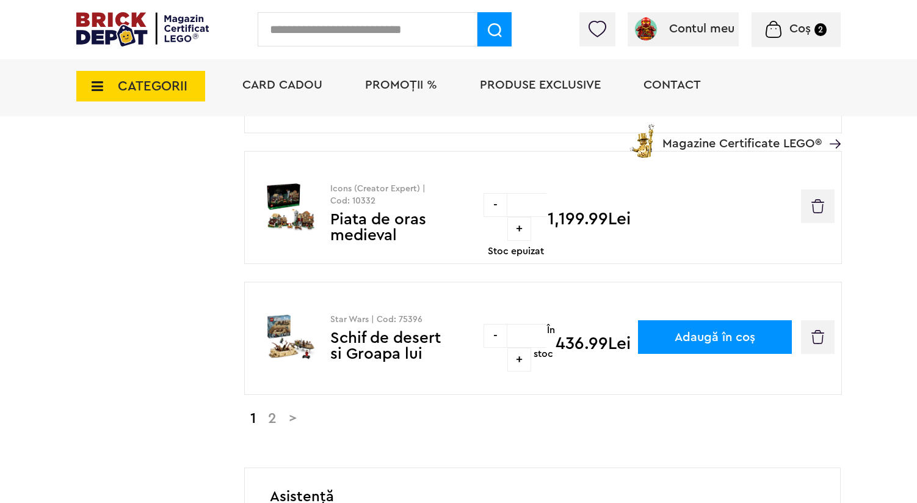
click at [299, 411] on link ">" at bounding box center [293, 418] width 20 height 15
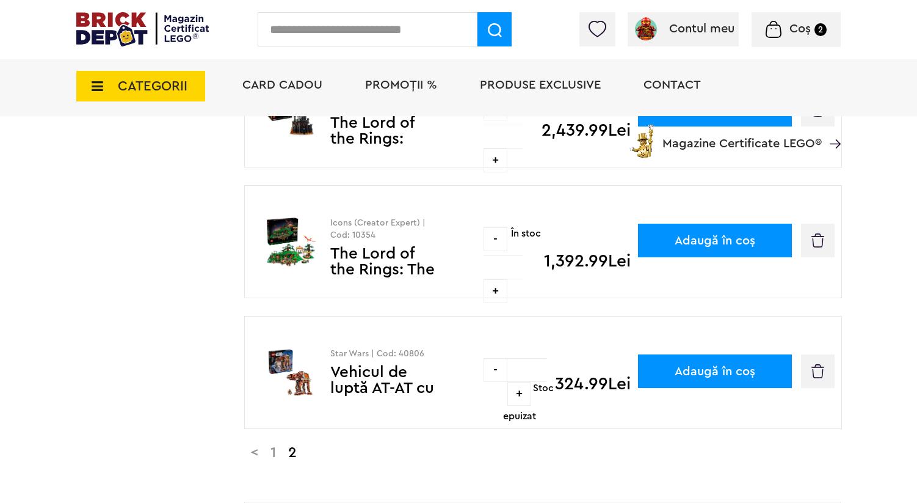
scroll to position [402, 0]
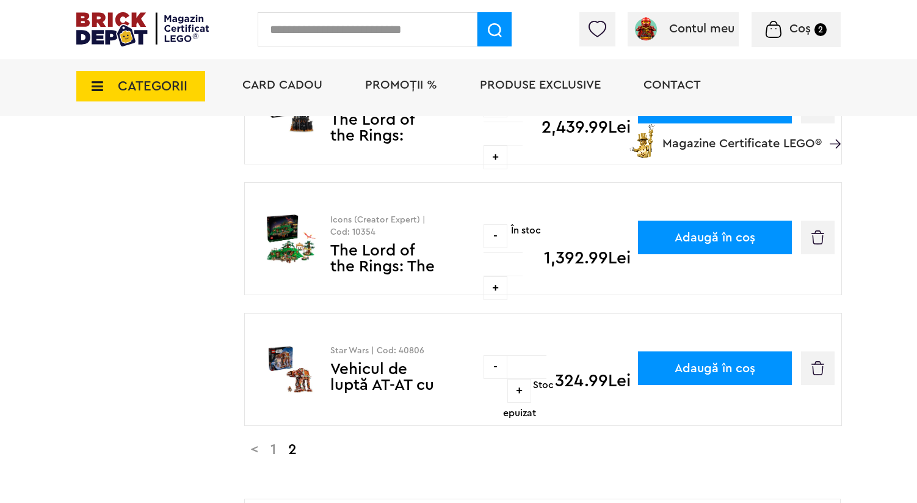
click at [353, 242] on link "The Lord of the Rings: The Shire™" at bounding box center [382, 266] width 104 height 48
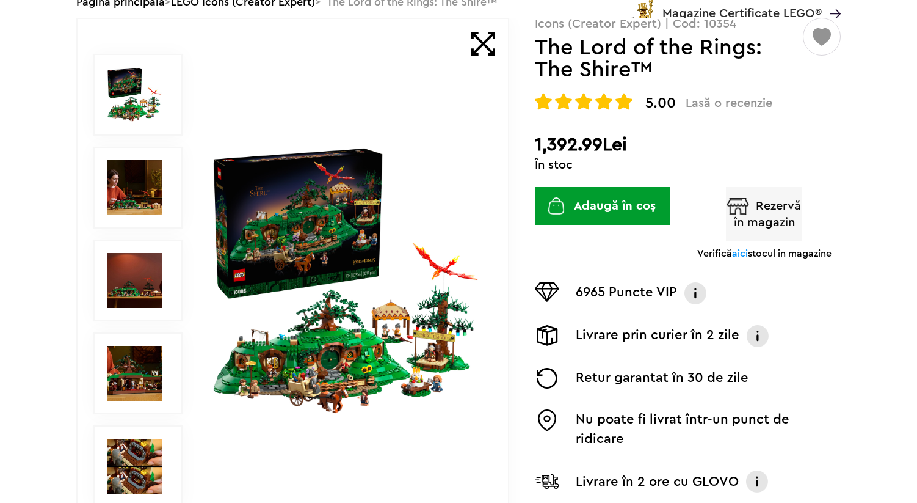
scroll to position [140, 0]
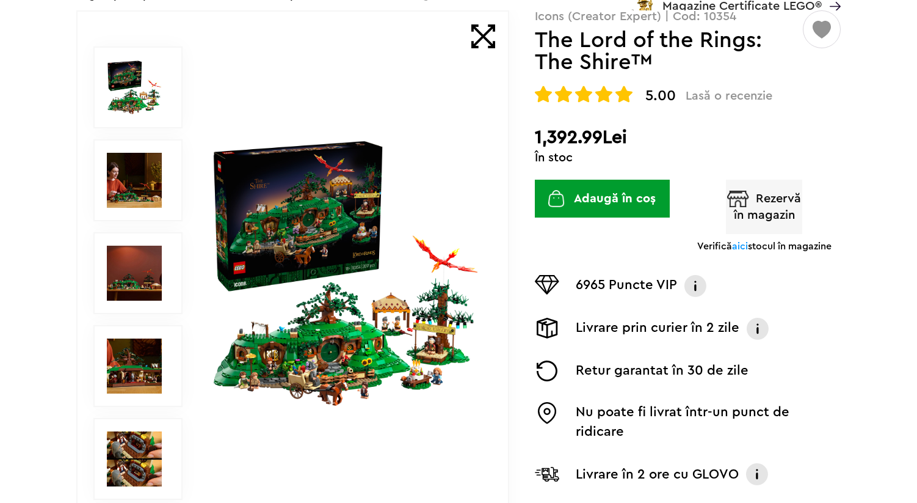
click at [351, 217] on img at bounding box center [345, 273] width 272 height 272
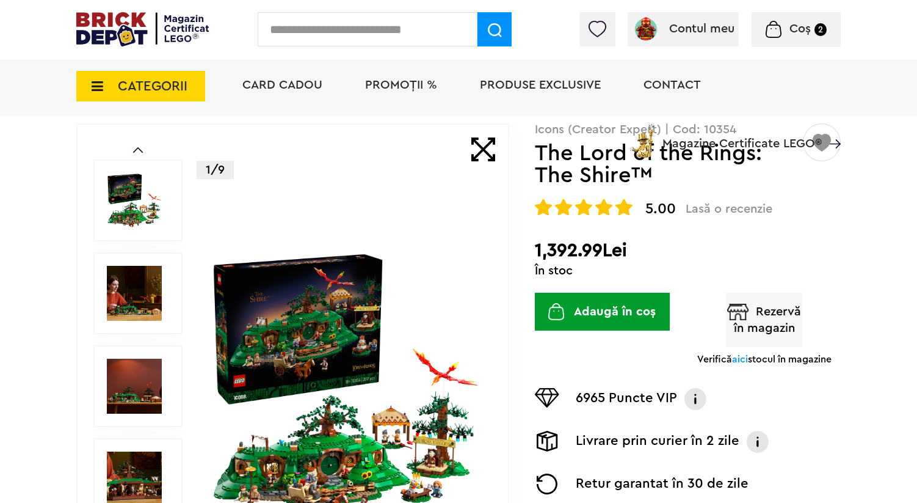
scroll to position [81, 0]
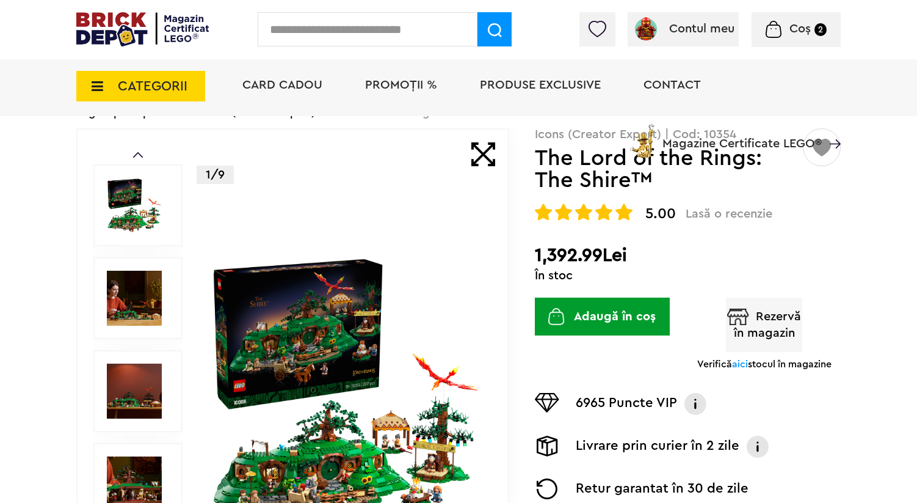
click at [144, 221] on img at bounding box center [134, 205] width 55 height 55
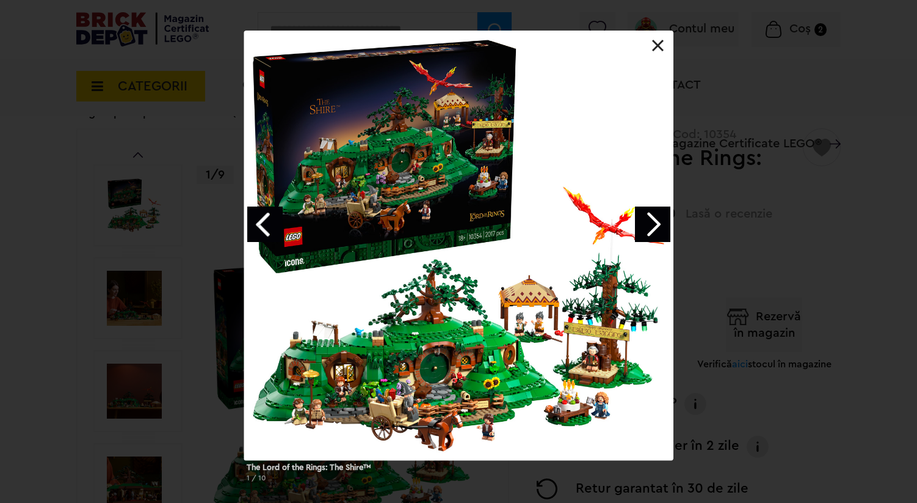
click at [656, 209] on link "Next image" at bounding box center [652, 223] width 35 height 35
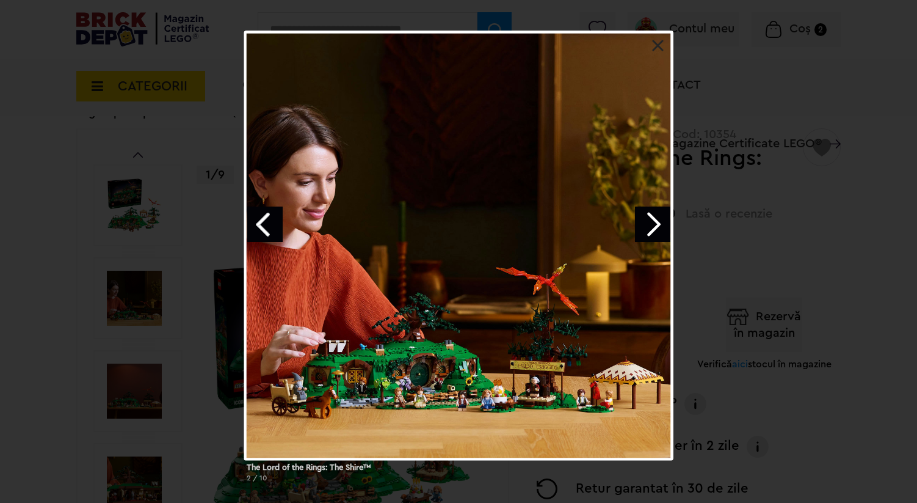
click at [656, 208] on link "Next image" at bounding box center [652, 223] width 35 height 35
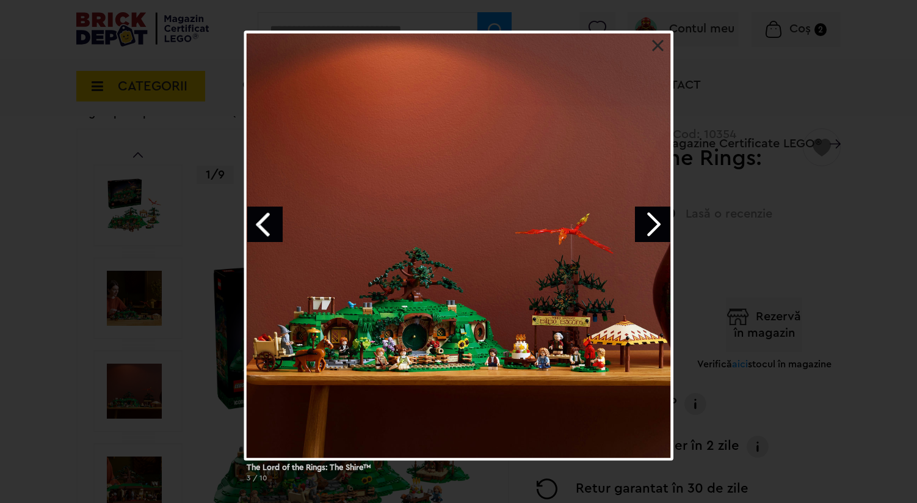
click at [656, 209] on link "Next image" at bounding box center [652, 223] width 35 height 35
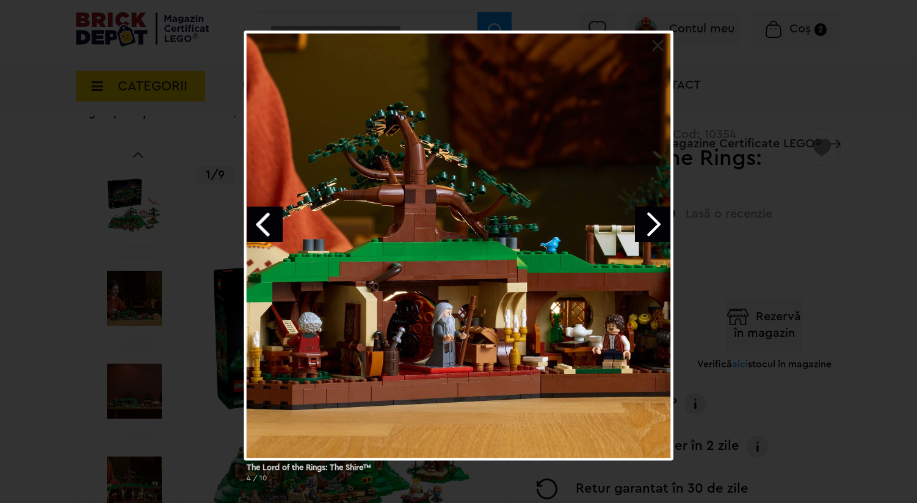
click at [656, 209] on link "Next image" at bounding box center [652, 223] width 35 height 35
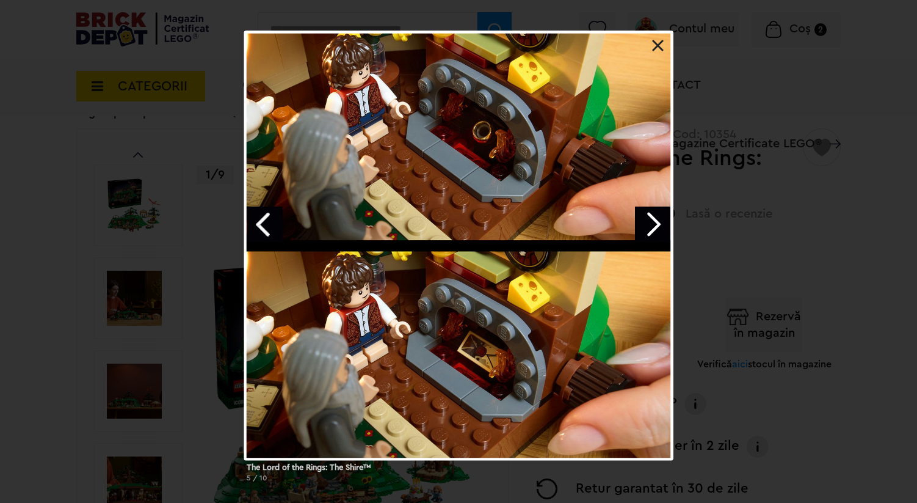
click at [656, 209] on link "Next image" at bounding box center [652, 223] width 35 height 35
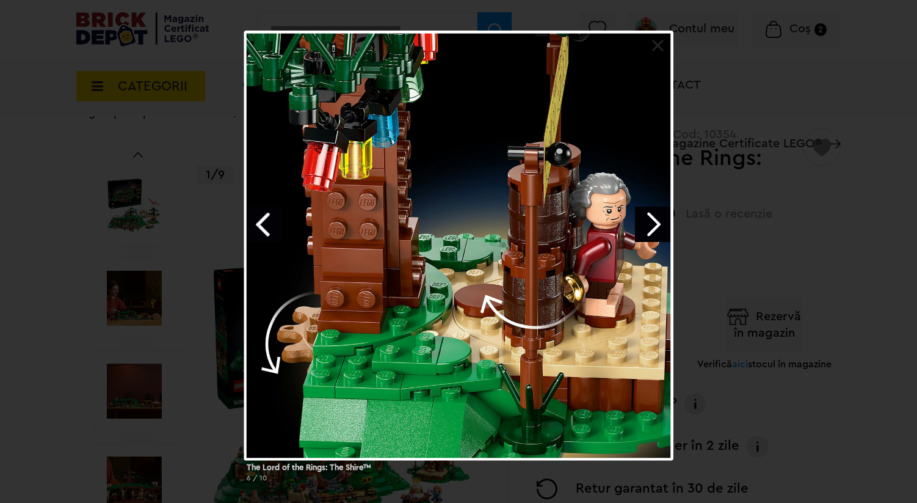
click at [656, 209] on link "Next image" at bounding box center [652, 223] width 35 height 35
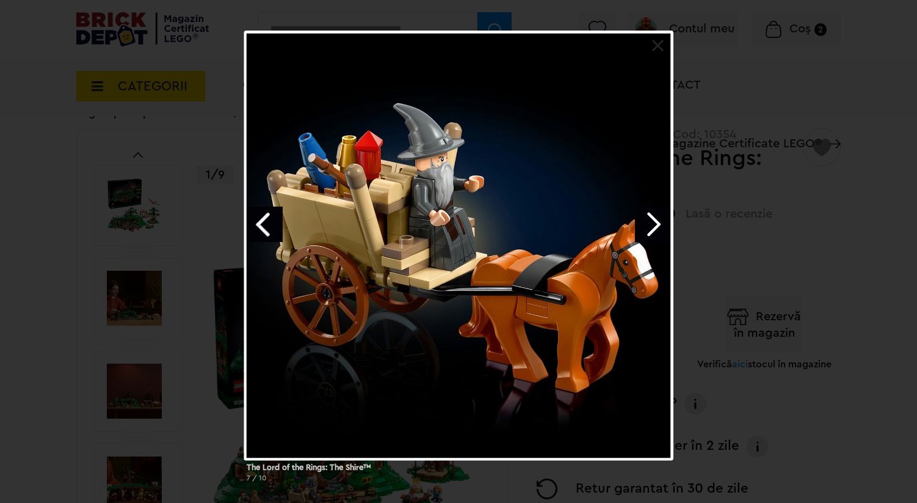
click at [656, 209] on link "Next image" at bounding box center [652, 223] width 35 height 35
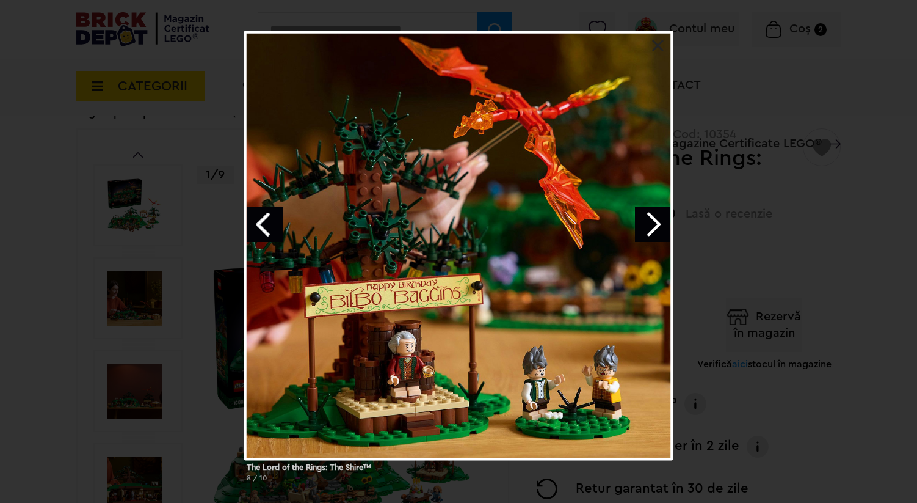
click at [656, 209] on link "Next image" at bounding box center [652, 223] width 35 height 35
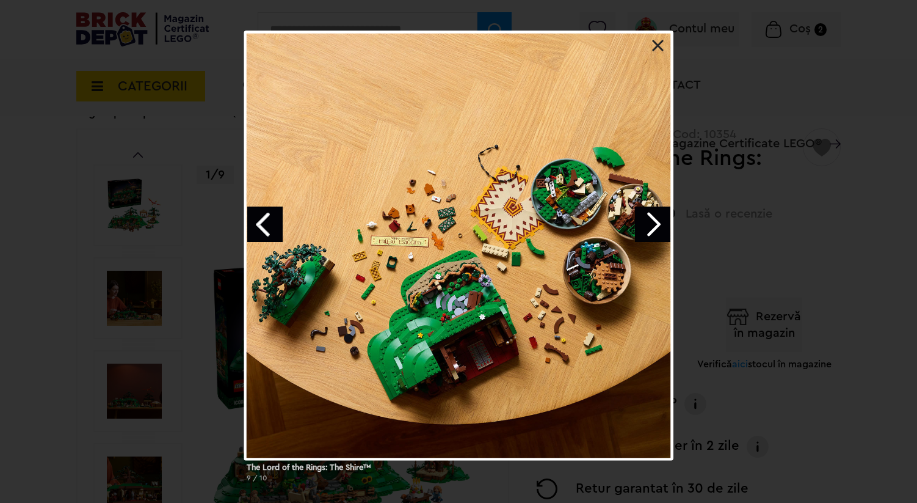
click at [656, 209] on link "Next image" at bounding box center [652, 223] width 35 height 35
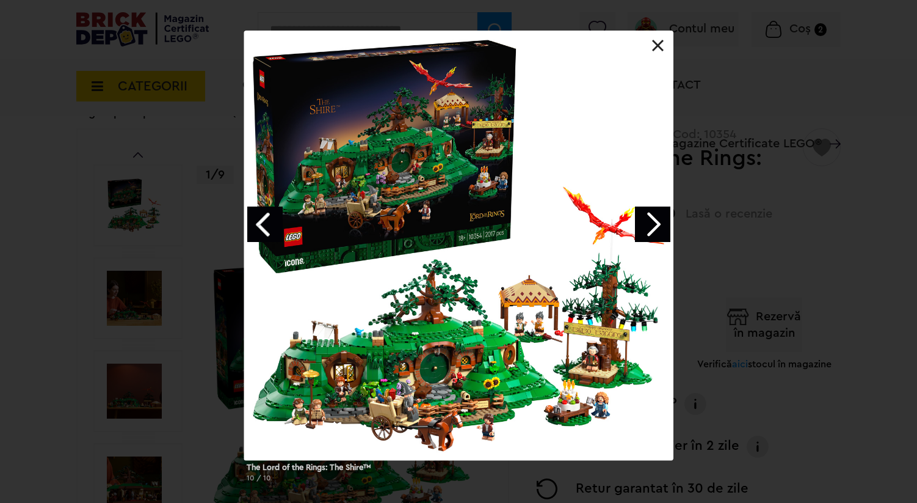
click at [656, 209] on link "Next image" at bounding box center [652, 223] width 35 height 35
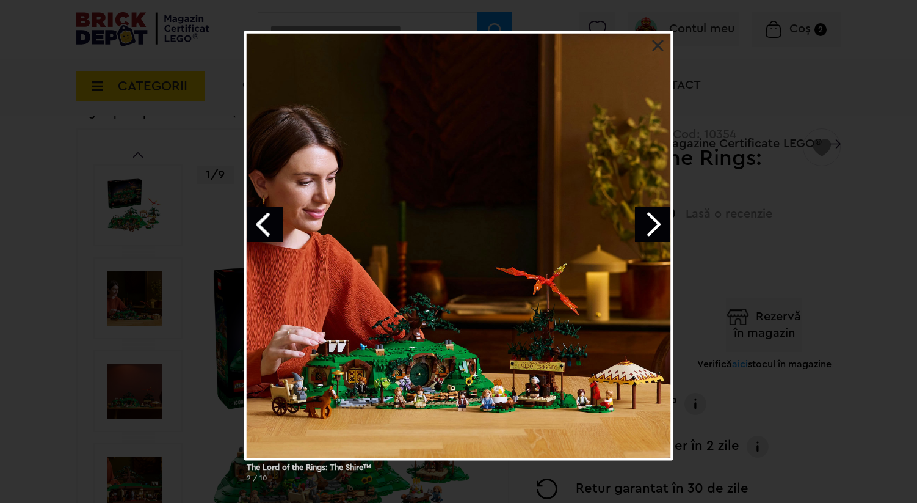
click at [656, 209] on link "Next image" at bounding box center [652, 223] width 35 height 35
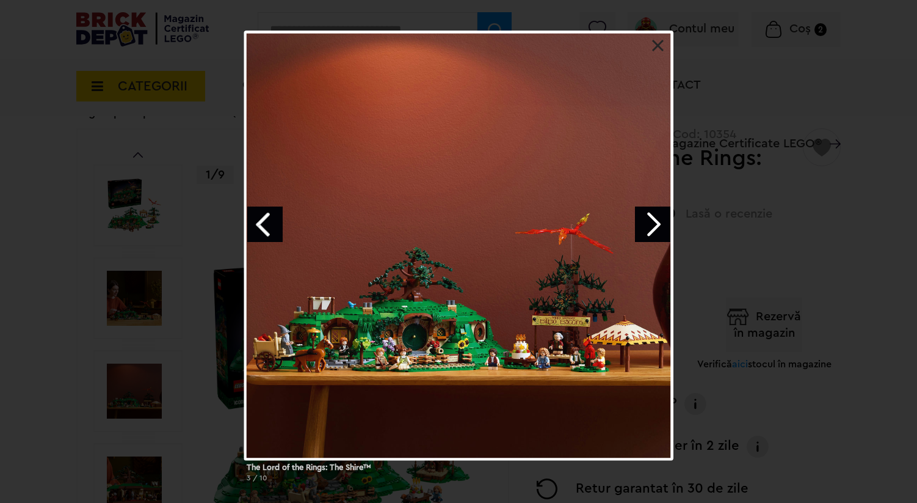
click at [656, 209] on link "Next image" at bounding box center [652, 223] width 35 height 35
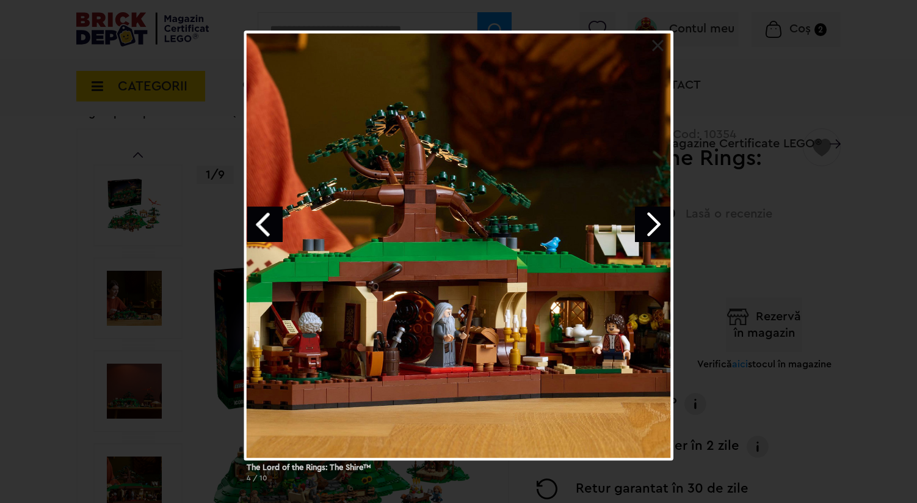
click at [656, 209] on link "Next image" at bounding box center [652, 223] width 35 height 35
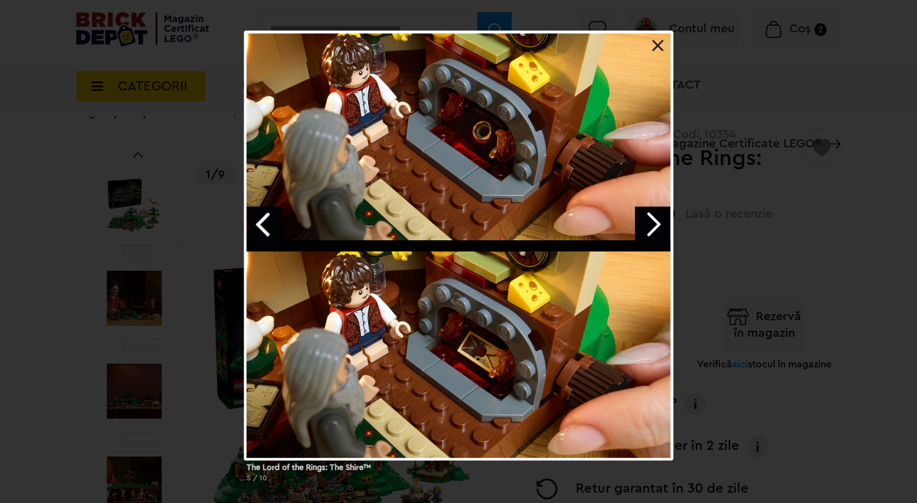
click at [656, 209] on link "Next image" at bounding box center [652, 223] width 35 height 35
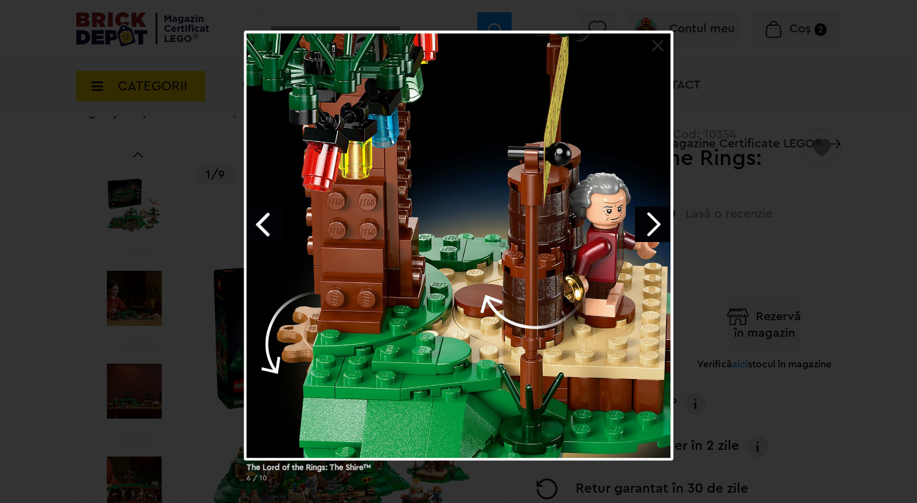
click at [656, 209] on link "Next image" at bounding box center [652, 223] width 35 height 35
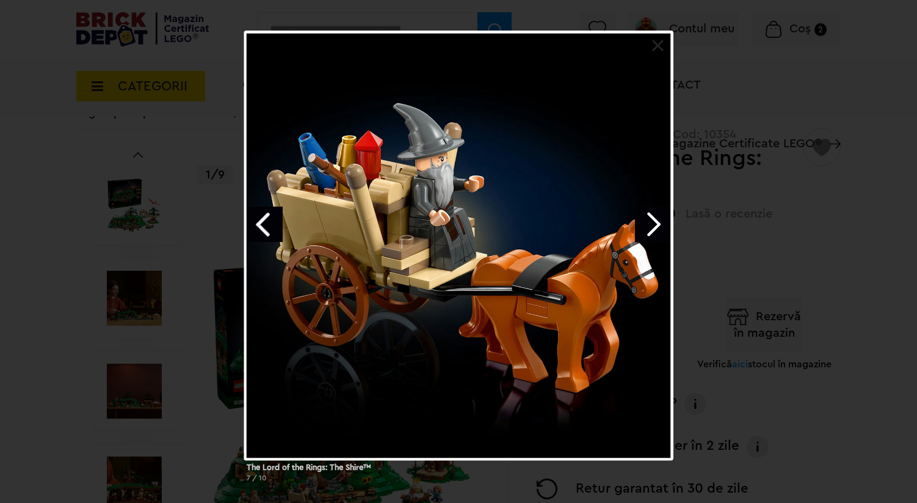
click at [656, 209] on link "Next image" at bounding box center [652, 223] width 35 height 35
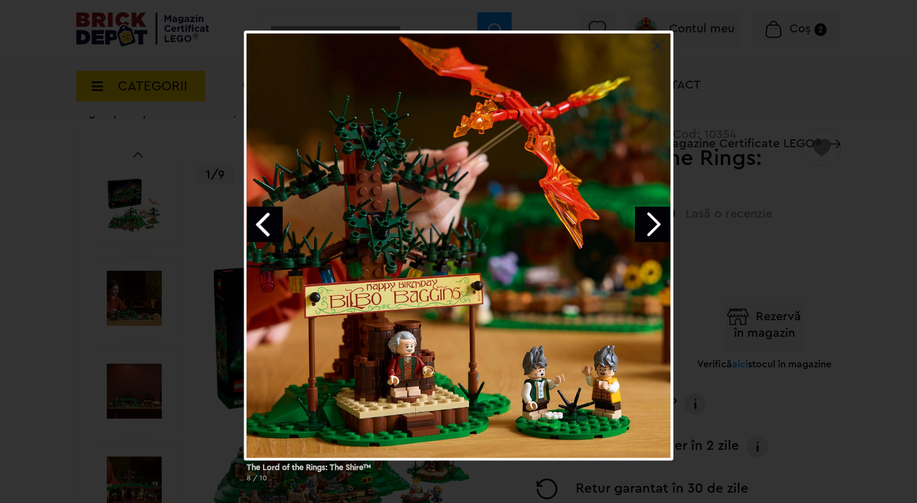
click at [655, 51] on link at bounding box center [658, 46] width 12 height 12
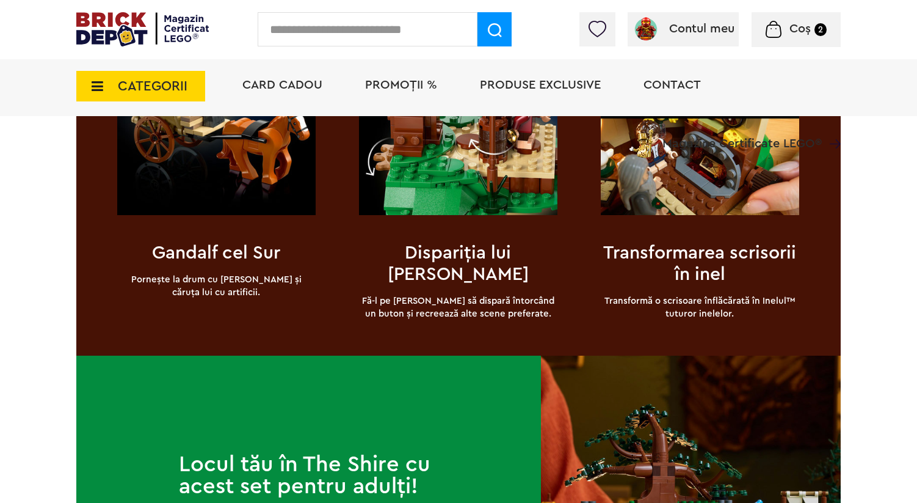
scroll to position [1497, 0]
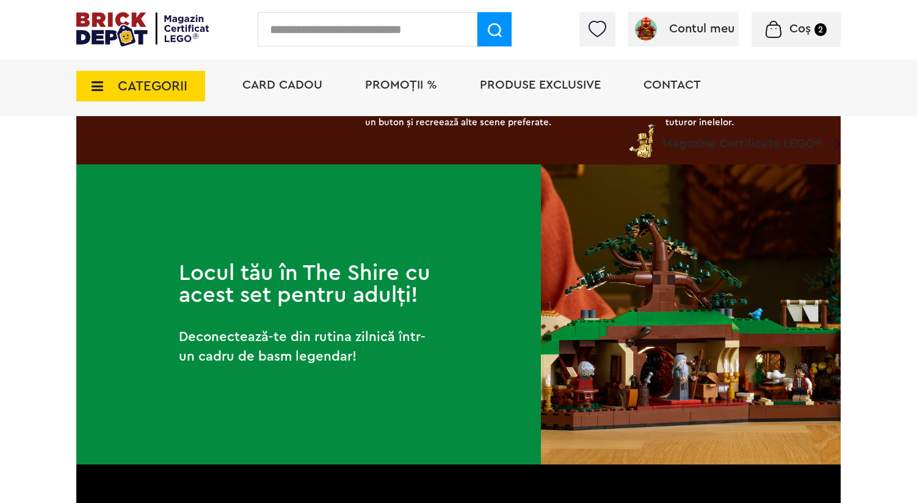
click at [378, 293] on h2 "Locul tău în The Shire cu acest set pentru adulți!" at bounding box center [309, 284] width 260 height 44
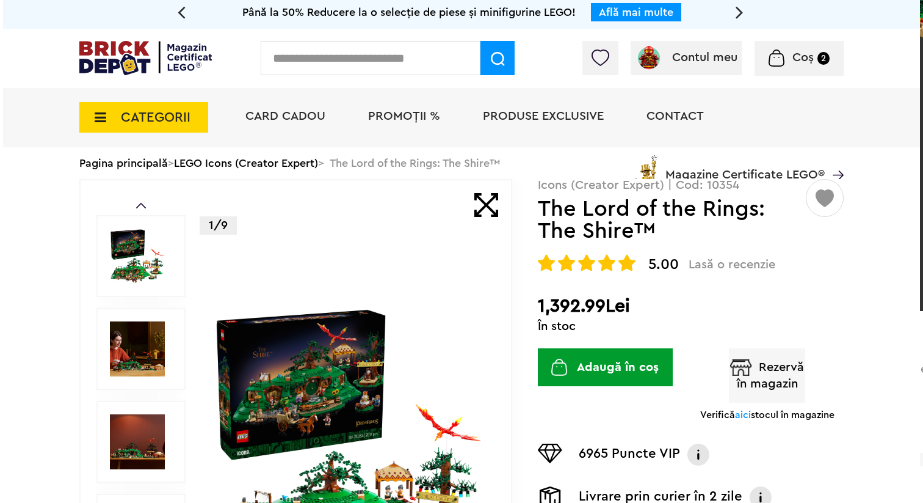
scroll to position [0, 0]
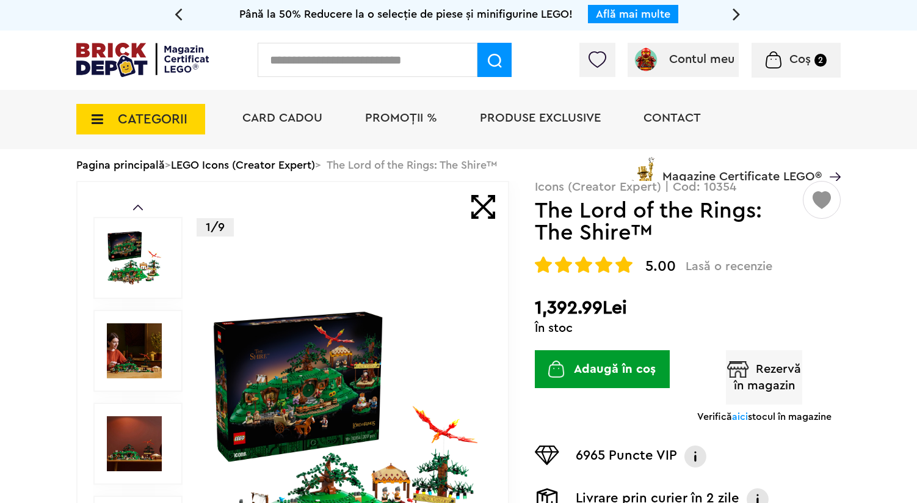
click at [145, 123] on span "CATEGORII" at bounding box center [153, 118] width 70 height 13
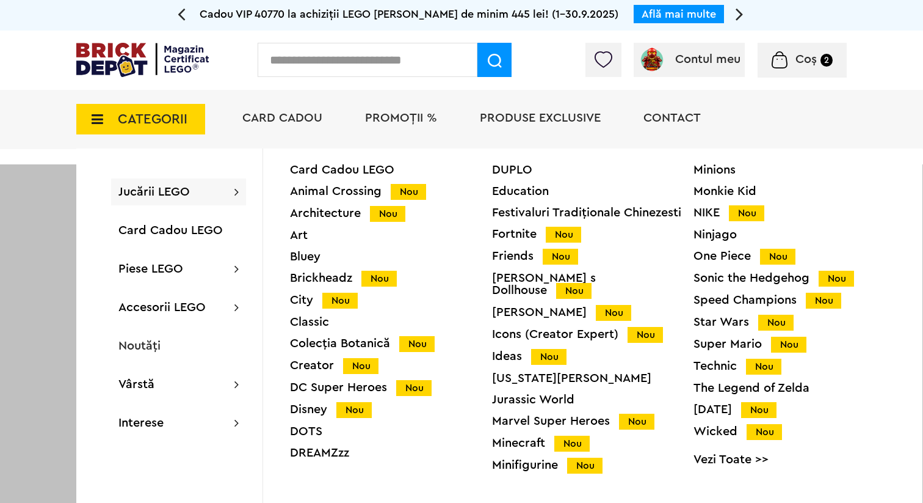
click at [795, 18] on div "Cadou VIP 40770 la achiziții LEGO [PERSON_NAME] de minim 445 lei! (1-30.9.2025)…" at bounding box center [461, 15] width 923 height 31
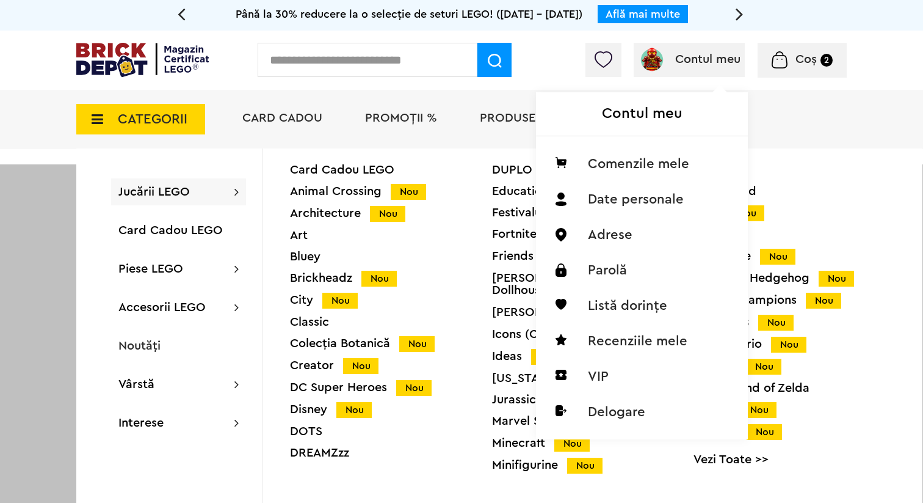
click at [697, 70] on div "Contul meu Contul meu Comenzile mele Date personale Adrese Parolă Listă dorințe…" at bounding box center [689, 60] width 111 height 34
click at [653, 298] on li "Listă dorințe" at bounding box center [642, 305] width 193 height 35
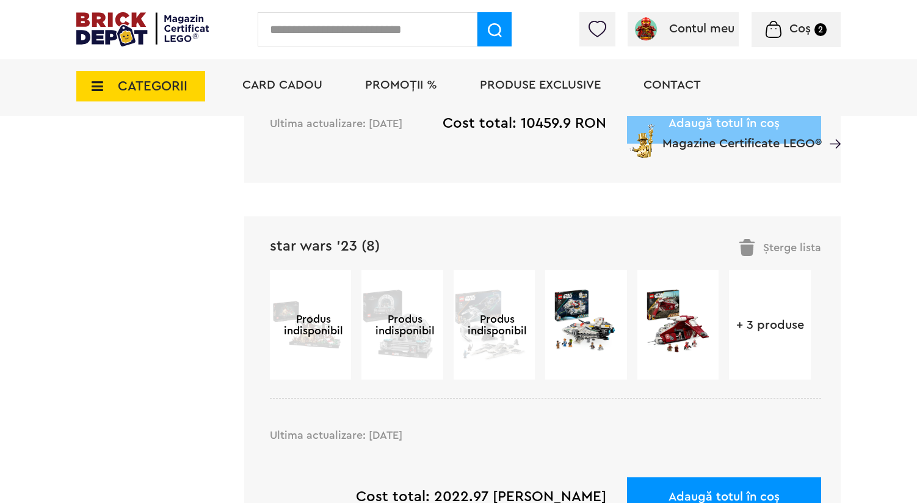
scroll to position [614, 0]
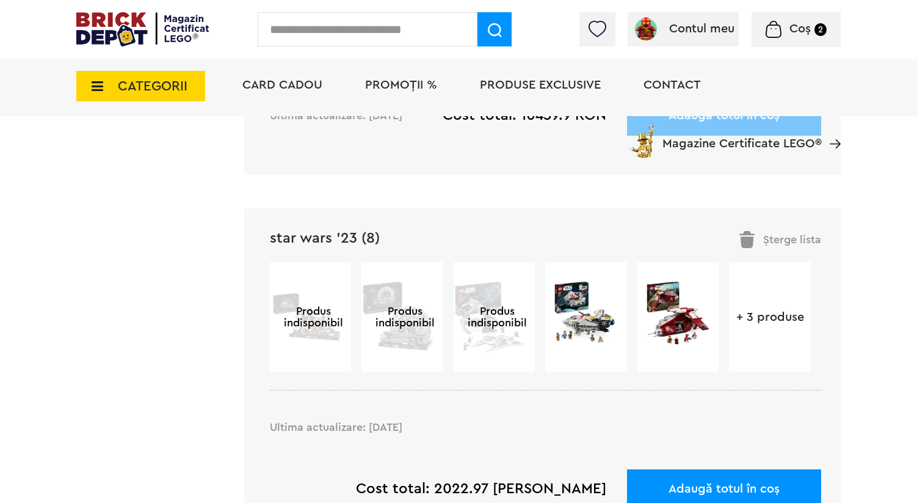
click at [337, 235] on link "star wars '23 (8)" at bounding box center [325, 238] width 110 height 15
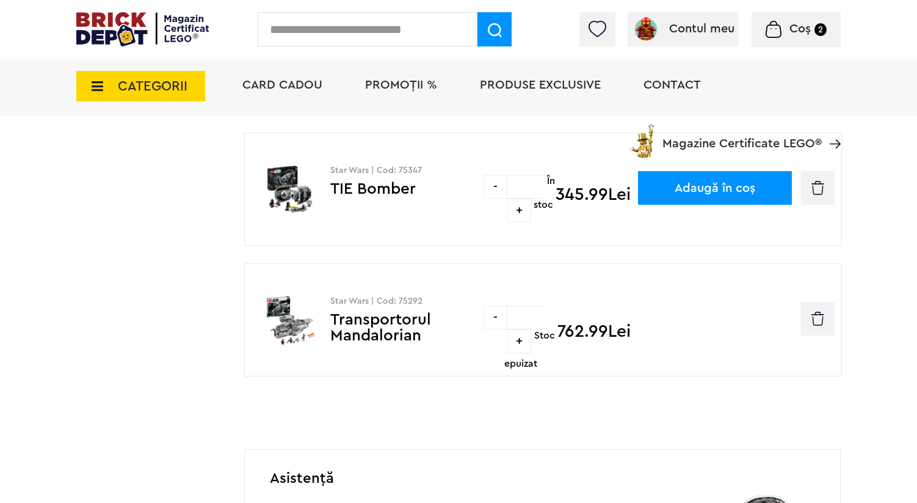
scroll to position [983, 0]
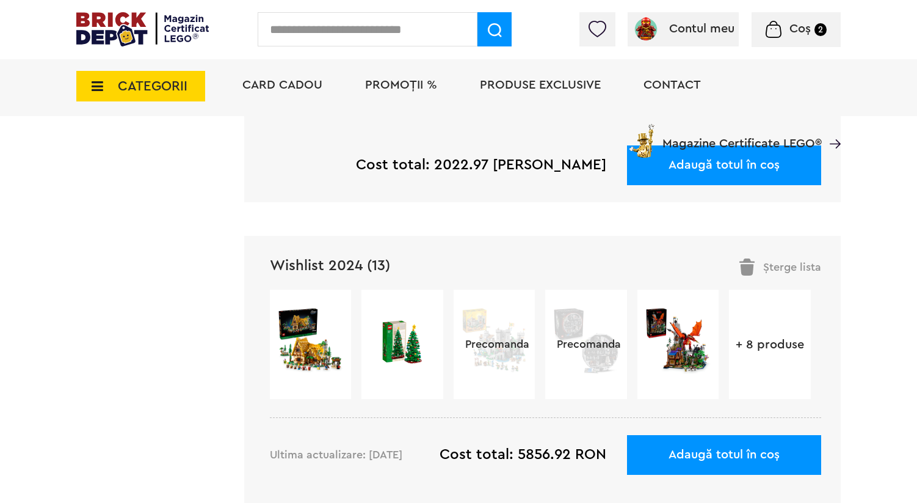
scroll to position [939, 0]
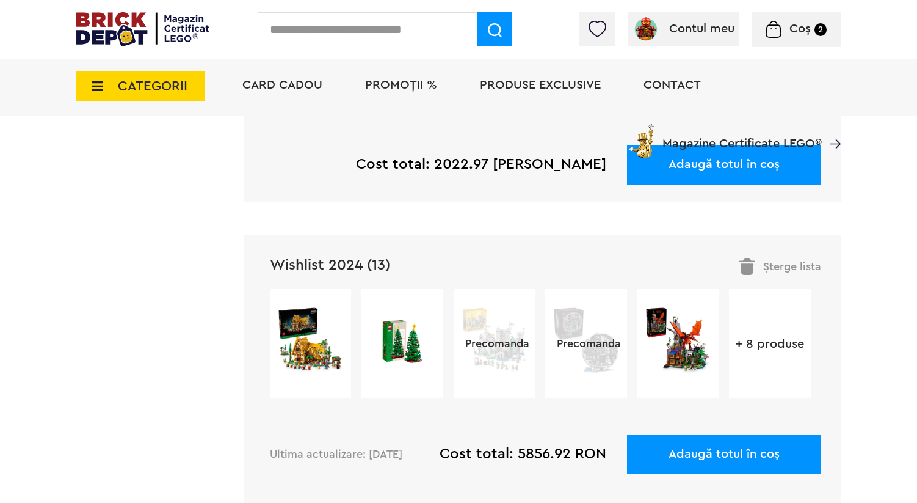
click at [346, 258] on link "Wishlist 2024 (13)" at bounding box center [330, 265] width 120 height 15
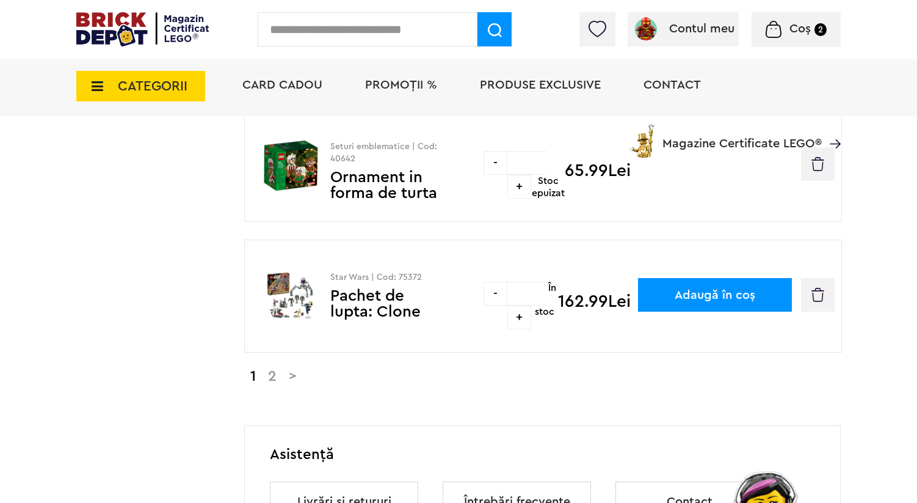
scroll to position [1241, 0]
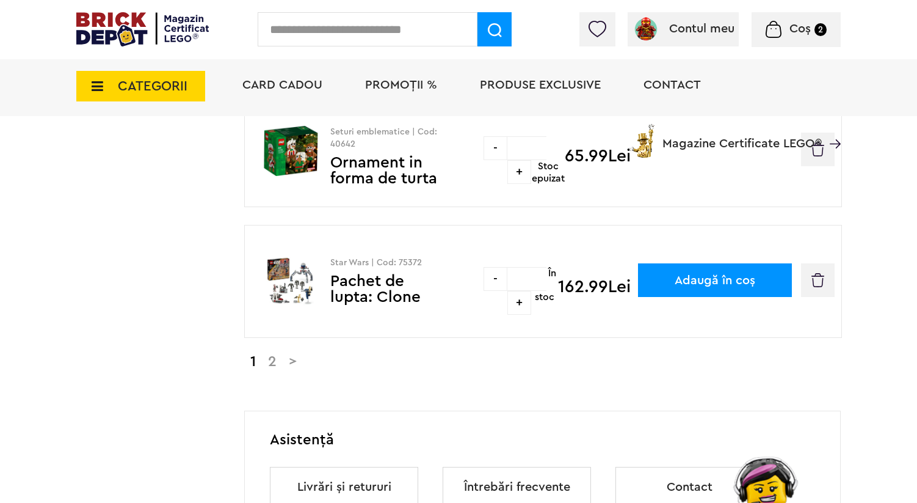
click at [302, 359] on link ">" at bounding box center [293, 361] width 20 height 15
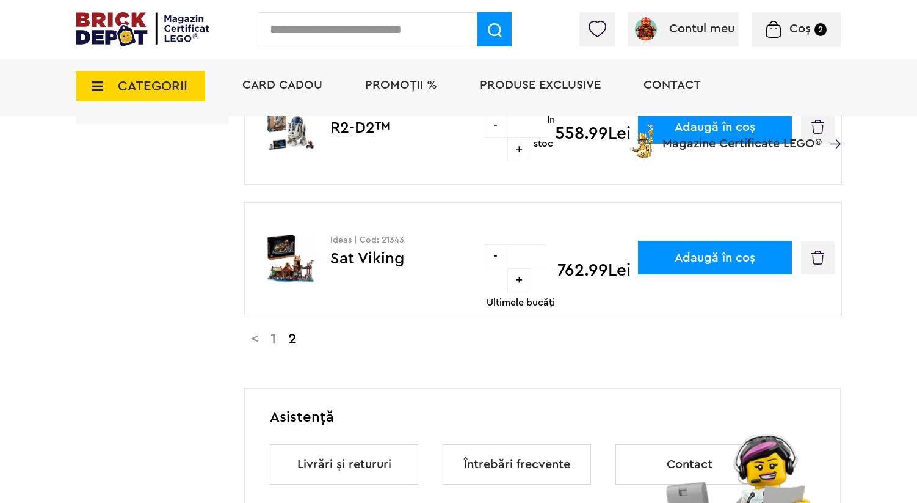
scroll to position [372, 0]
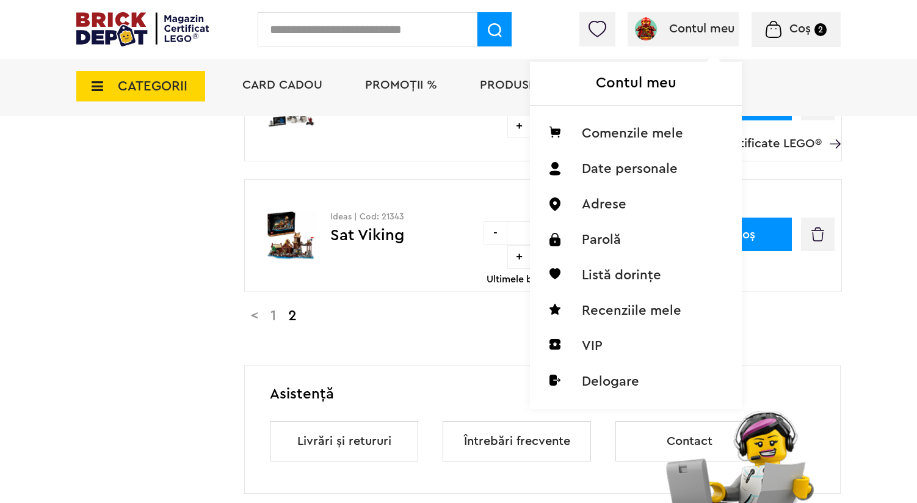
click at [677, 37] on div "Contul meu Contul meu Comenzile mele Date personale Adrese Parolă Listă dorințe…" at bounding box center [683, 29] width 111 height 34
click at [600, 277] on li "Listă dorințe" at bounding box center [636, 274] width 193 height 35
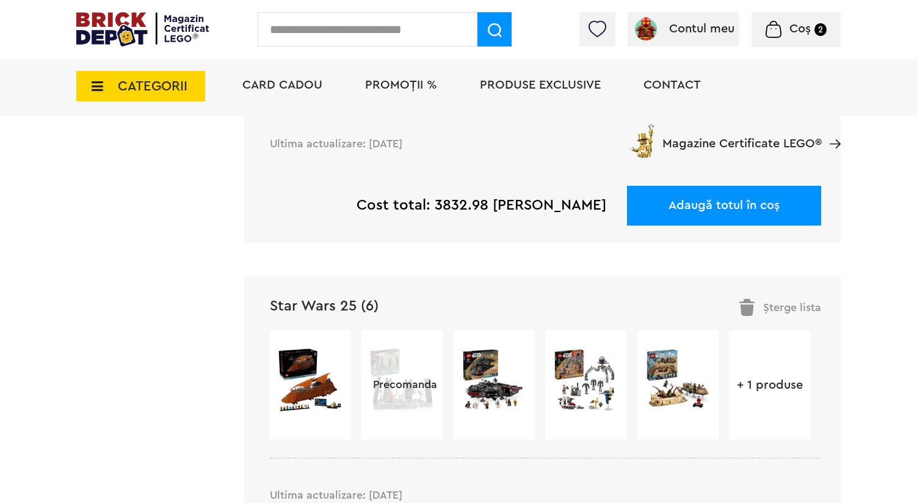
scroll to position [1638, 0]
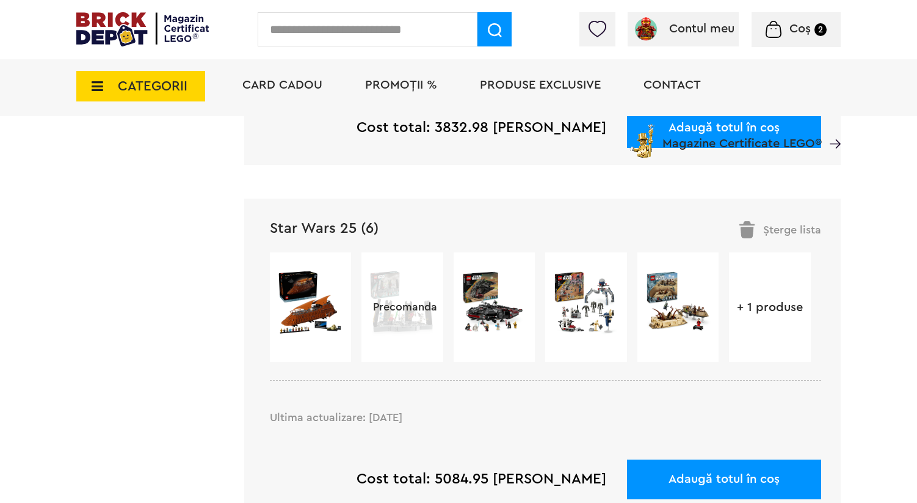
drag, startPoint x: 319, startPoint y: 142, endPoint x: 320, endPoint y: 150, distance: 7.4
click at [321, 143] on div "Card Cadou PROMOȚII % Produse exclusive Contact Magazine Certificate LEGO®" at bounding box center [535, 107] width 611 height 101
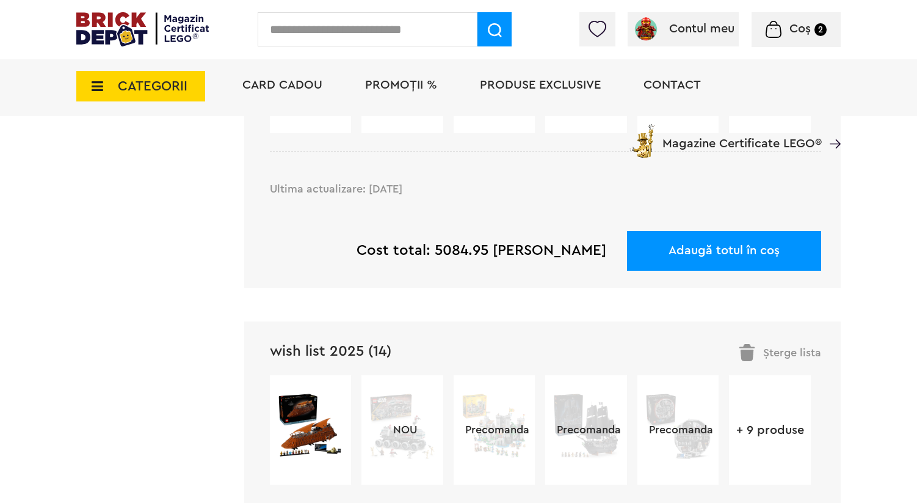
click at [332, 344] on link "wish list 2025 (14)" at bounding box center [331, 351] width 122 height 15
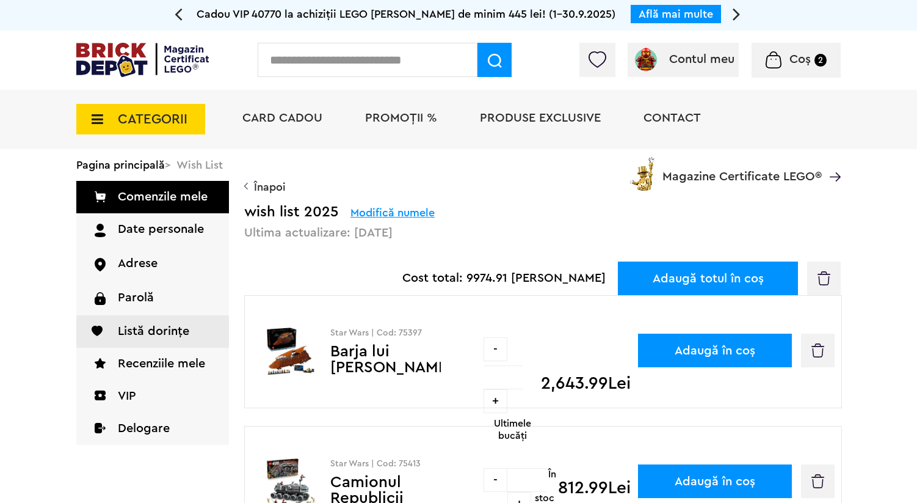
drag, startPoint x: 420, startPoint y: 299, endPoint x: 399, endPoint y: 299, distance: 20.8
click at [399, 327] on p "Star Wars | Cod: 75397" at bounding box center [346, 333] width 189 height 12
copy p "75397"
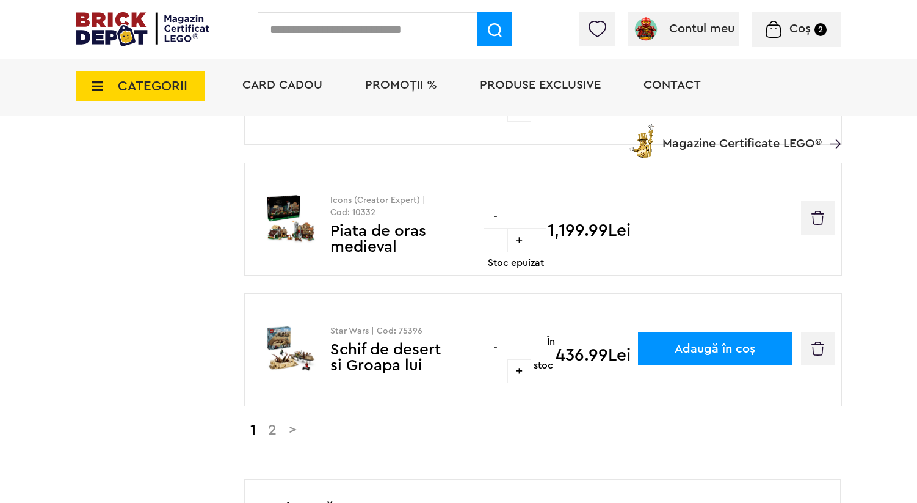
scroll to position [1232, 0]
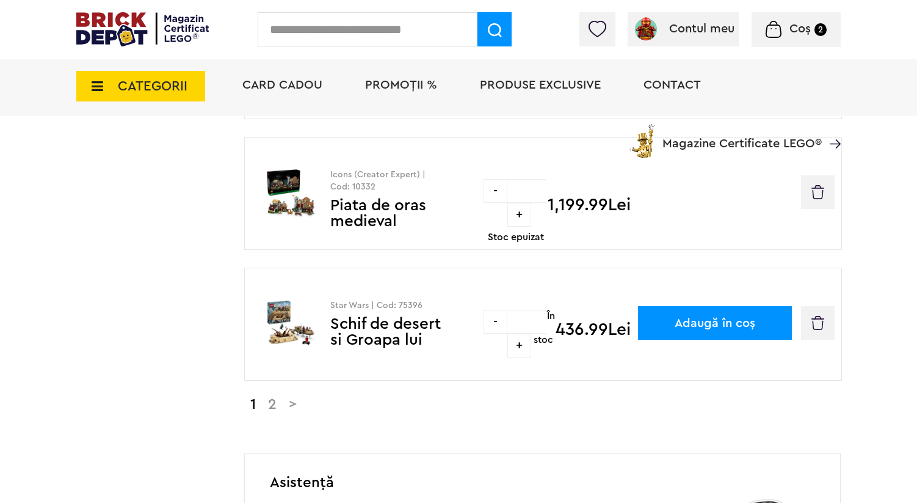
drag, startPoint x: 424, startPoint y: 274, endPoint x: 398, endPoint y: 274, distance: 26.3
click at [398, 299] on p "Star Wars | Cod: 75396" at bounding box center [346, 305] width 189 height 12
copy p "75396"
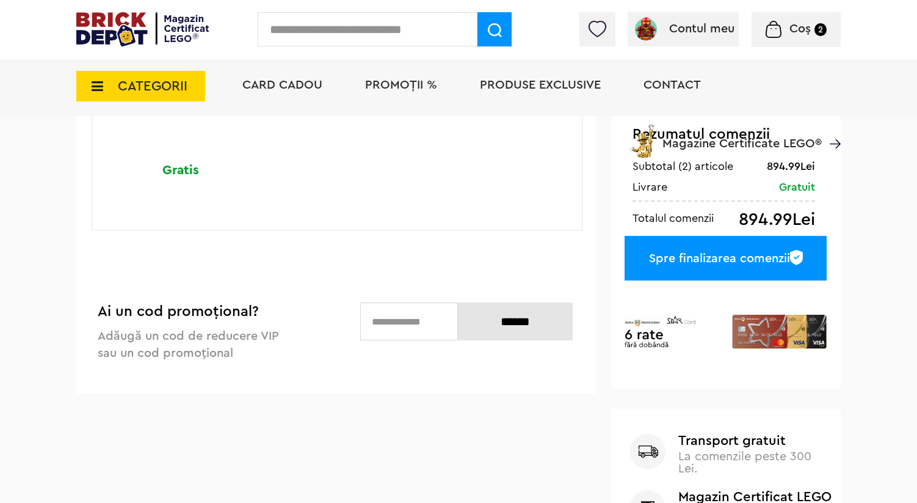
scroll to position [288, 0]
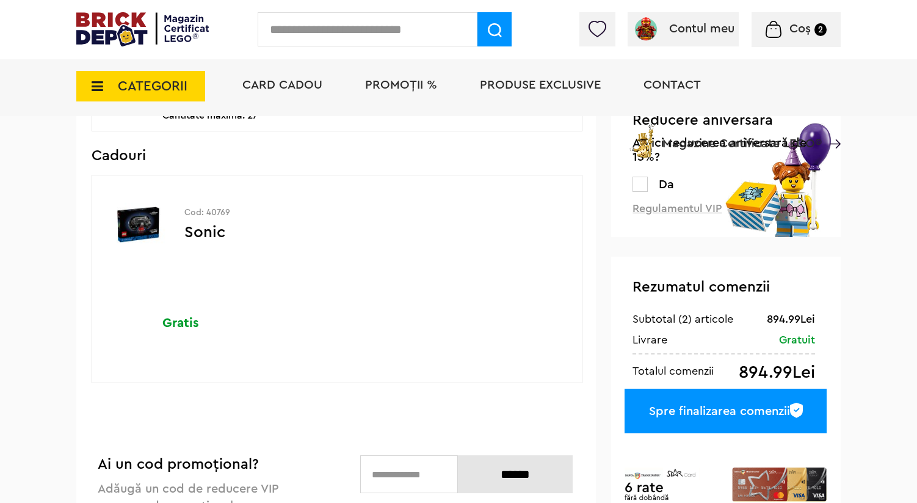
click at [647, 181] on label at bounding box center [640, 183] width 15 height 15
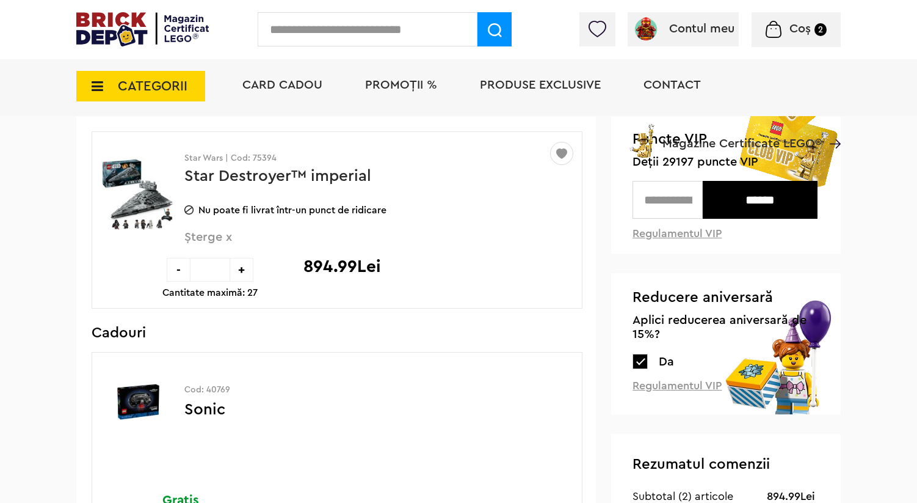
scroll to position [105, 0]
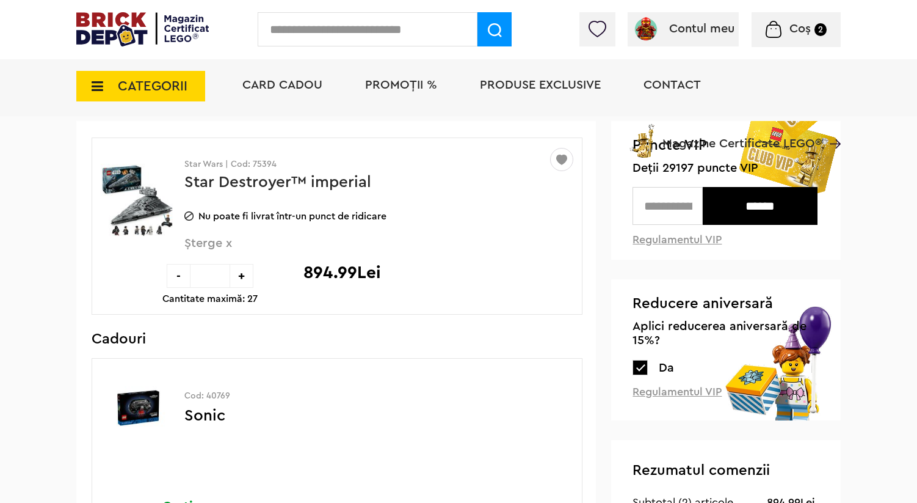
click at [668, 202] on input "text" at bounding box center [668, 206] width 70 height 38
drag, startPoint x: 693, startPoint y: 170, endPoint x: 663, endPoint y: 167, distance: 29.4
click at [663, 167] on span "Deții 29197 puncte VIP" at bounding box center [726, 168] width 187 height 14
copy span "29197"
click at [659, 222] on input "text" at bounding box center [668, 206] width 70 height 38
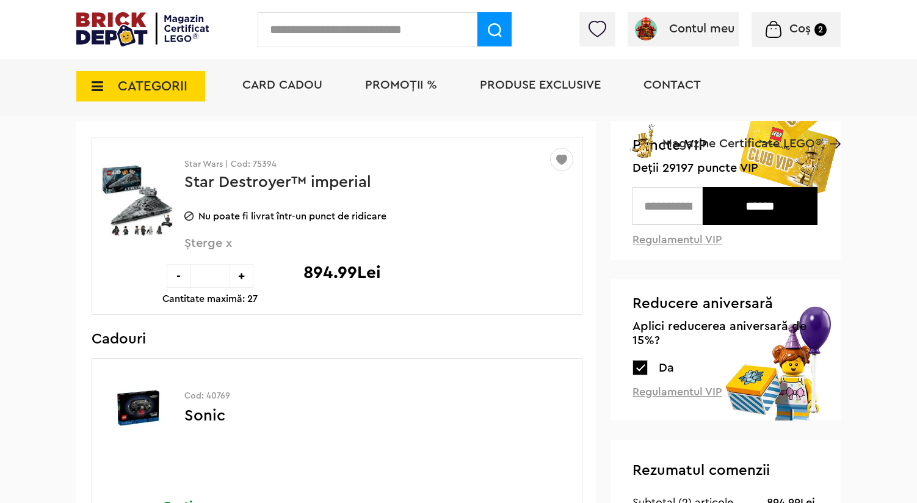
paste input "*****"
type input "*****"
click at [742, 211] on input "******" at bounding box center [760, 206] width 115 height 38
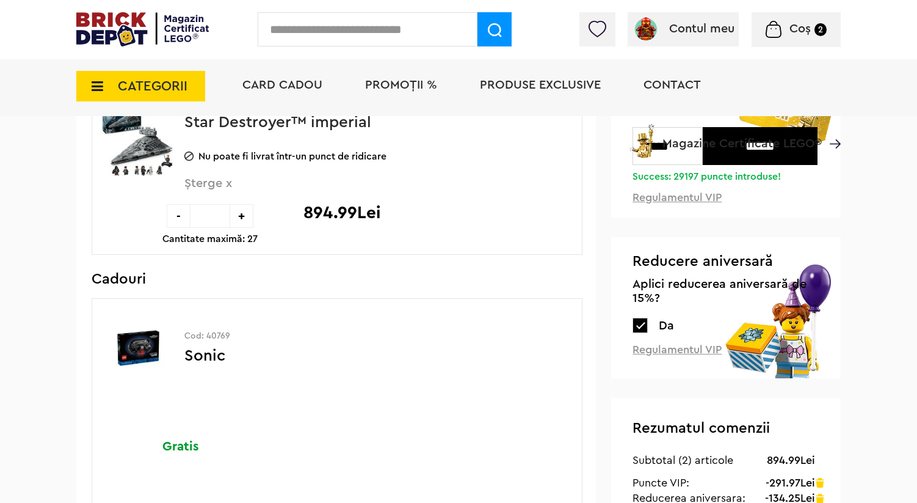
scroll to position [133, 0]
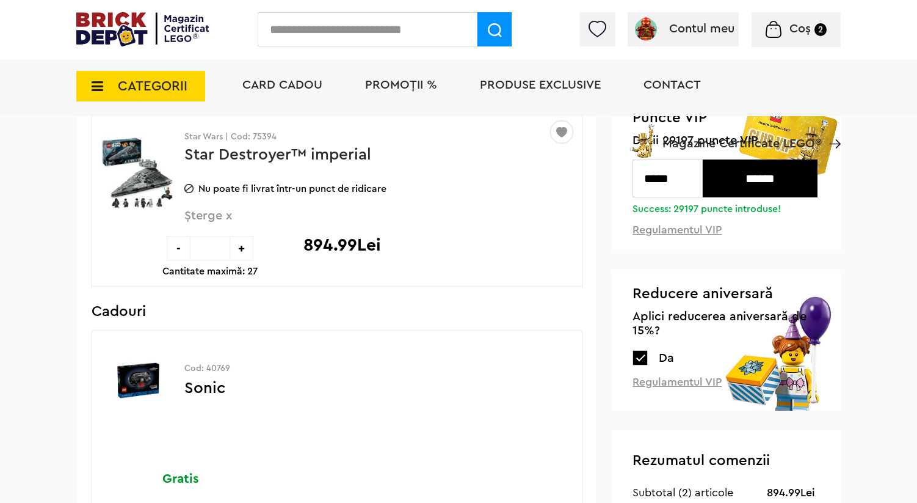
click at [151, 171] on img at bounding box center [138, 174] width 75 height 92
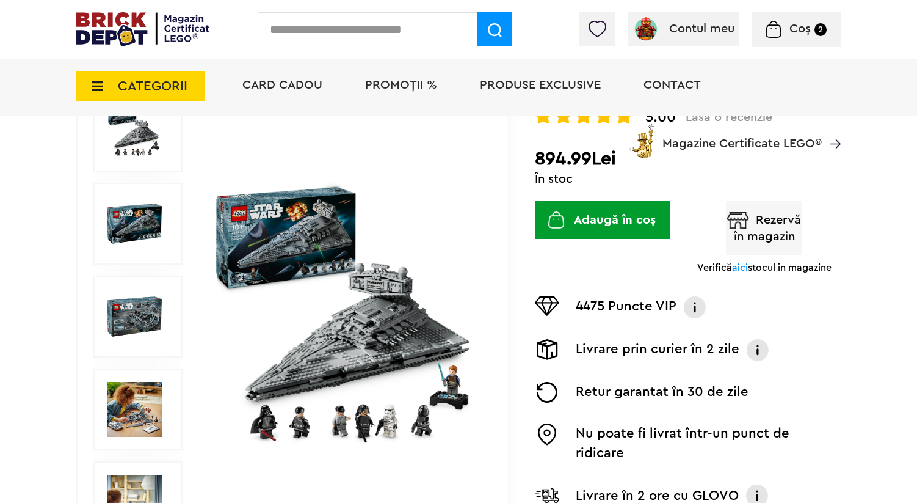
scroll to position [208, 0]
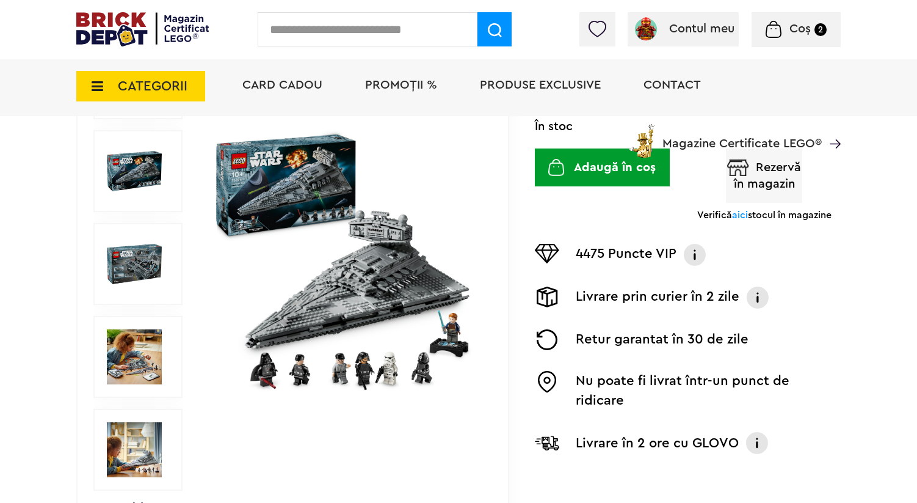
click at [285, 213] on img at bounding box center [345, 264] width 272 height 272
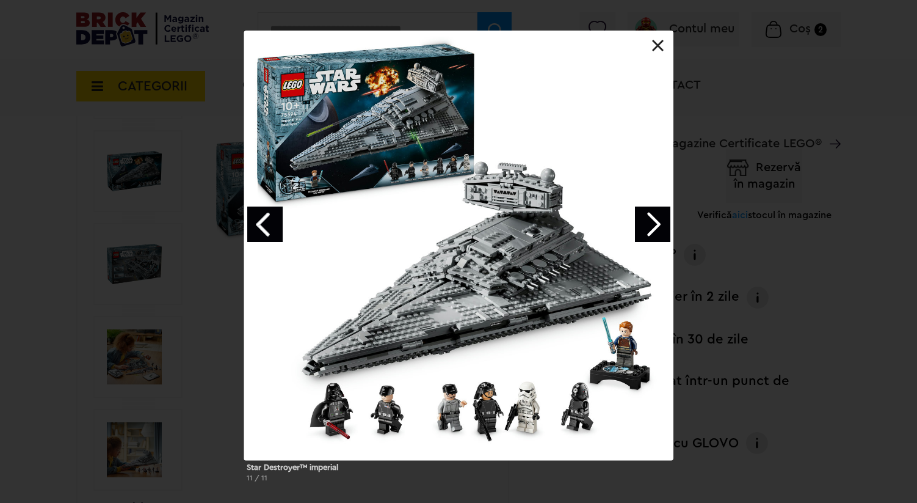
click at [661, 231] on link "Next image" at bounding box center [652, 223] width 35 height 35
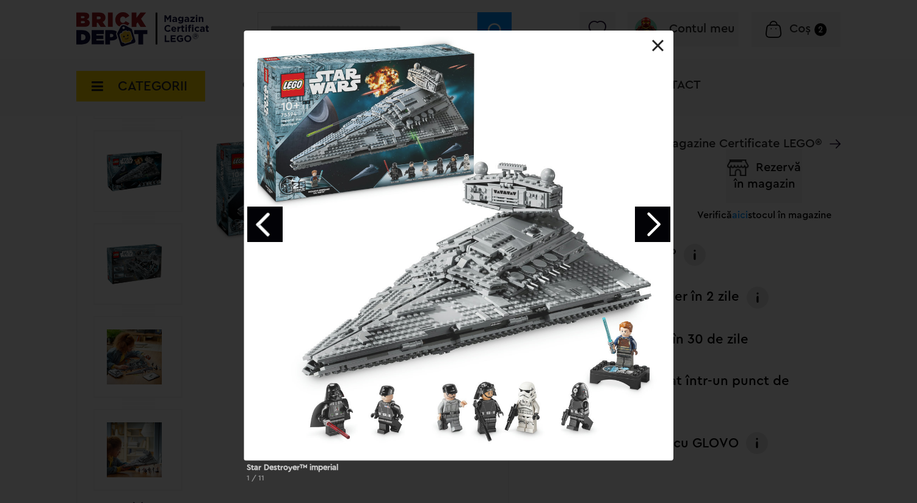
click at [661, 231] on link "Next image" at bounding box center [652, 223] width 35 height 35
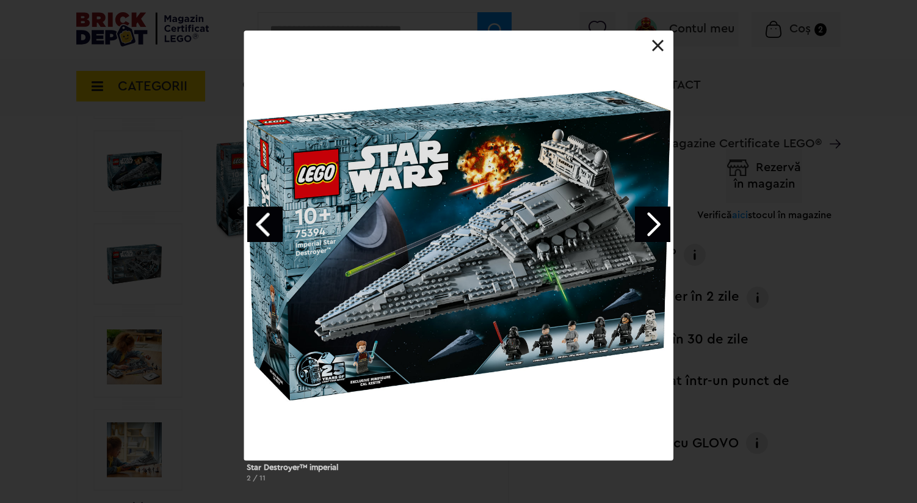
click at [658, 233] on link "Next image" at bounding box center [652, 223] width 35 height 35
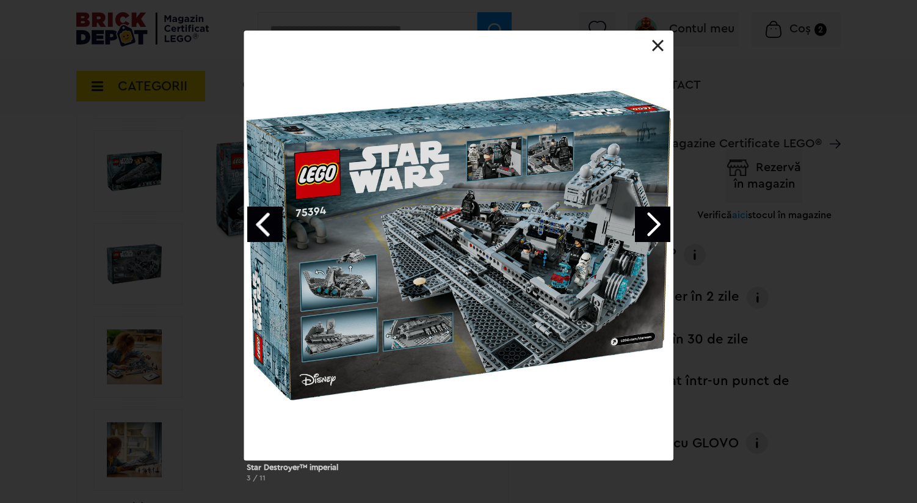
click at [497, 227] on div at bounding box center [458, 245] width 429 height 429
click at [653, 225] on link "Next image" at bounding box center [652, 223] width 35 height 35
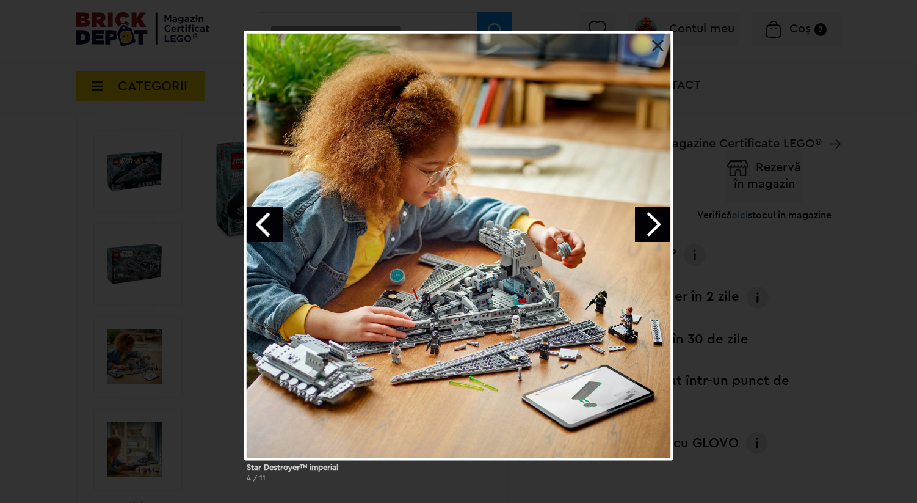
click at [653, 225] on link "Next image" at bounding box center [652, 223] width 35 height 35
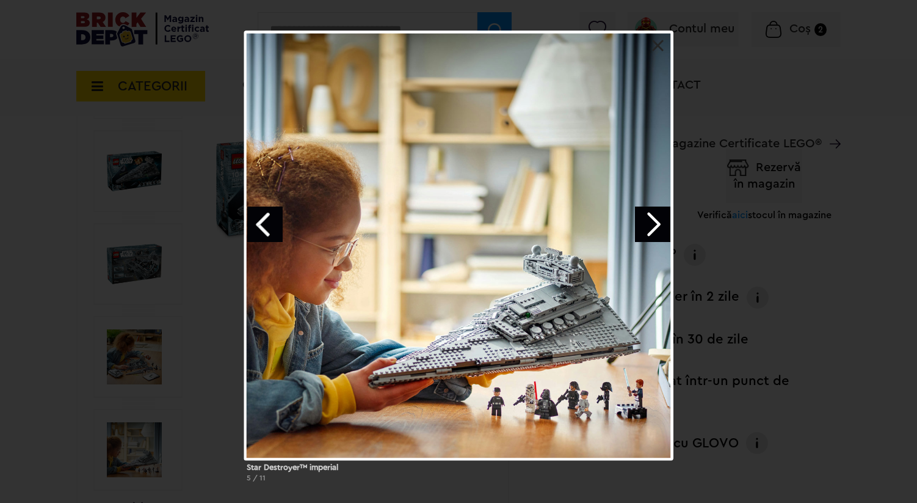
click at [653, 225] on link "Next image" at bounding box center [652, 223] width 35 height 35
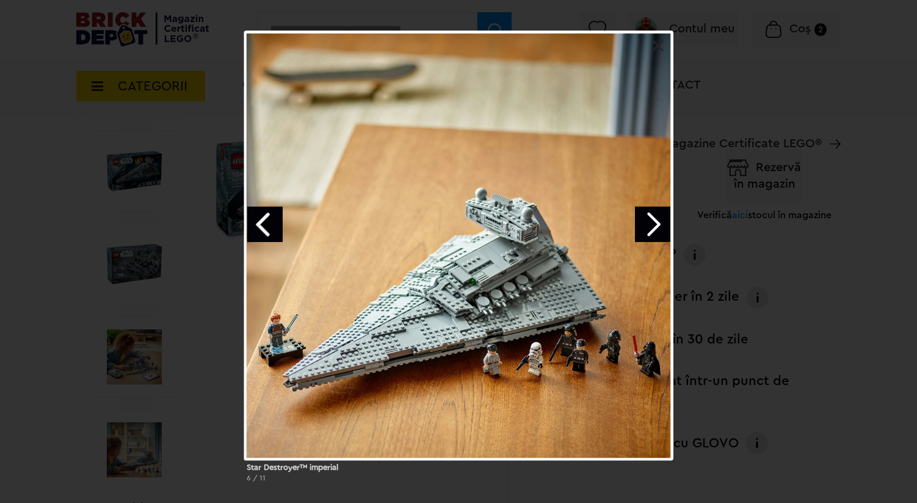
click at [653, 225] on link "Next image" at bounding box center [652, 223] width 35 height 35
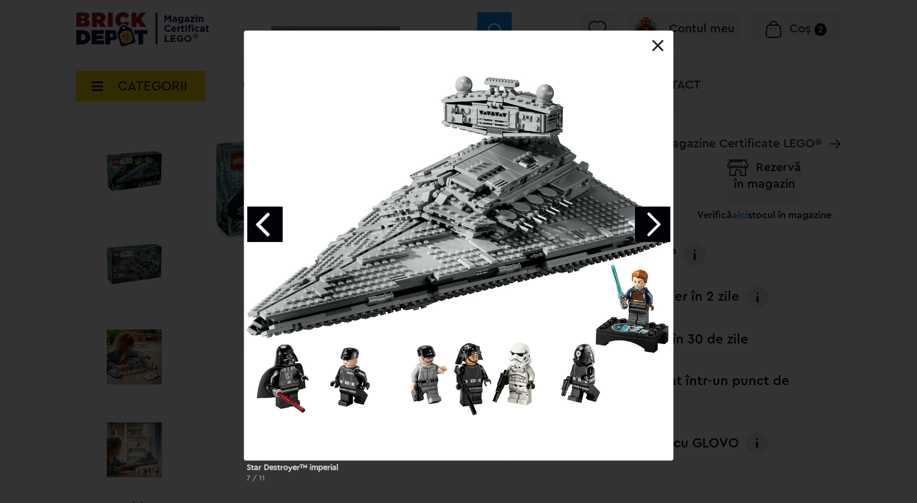
click at [653, 225] on link "Next image" at bounding box center [652, 223] width 35 height 35
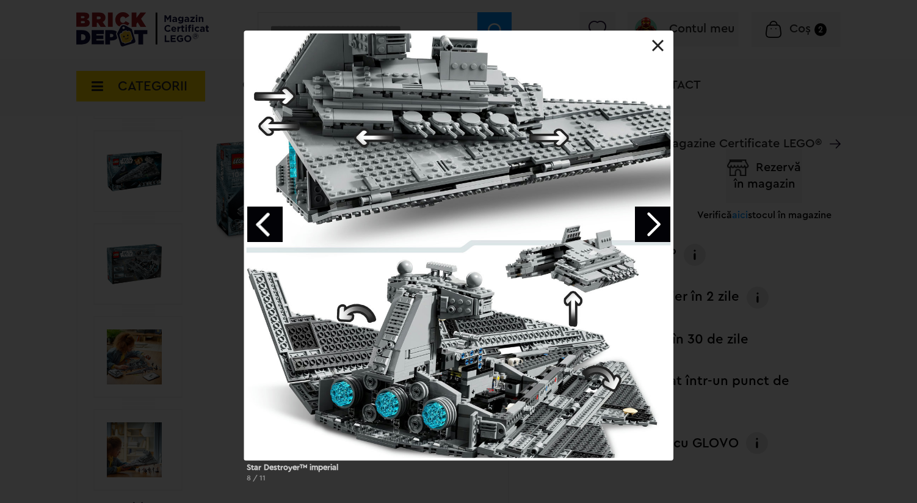
click at [653, 225] on link "Next image" at bounding box center [652, 223] width 35 height 35
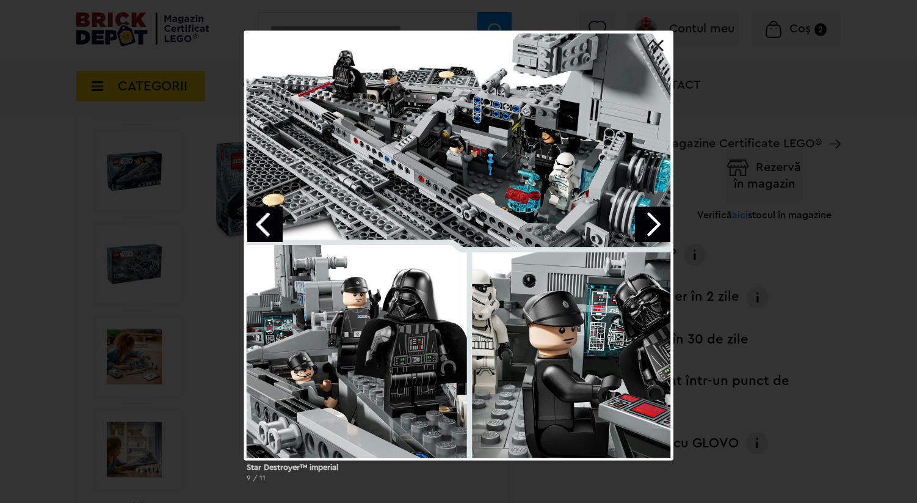
click at [653, 225] on link "Next image" at bounding box center [652, 223] width 35 height 35
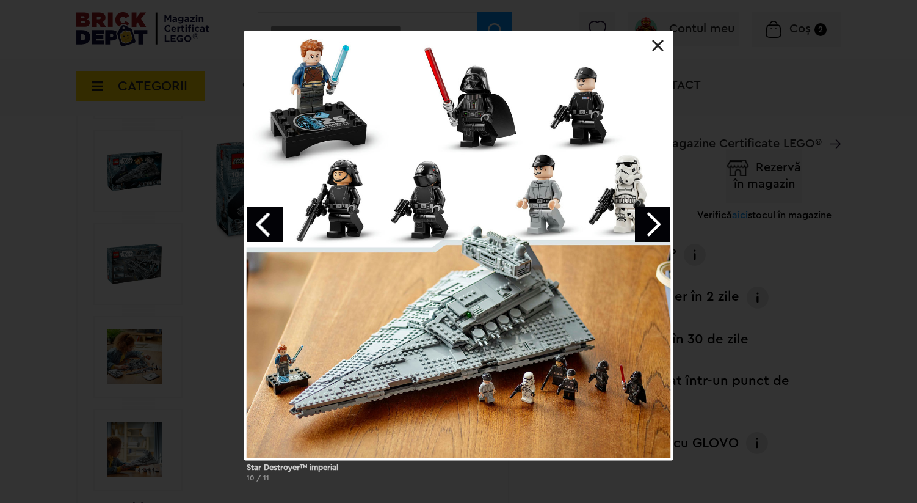
click at [258, 219] on link "Previous image" at bounding box center [264, 223] width 35 height 35
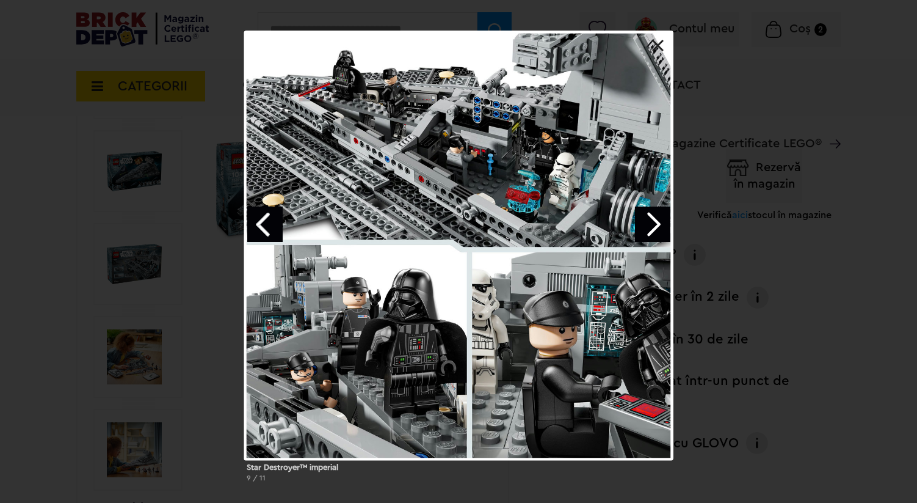
click at [264, 219] on link "Previous image" at bounding box center [264, 223] width 35 height 35
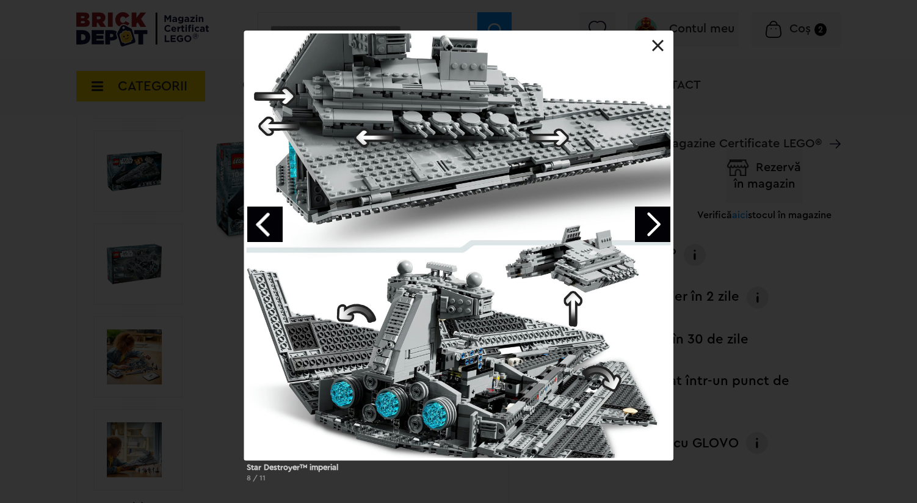
click at [661, 224] on link "Next image" at bounding box center [652, 223] width 35 height 35
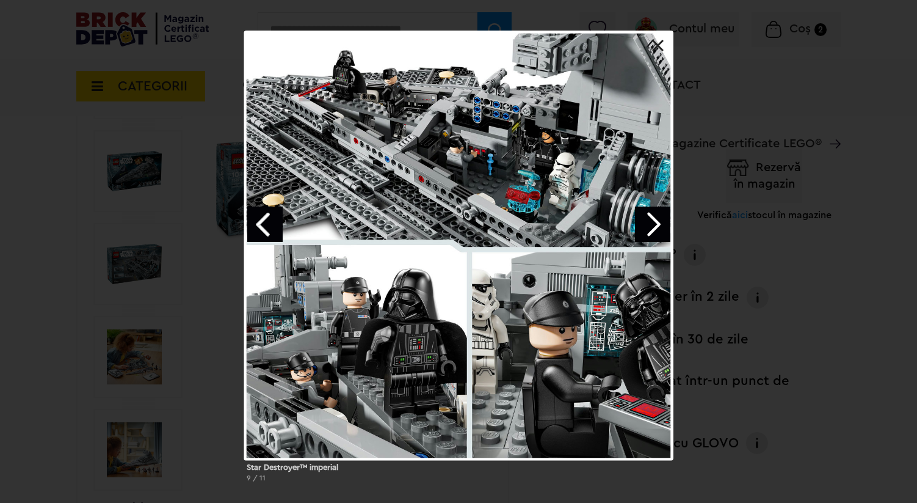
click at [651, 224] on link "Next image" at bounding box center [652, 223] width 35 height 35
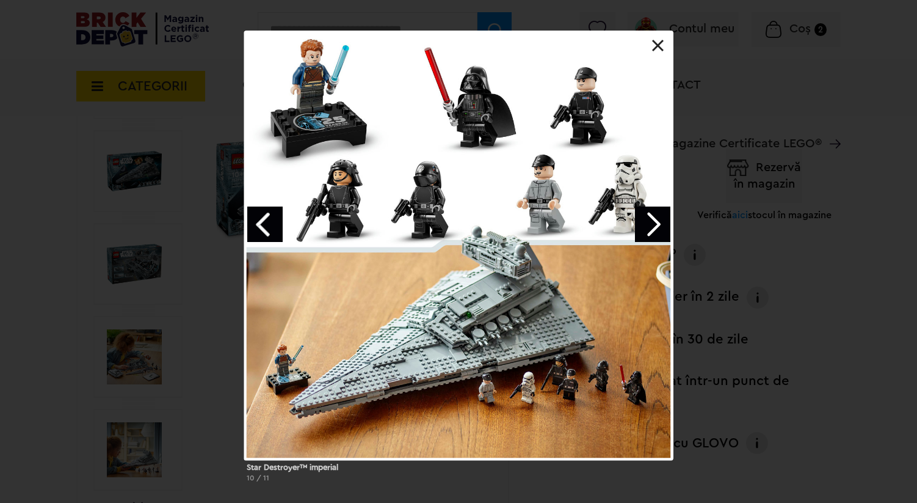
click at [651, 224] on link "Next image" at bounding box center [652, 223] width 35 height 35
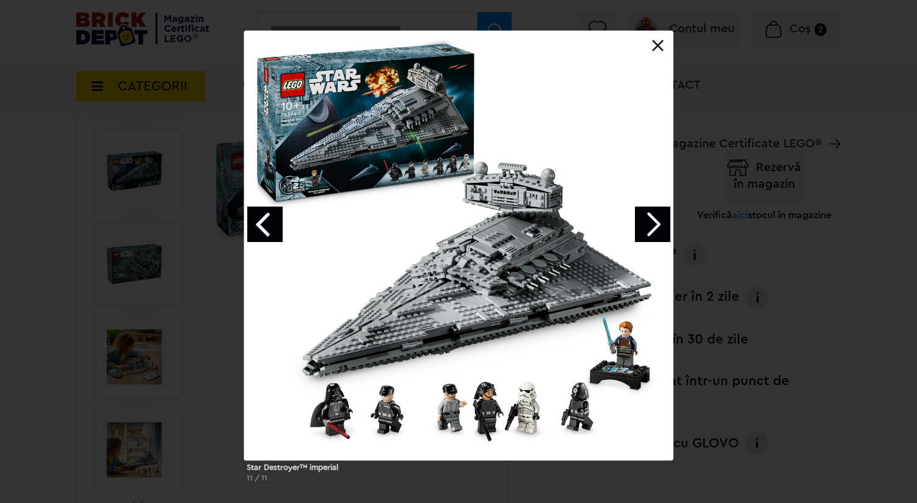
click at [651, 224] on link "Next image" at bounding box center [652, 223] width 35 height 35
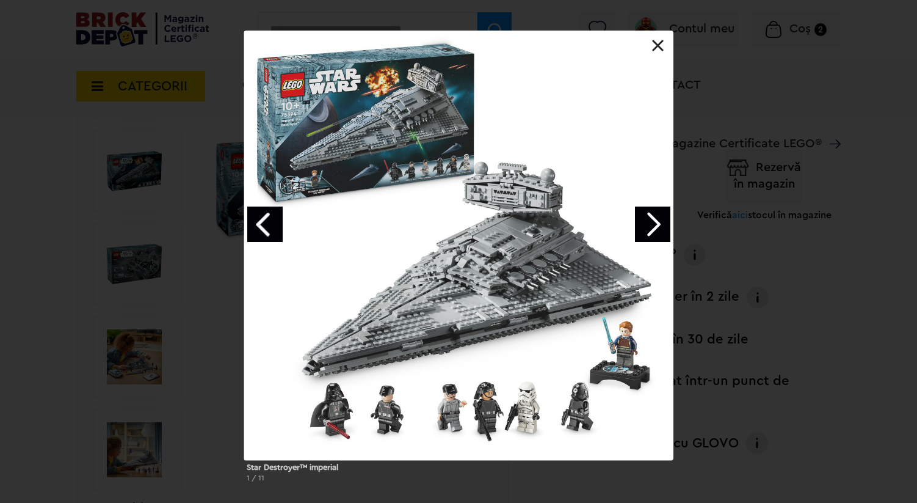
click at [652, 224] on link "Next image" at bounding box center [652, 223] width 35 height 35
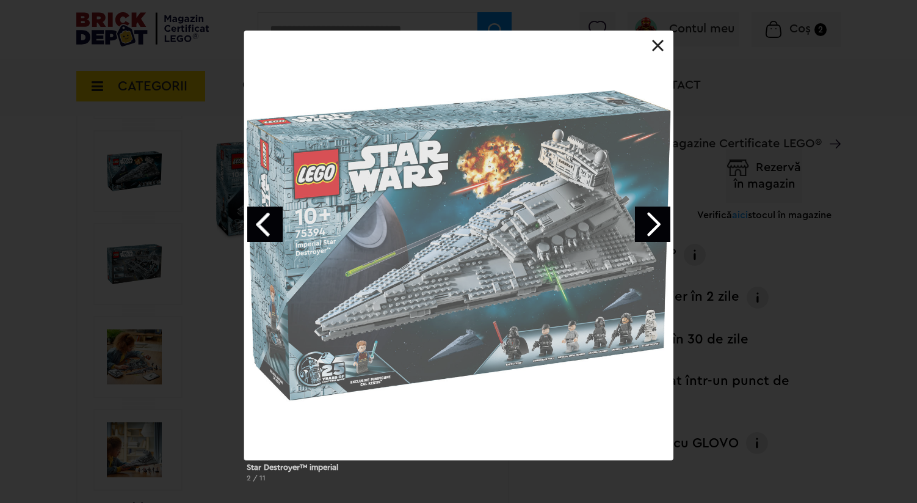
click at [652, 224] on link "Next image" at bounding box center [652, 223] width 35 height 35
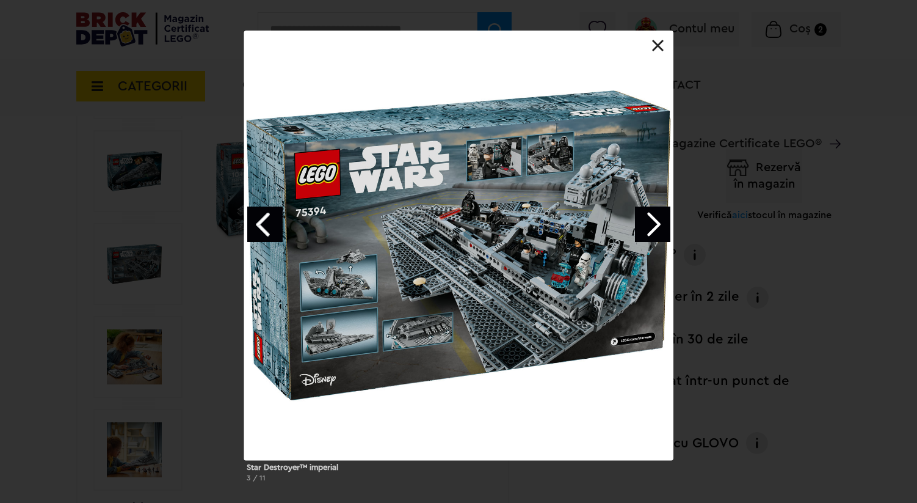
click at [659, 38] on div at bounding box center [458, 245] width 429 height 429
click at [889, 100] on div at bounding box center [890, 100] width 29 height 29
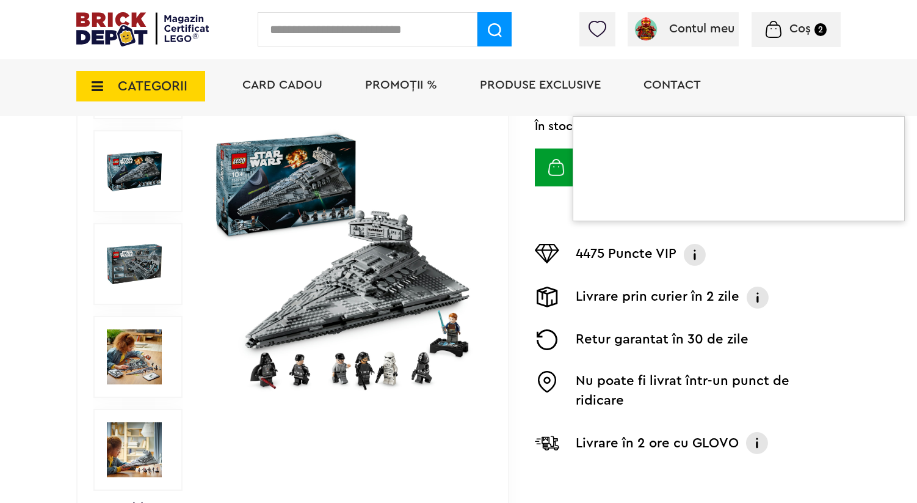
click at [801, 84] on div "Card Cadou PROMOȚII % Produse exclusive Contact Magazine Certificate LEGO®" at bounding box center [535, 107] width 611 height 101
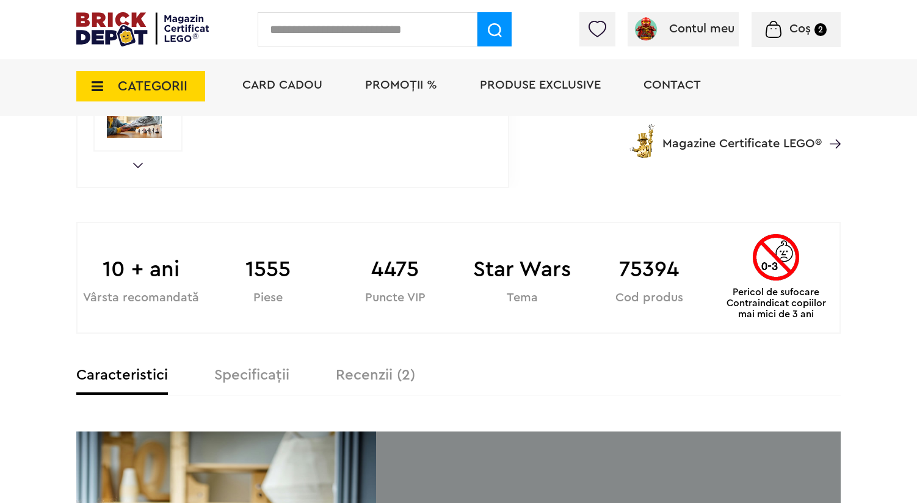
scroll to position [534, 0]
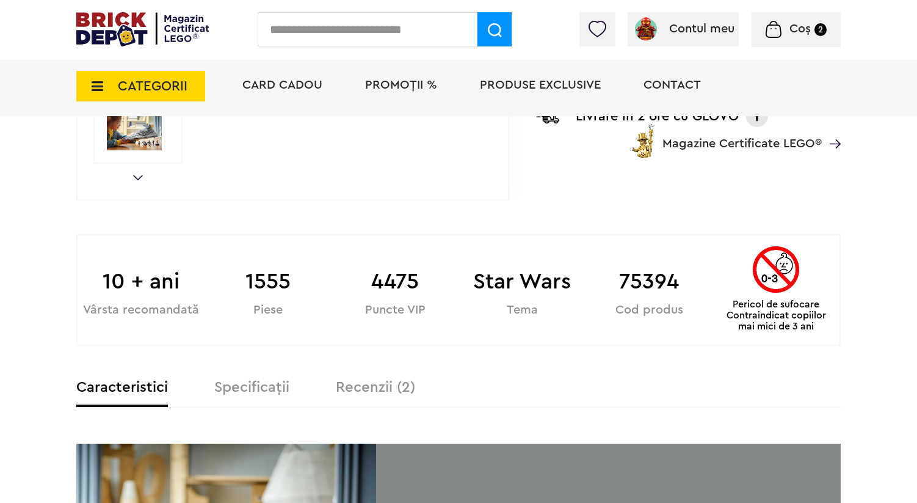
click at [299, 283] on b "1555" at bounding box center [268, 281] width 127 height 33
click at [654, 283] on b "75394" at bounding box center [649, 281] width 127 height 33
click at [653, 282] on b "75394" at bounding box center [649, 281] width 127 height 33
click at [654, 282] on b "75394" at bounding box center [649, 281] width 127 height 33
copy b "75394"
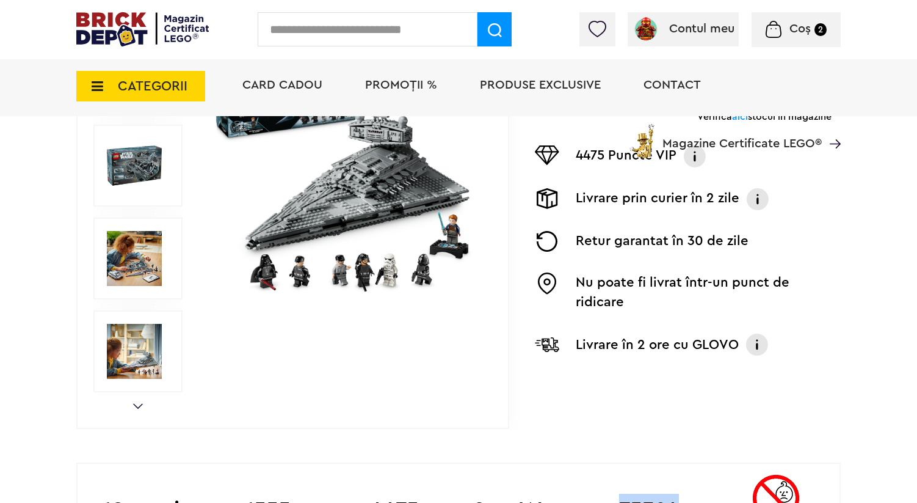
scroll to position [0, 0]
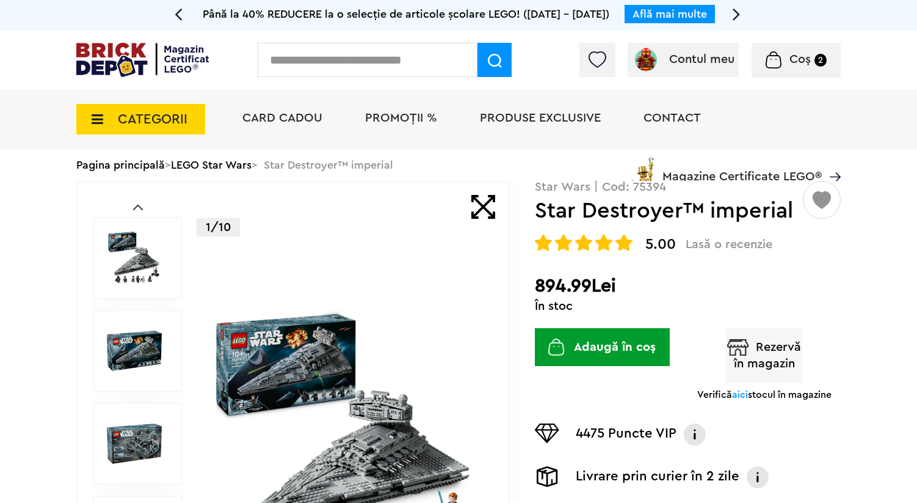
click at [442, 307] on img at bounding box center [345, 443] width 272 height 272
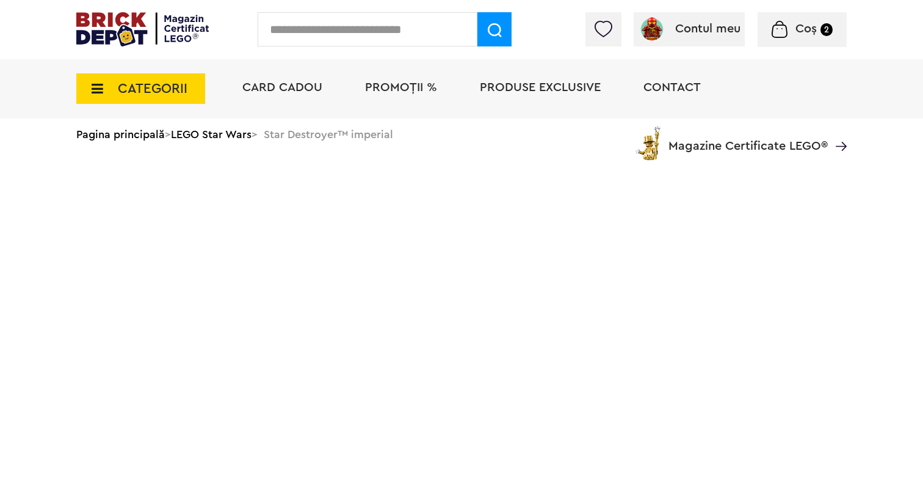
click at [345, 26] on input "text" at bounding box center [368, 29] width 220 height 34
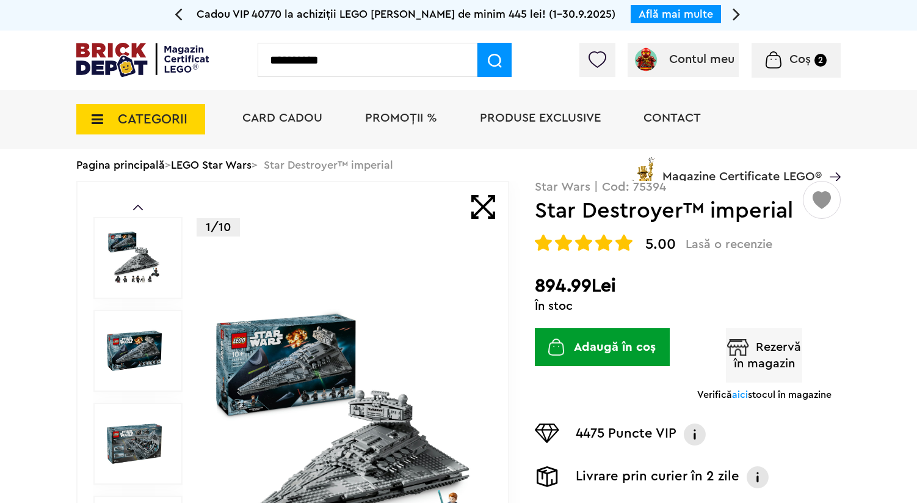
type input "**********"
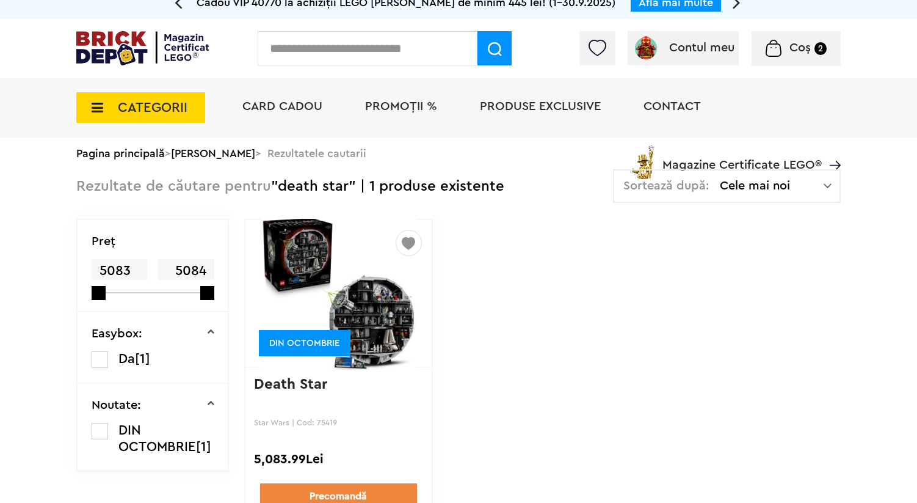
scroll to position [117, 0]
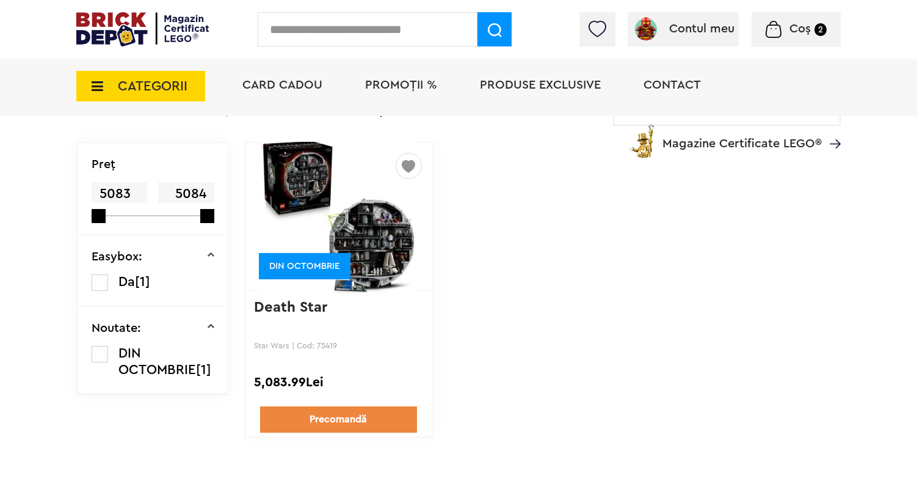
click at [322, 303] on link "Death Star" at bounding box center [290, 307] width 73 height 15
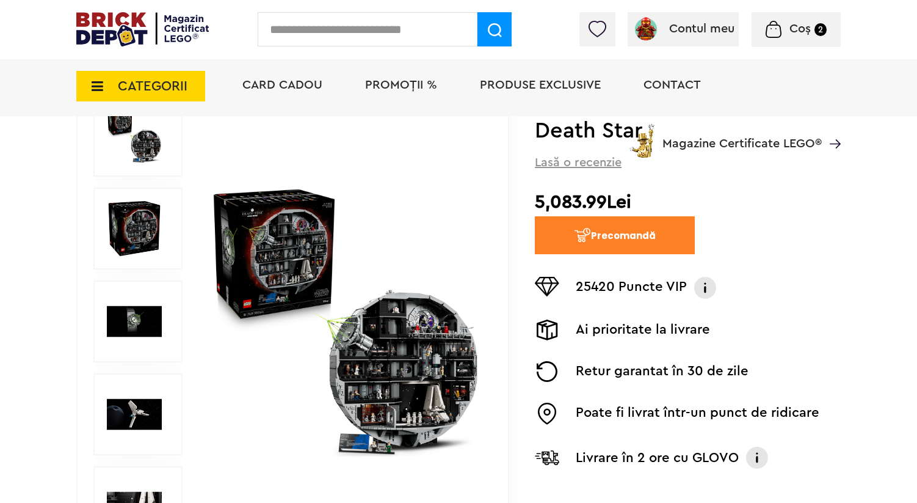
scroll to position [113, 0]
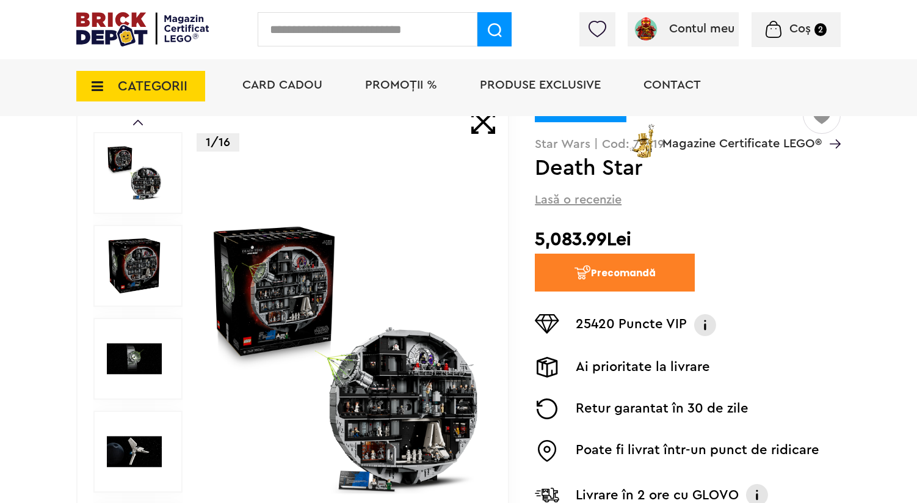
click at [148, 284] on img at bounding box center [134, 265] width 55 height 55
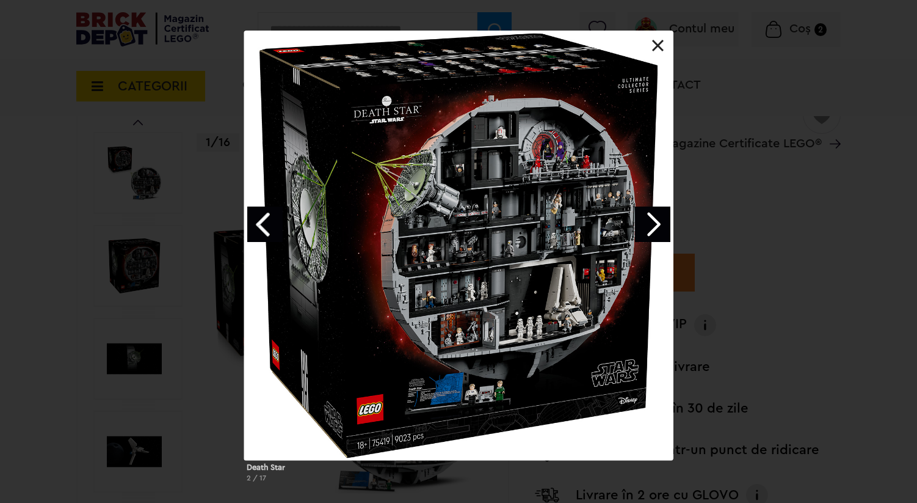
click at [642, 236] on link "Next image" at bounding box center [652, 223] width 35 height 35
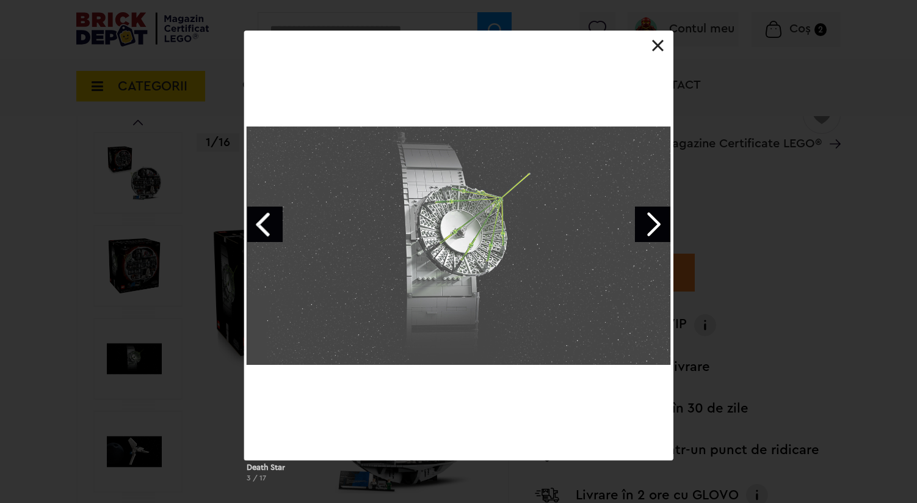
click at [642, 236] on link "Next image" at bounding box center [652, 223] width 35 height 35
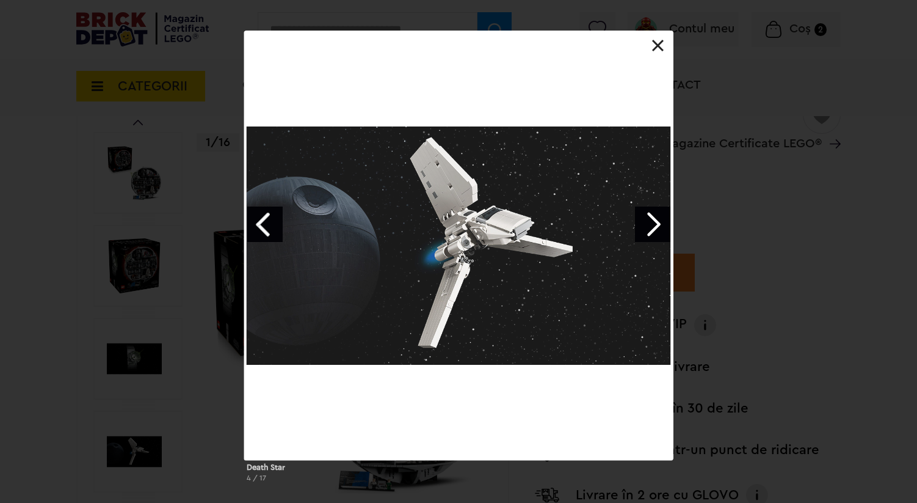
click at [642, 235] on link "Next image" at bounding box center [652, 223] width 35 height 35
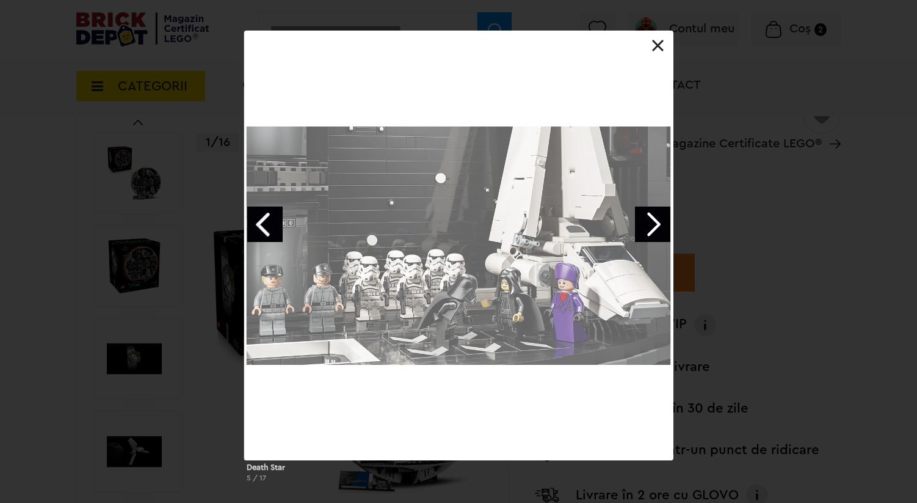
click at [642, 235] on link "Next image" at bounding box center [652, 223] width 35 height 35
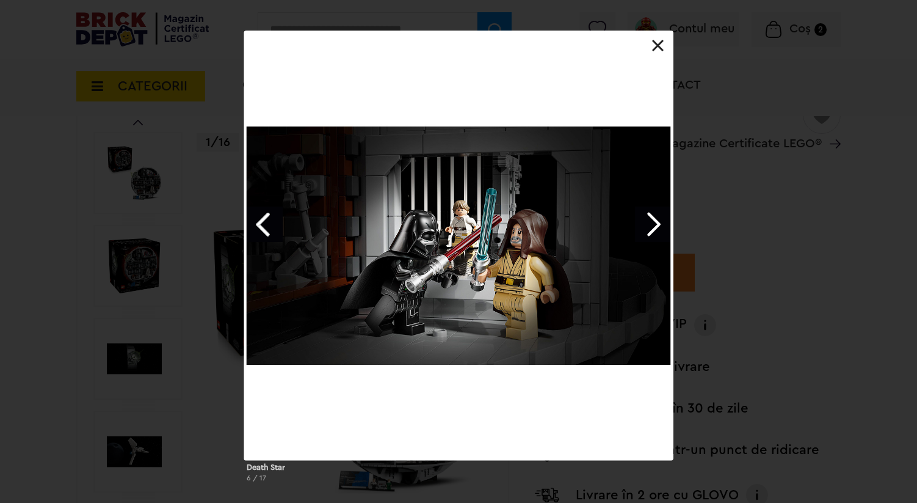
click at [642, 235] on link "Next image" at bounding box center [652, 223] width 35 height 35
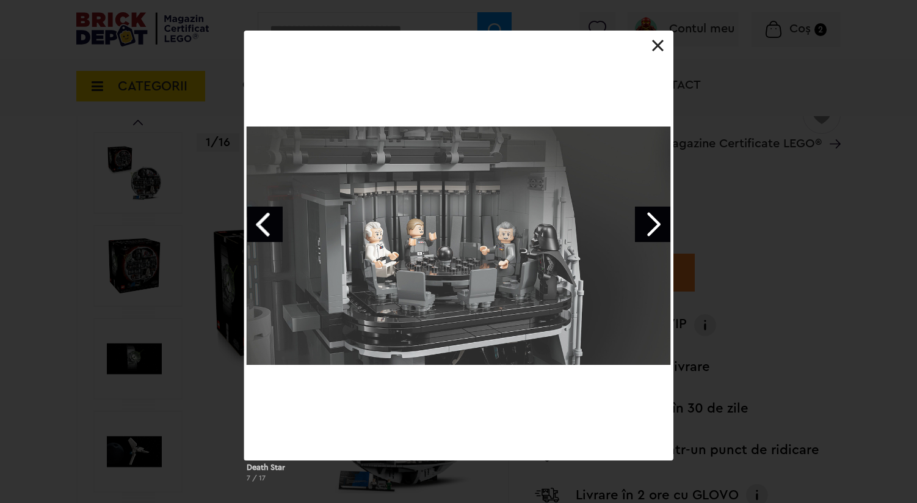
click at [642, 233] on link "Next image" at bounding box center [652, 223] width 35 height 35
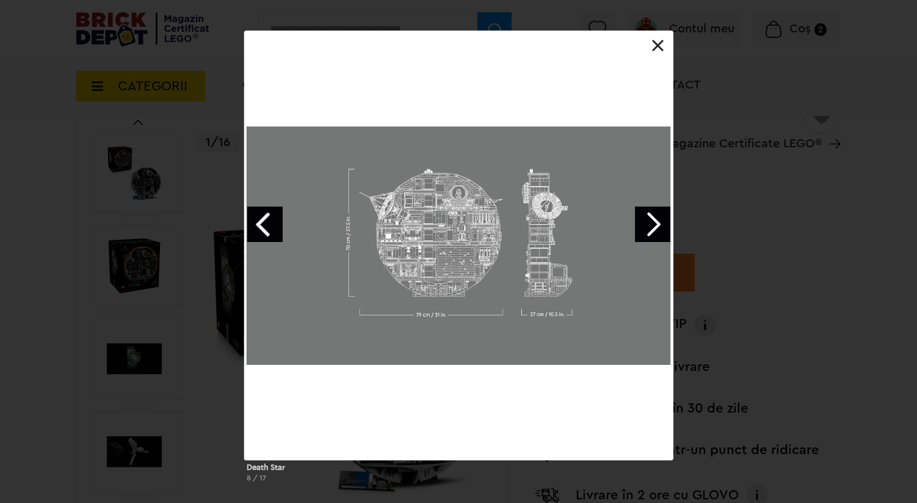
click at [642, 233] on link "Next image" at bounding box center [652, 223] width 35 height 35
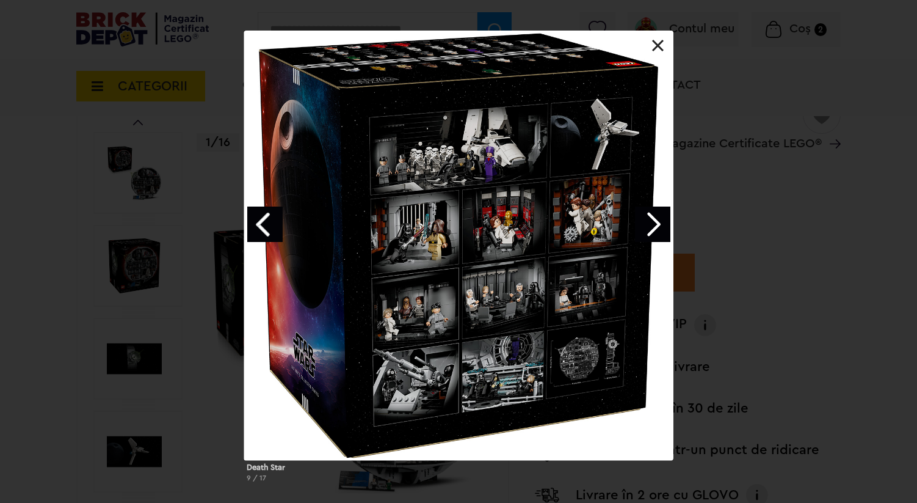
click at [268, 227] on link "Previous image" at bounding box center [264, 223] width 35 height 35
